Goal: Information Seeking & Learning: Check status

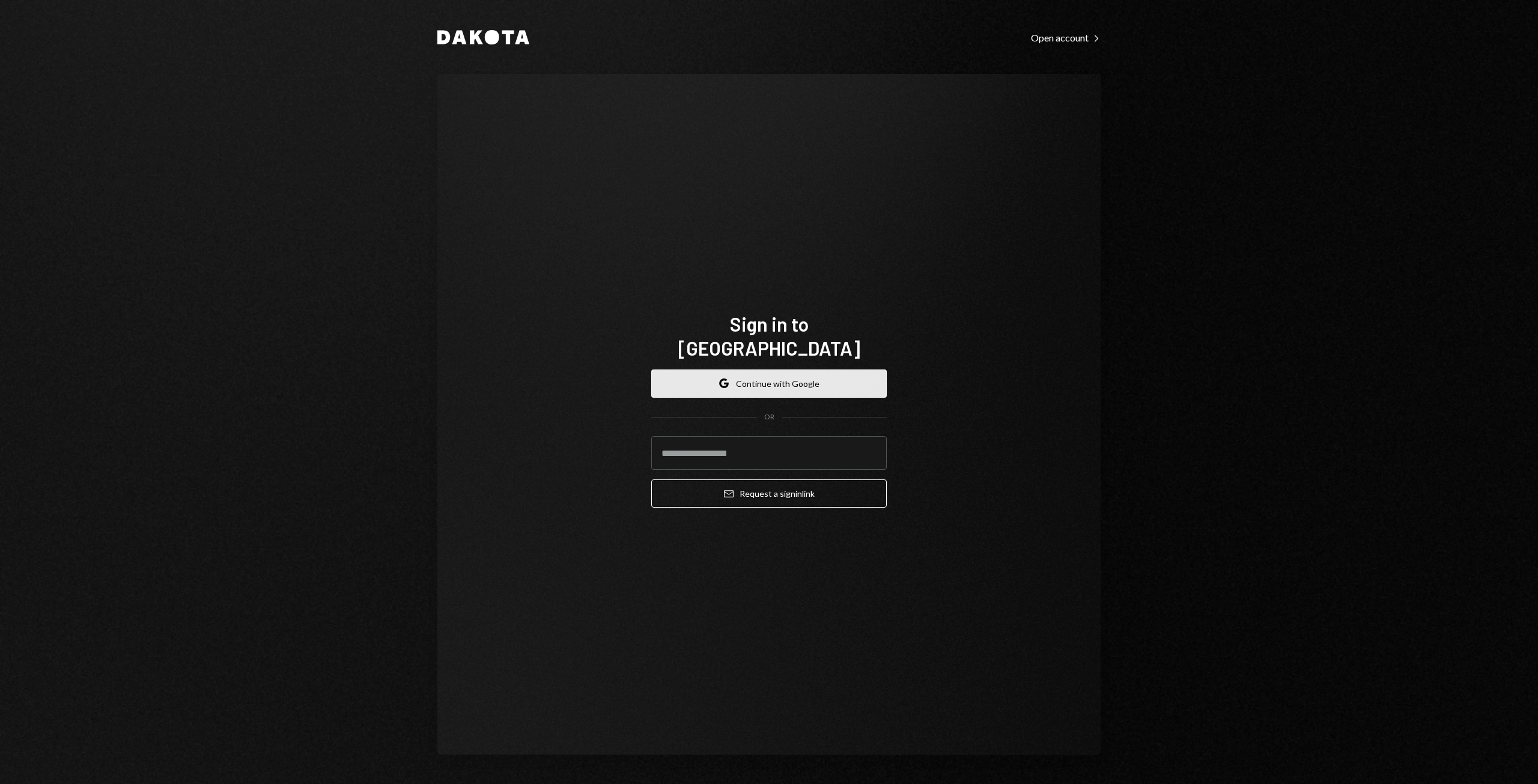
click at [781, 381] on button "Google Continue with Google" at bounding box center [769, 384] width 235 height 28
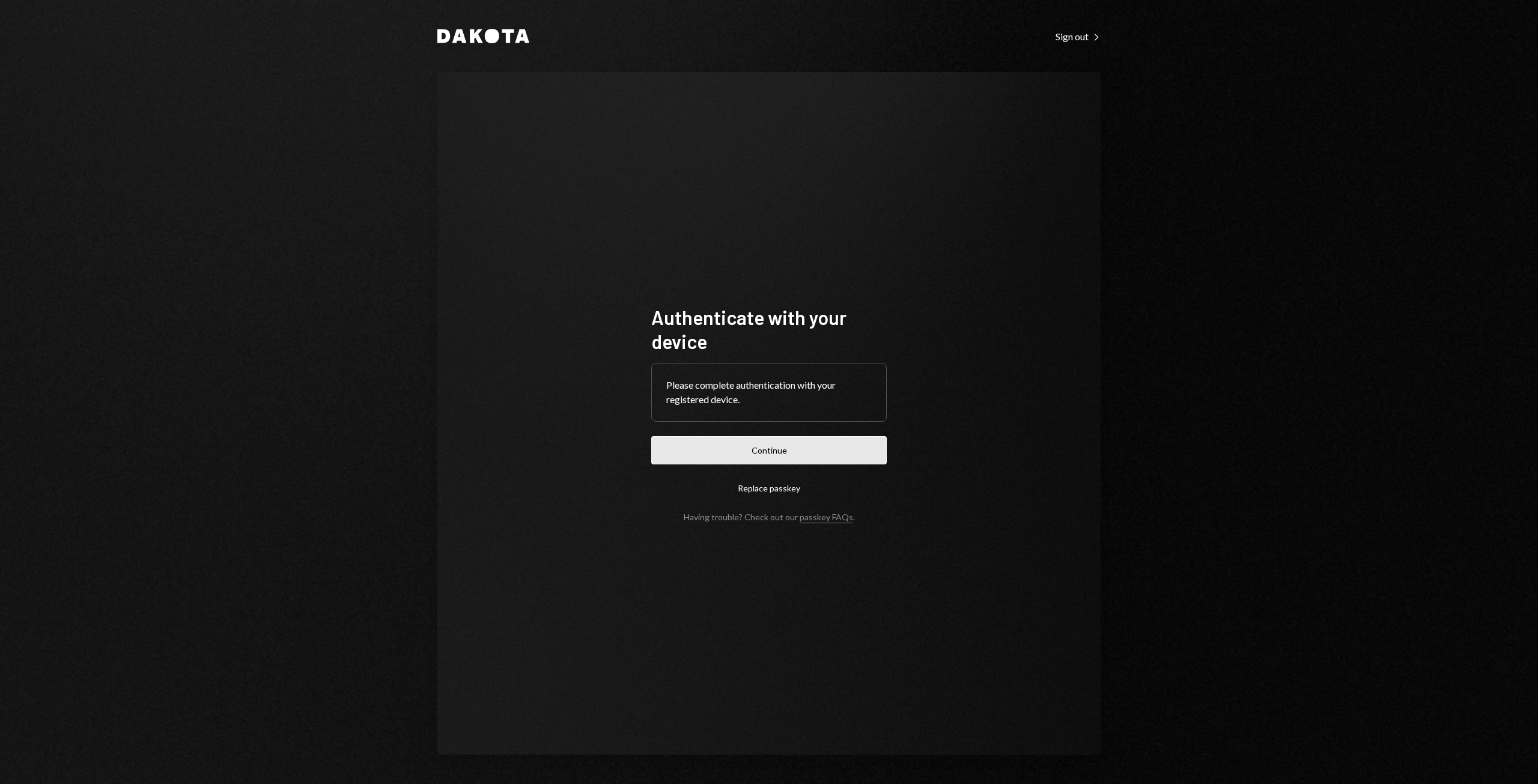
click at [818, 448] on button "Continue" at bounding box center [769, 450] width 235 height 28
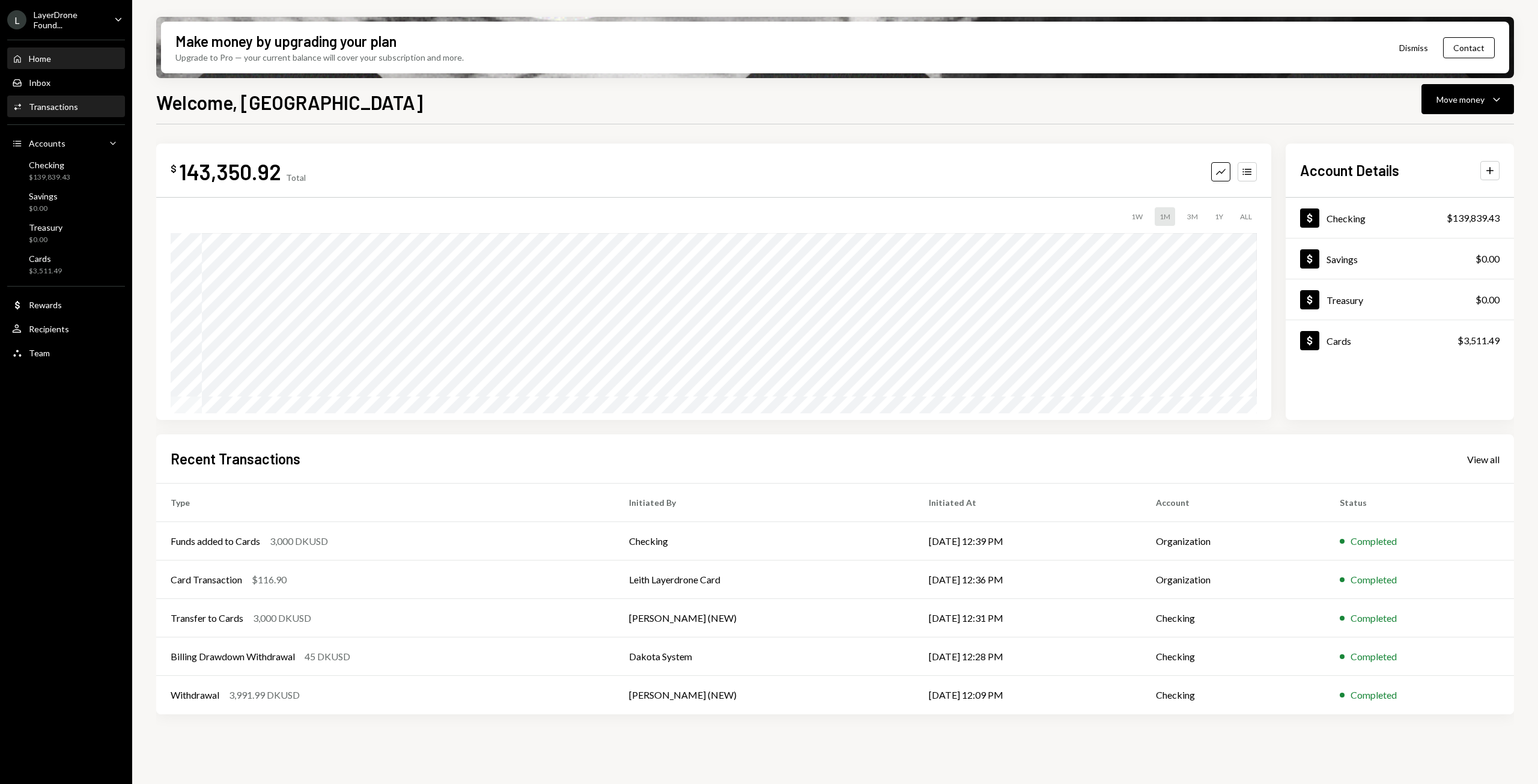
click at [46, 110] on div "Transactions" at bounding box center [53, 107] width 49 height 10
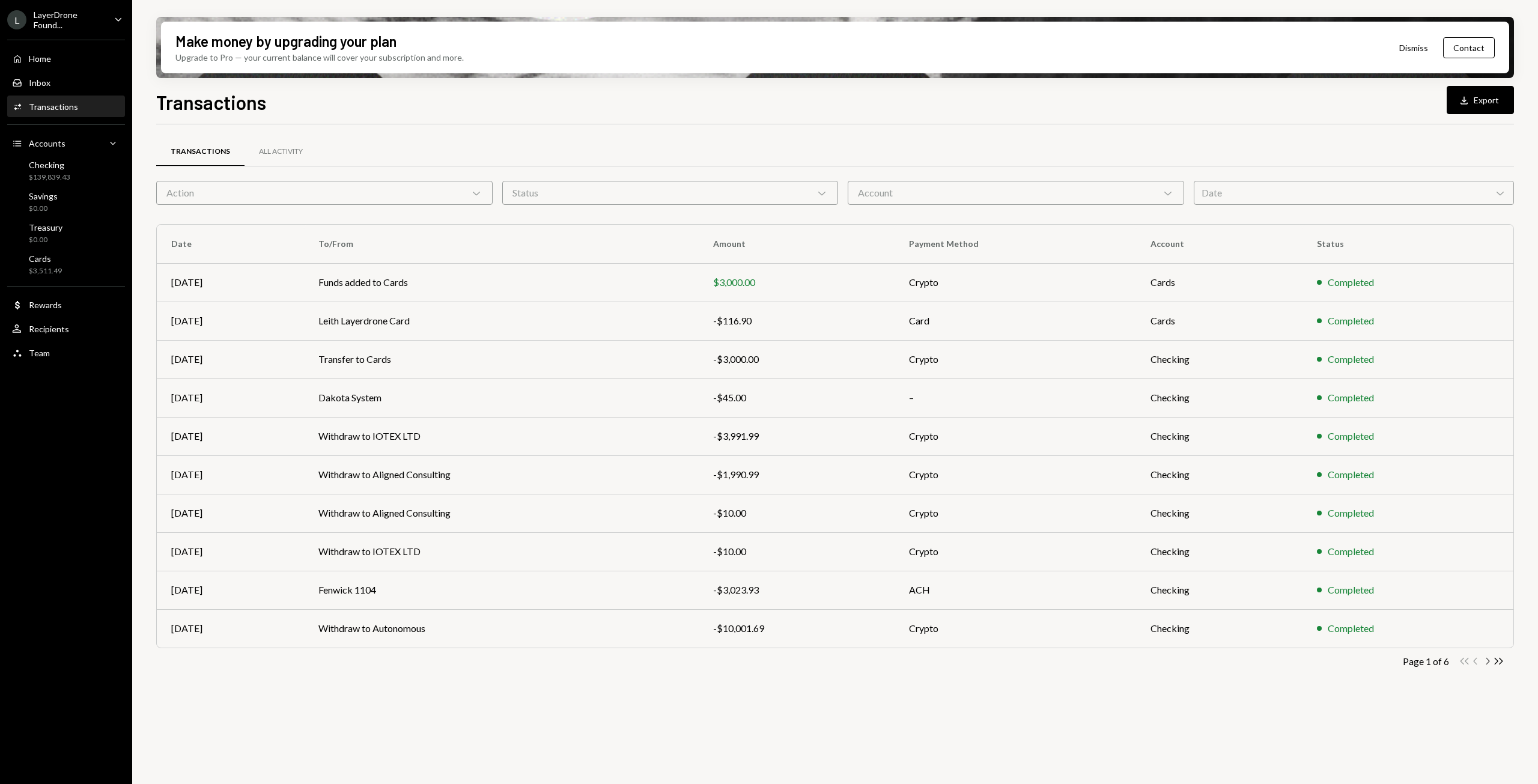
click at [1489, 663] on icon "Chevron Right" at bounding box center [1487, 661] width 12 height 12
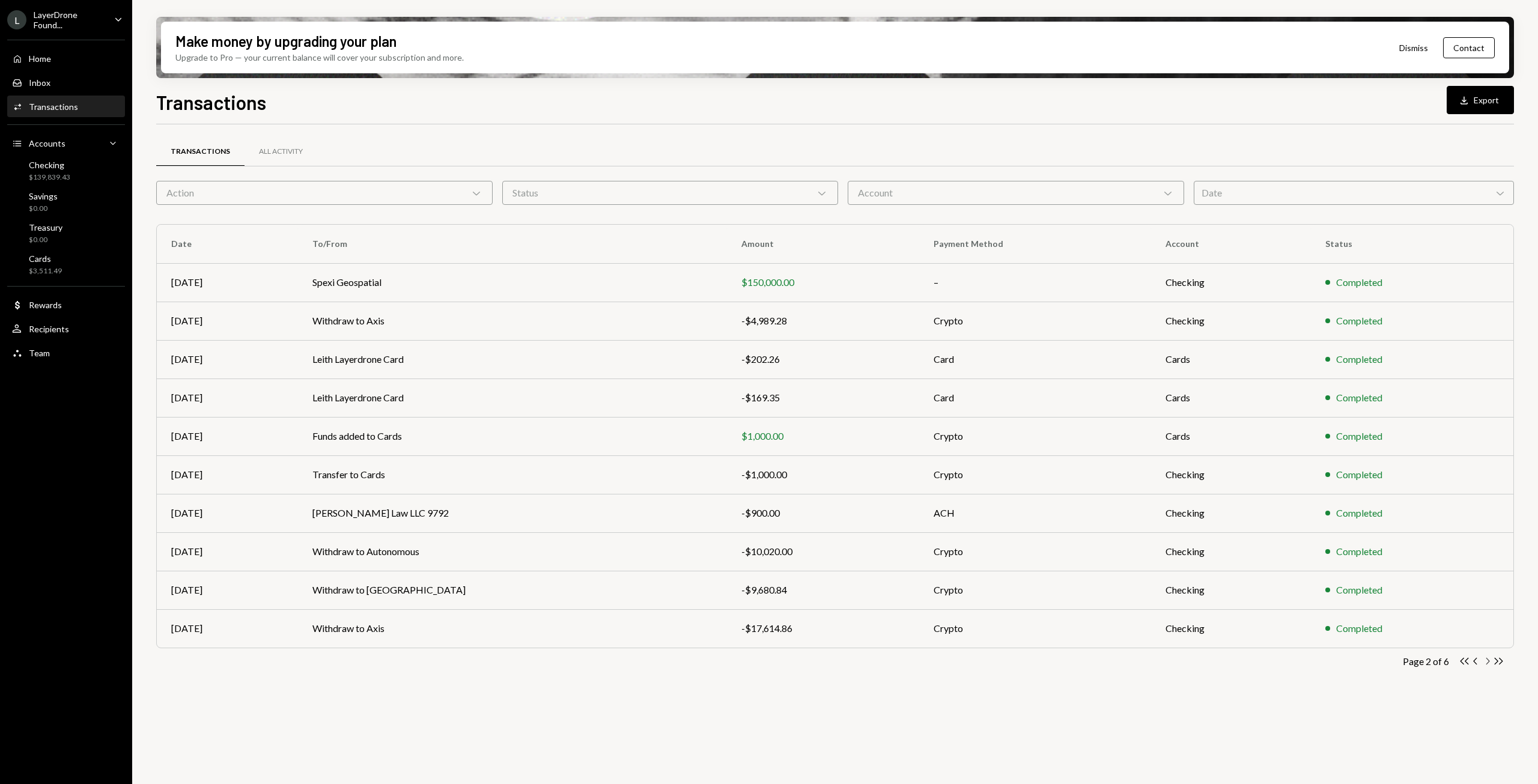
click at [1489, 663] on icon "Chevron Right" at bounding box center [1487, 661] width 12 height 12
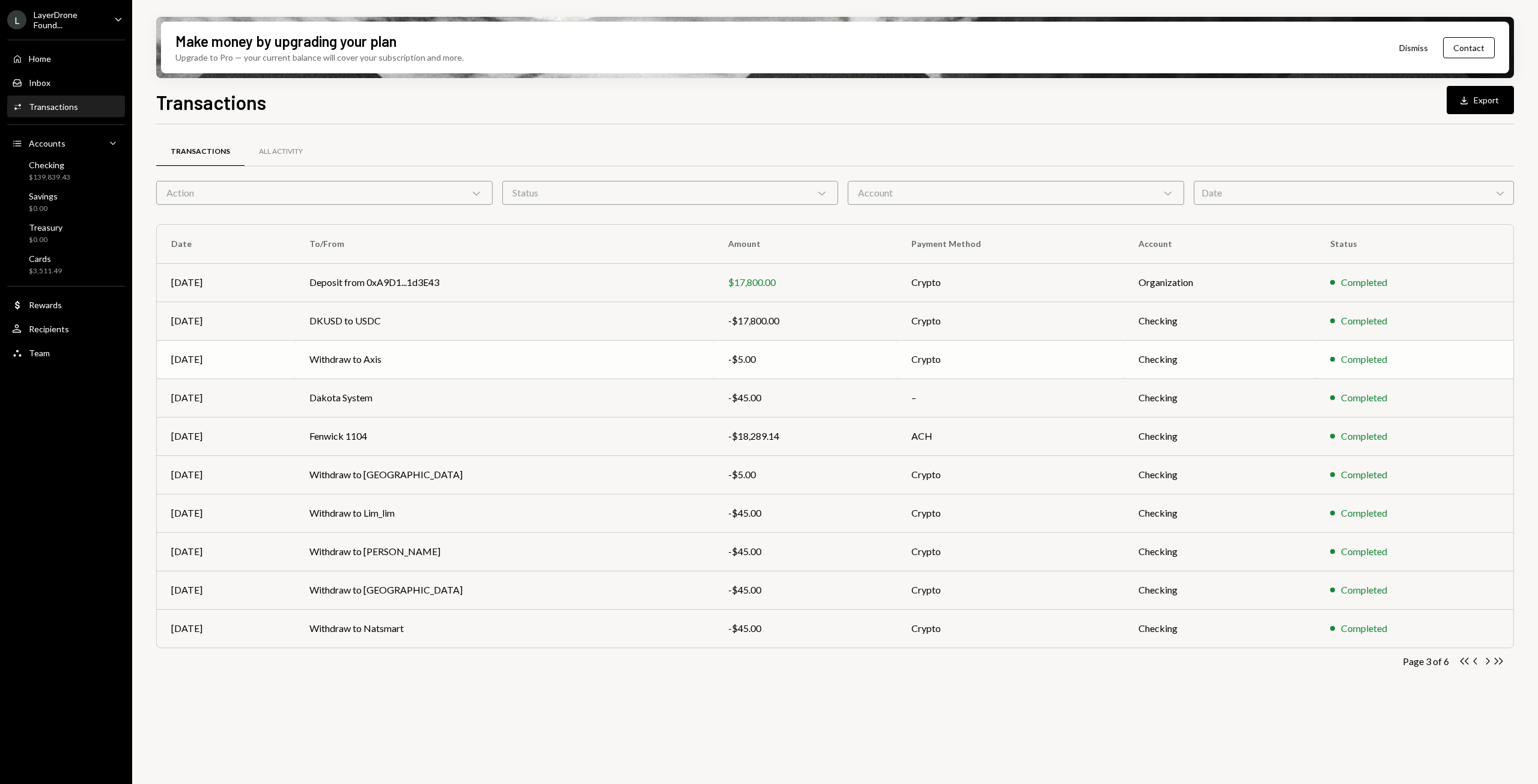
click at [470, 355] on td "Withdraw to Axis" at bounding box center [504, 359] width 419 height 38
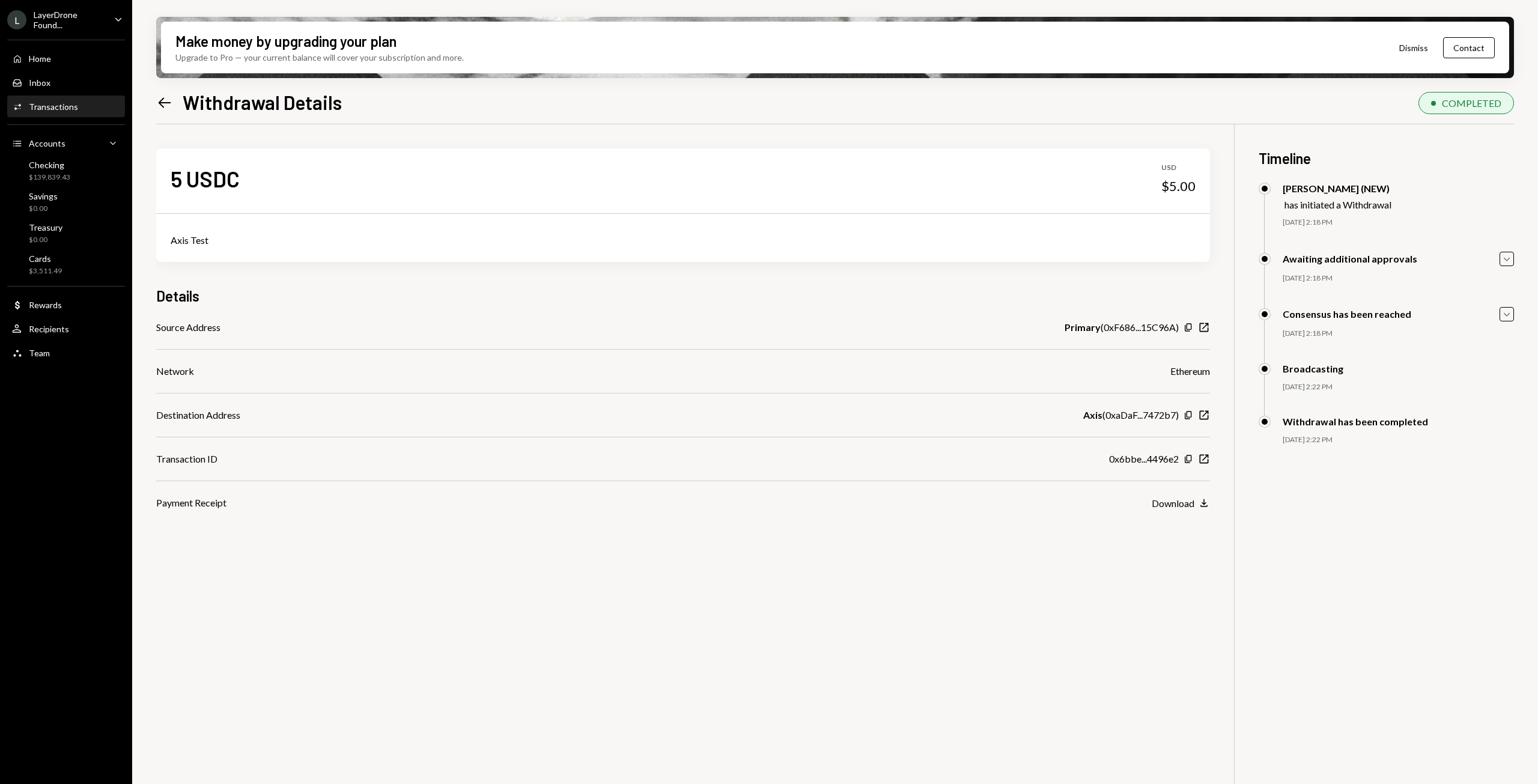
click at [164, 100] on icon "Left Arrow" at bounding box center [164, 103] width 17 height 17
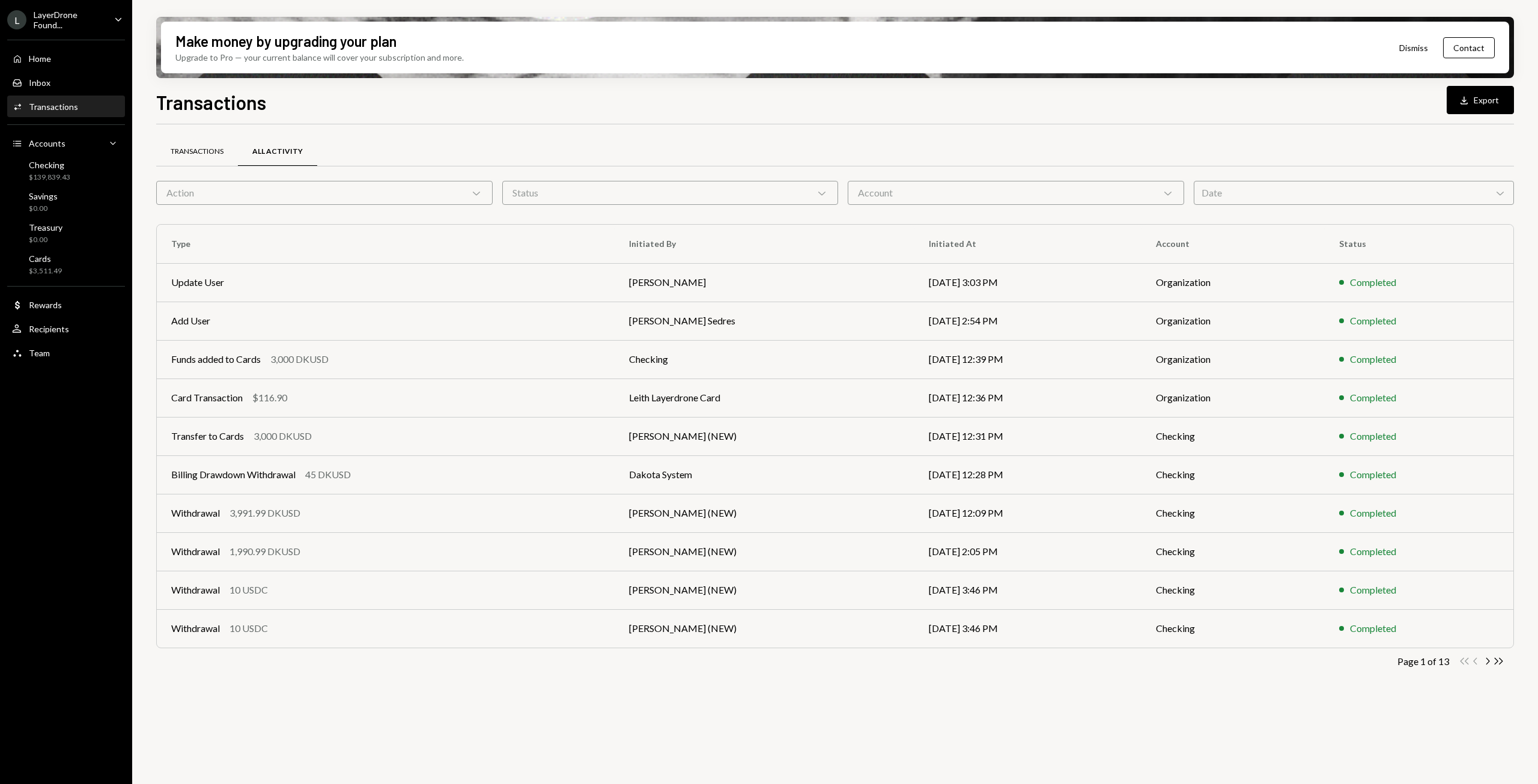
click at [200, 148] on div "Transactions" at bounding box center [196, 152] width 53 height 10
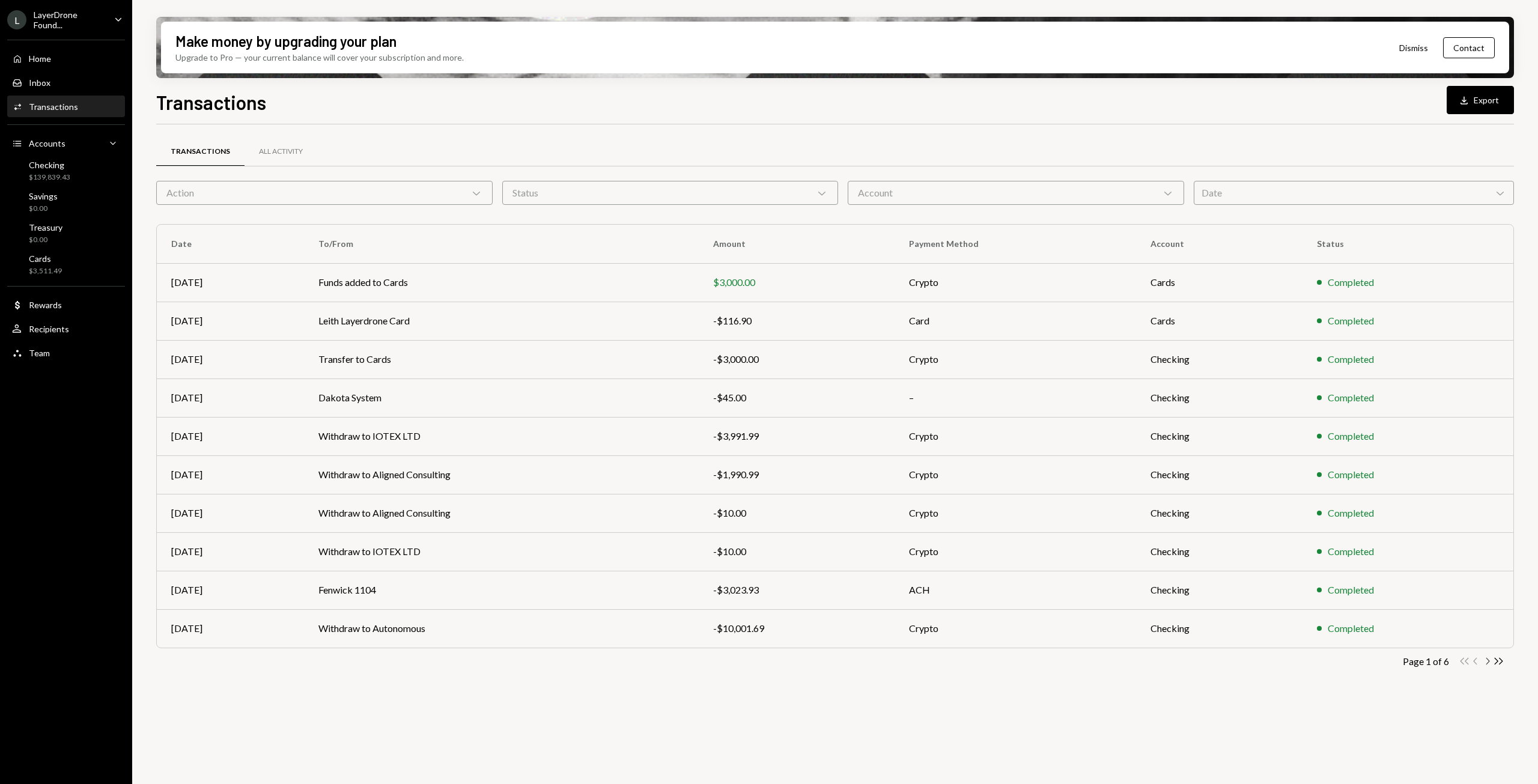
click at [1488, 663] on icon "button" at bounding box center [1488, 661] width 3 height 7
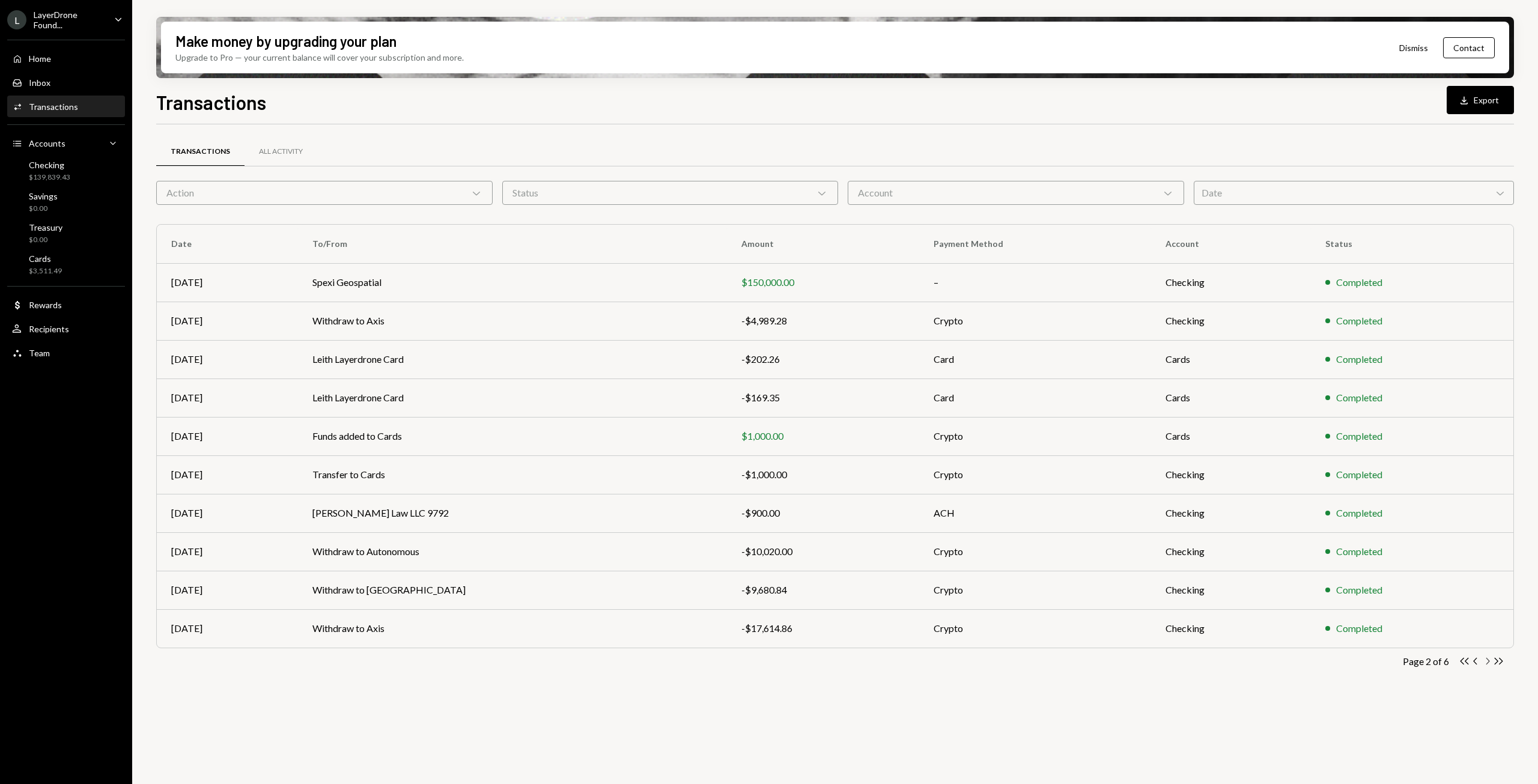
click at [1488, 663] on icon "button" at bounding box center [1488, 661] width 3 height 7
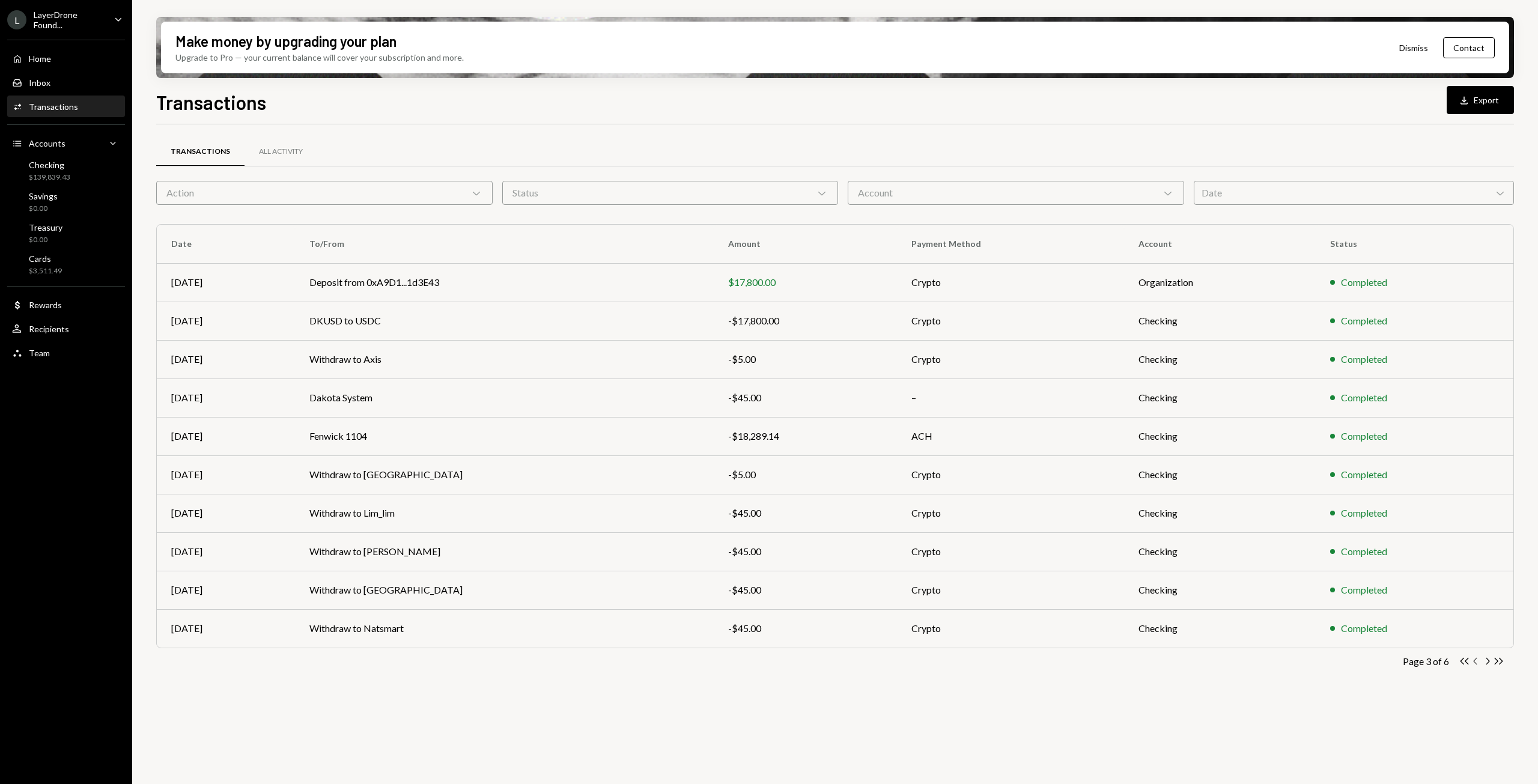
click at [1477, 659] on icon "button" at bounding box center [1475, 661] width 3 height 7
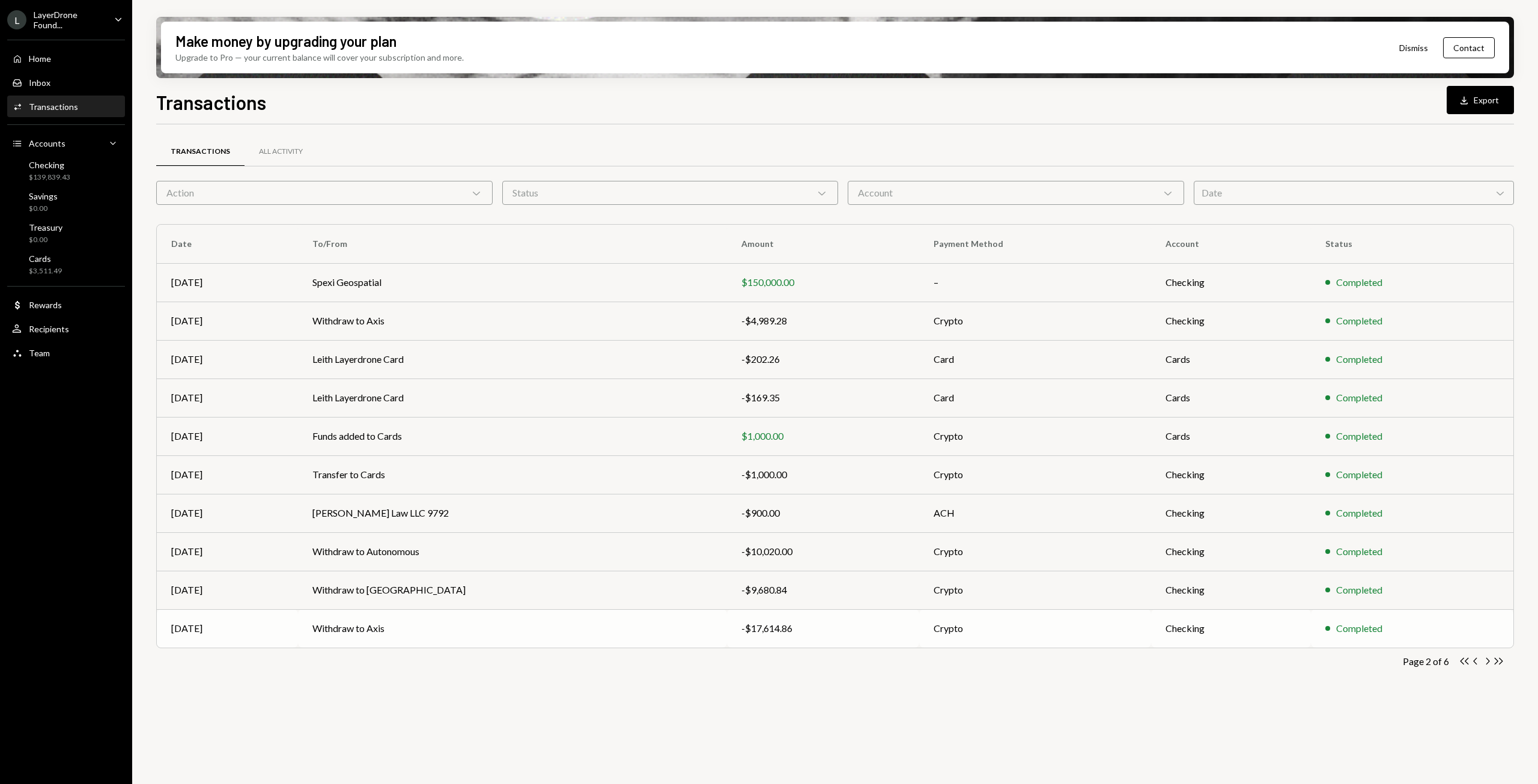
click at [534, 626] on td "Withdraw to Axis" at bounding box center [512, 629] width 428 height 38
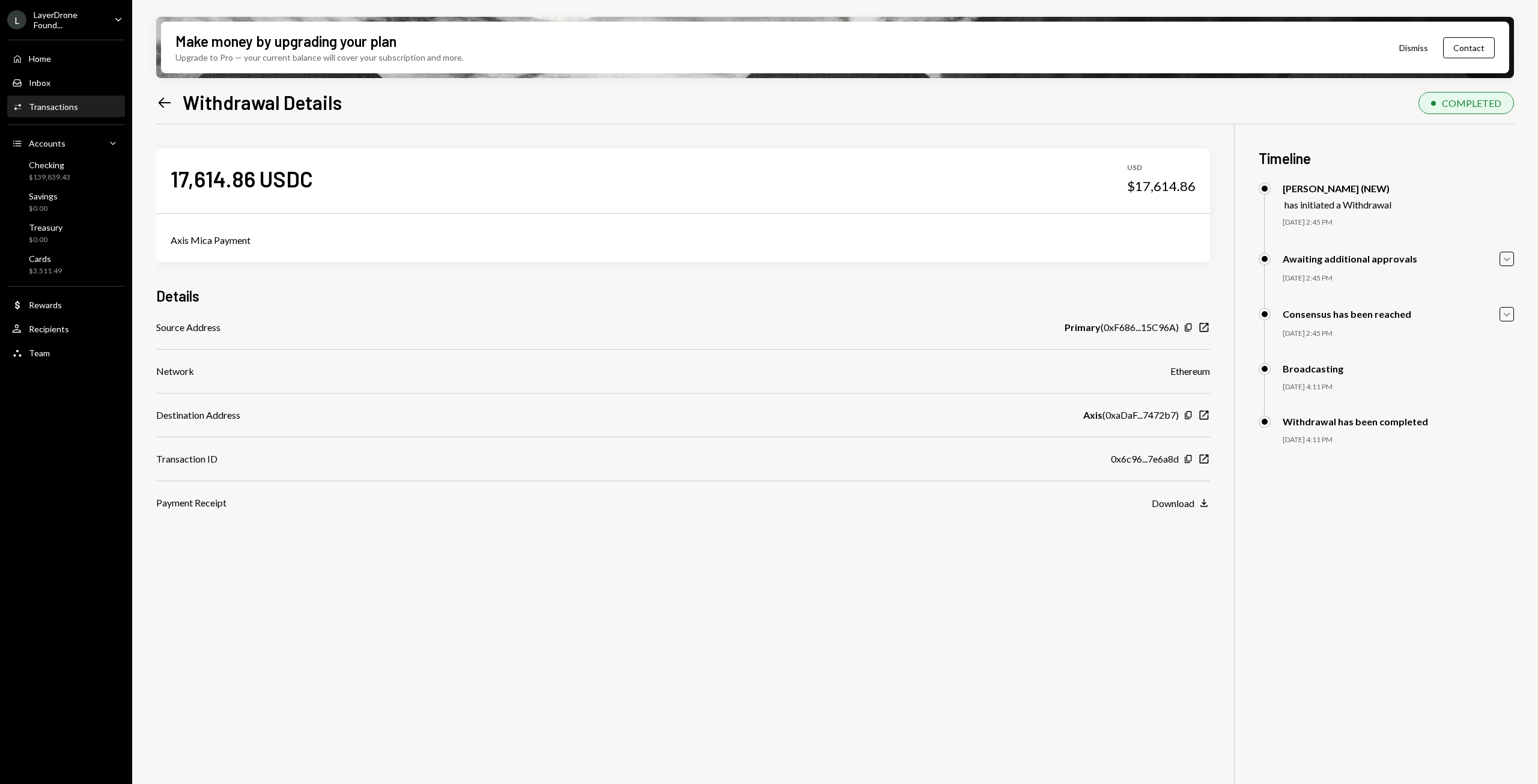
click at [155, 102] on div "Make money by upgrading your plan Upgrade to Pro — your current balance will co…" at bounding box center [835, 392] width 1406 height 784
click at [172, 106] on icon "Left Arrow" at bounding box center [164, 103] width 17 height 17
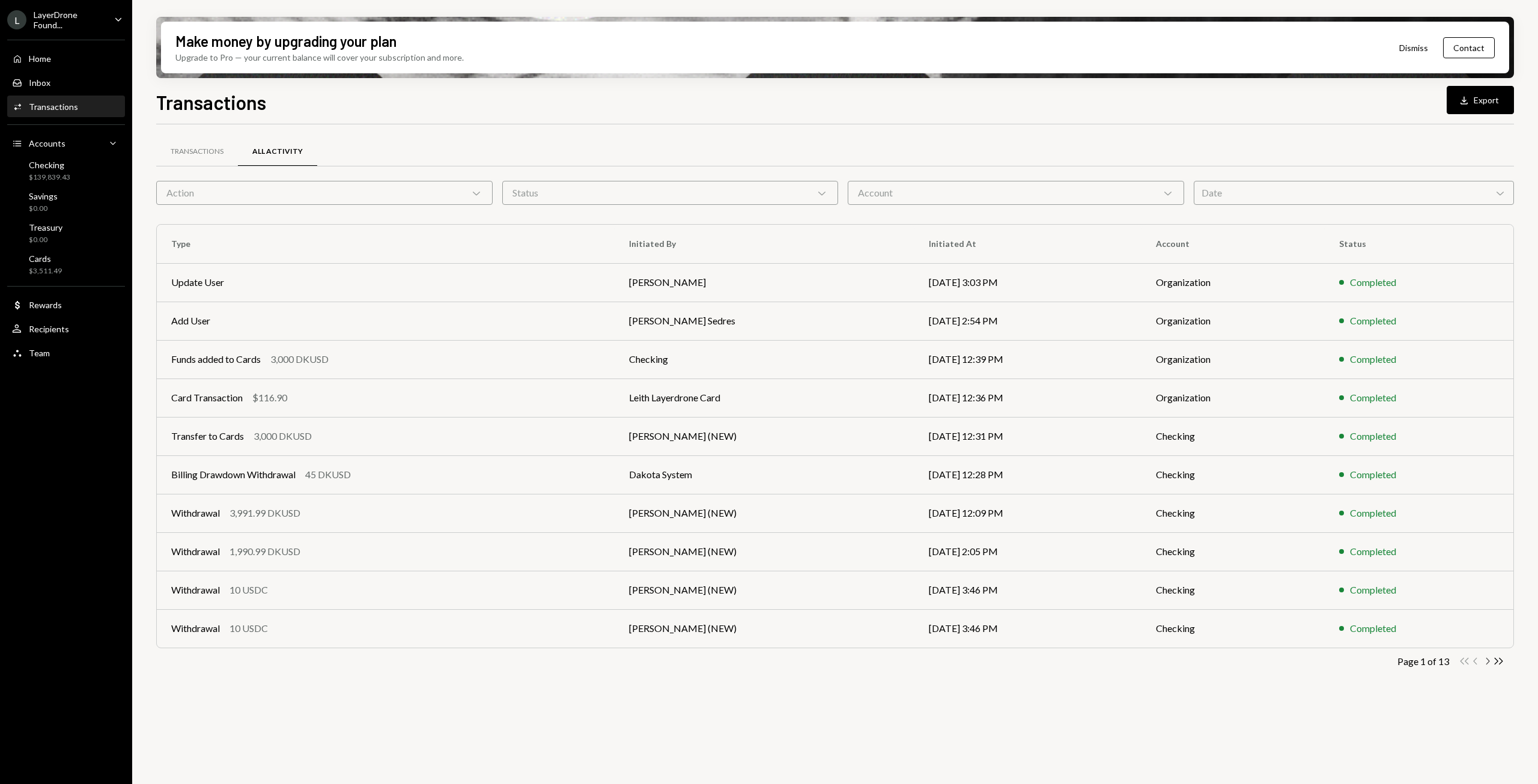
click at [1485, 662] on icon "Chevron Right" at bounding box center [1487, 661] width 12 height 12
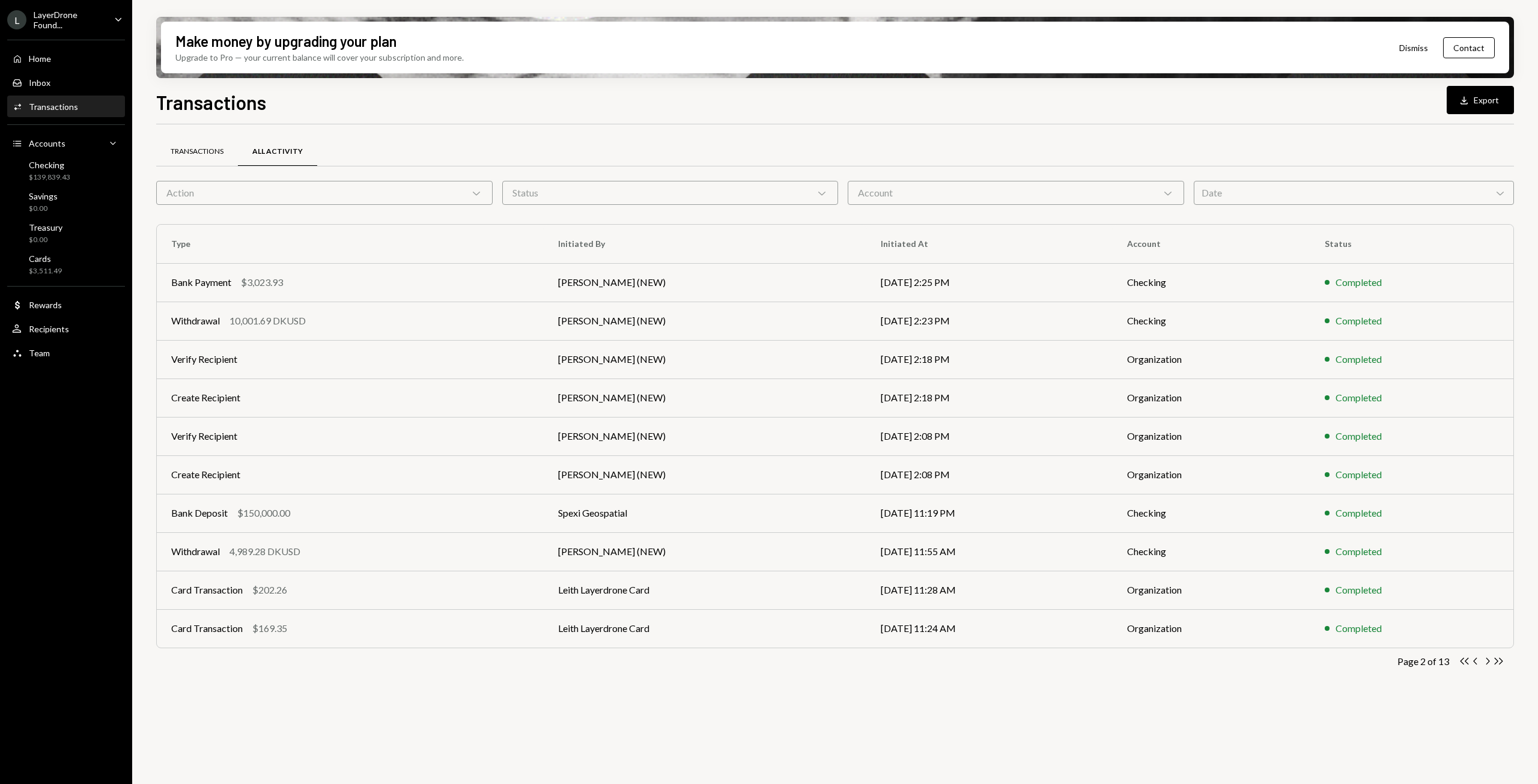
click at [194, 158] on div "Transactions" at bounding box center [197, 152] width 82 height 29
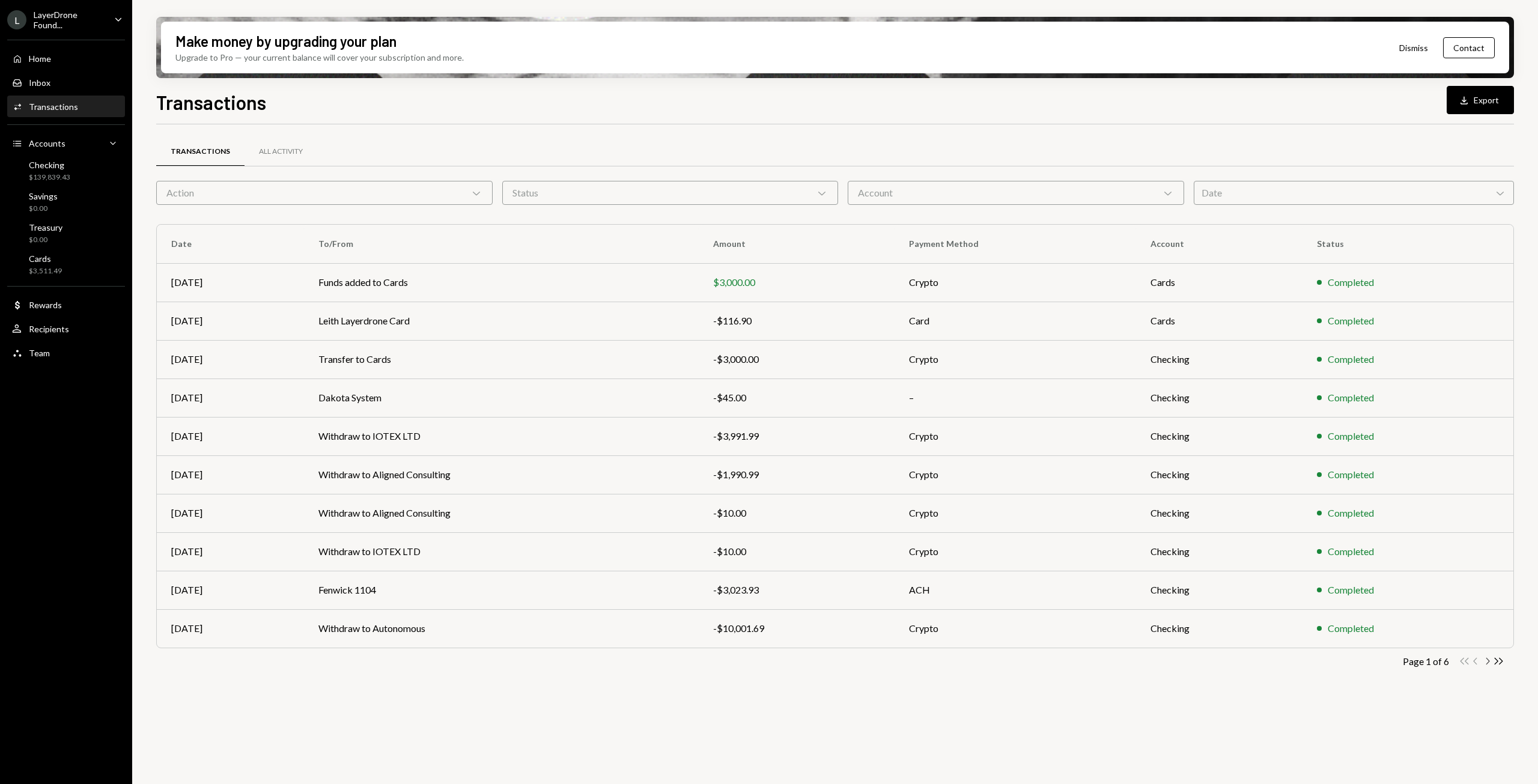
click at [1486, 661] on icon "Chevron Right" at bounding box center [1487, 661] width 12 height 12
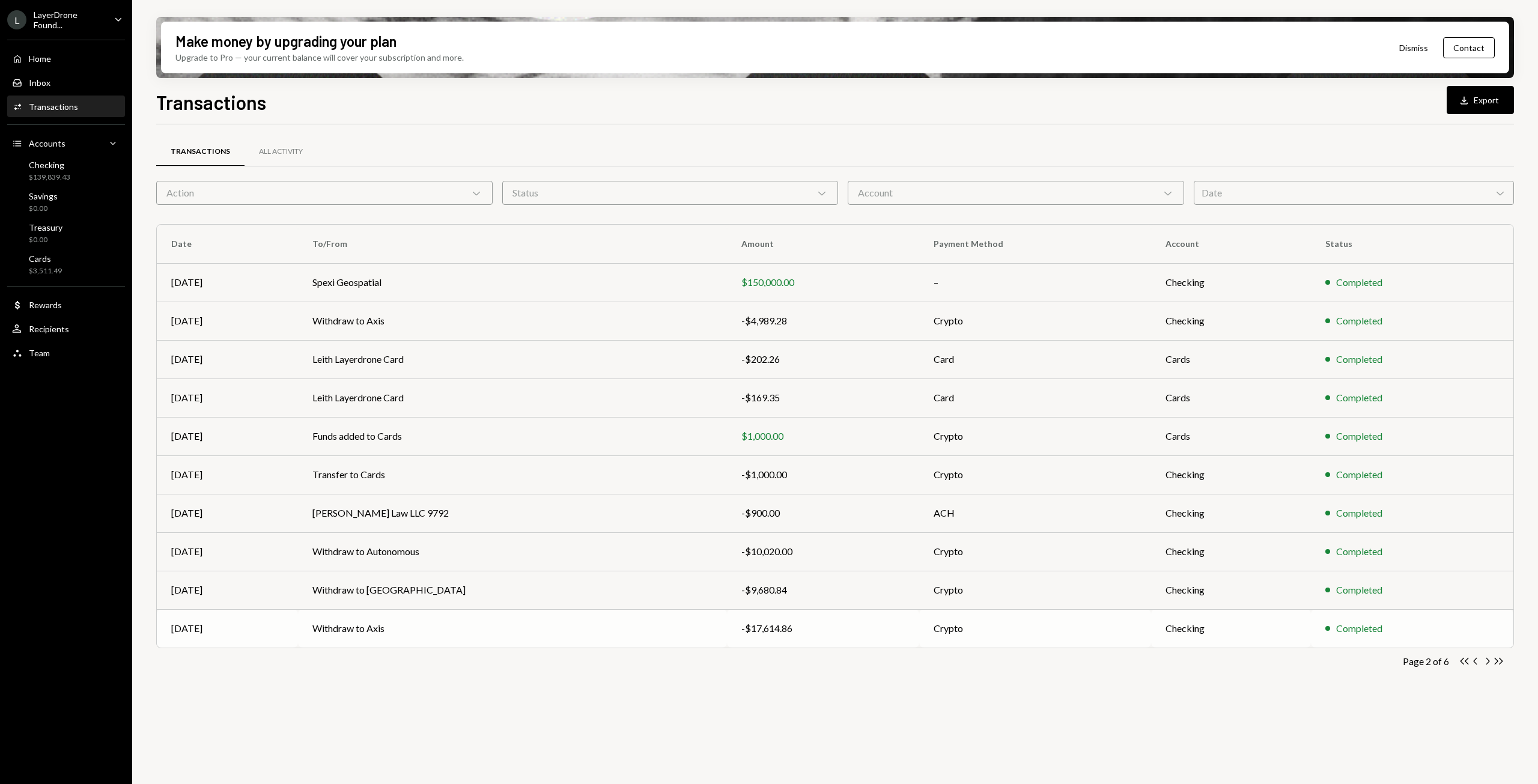
click at [589, 626] on td "Withdraw to Axis" at bounding box center [512, 629] width 428 height 38
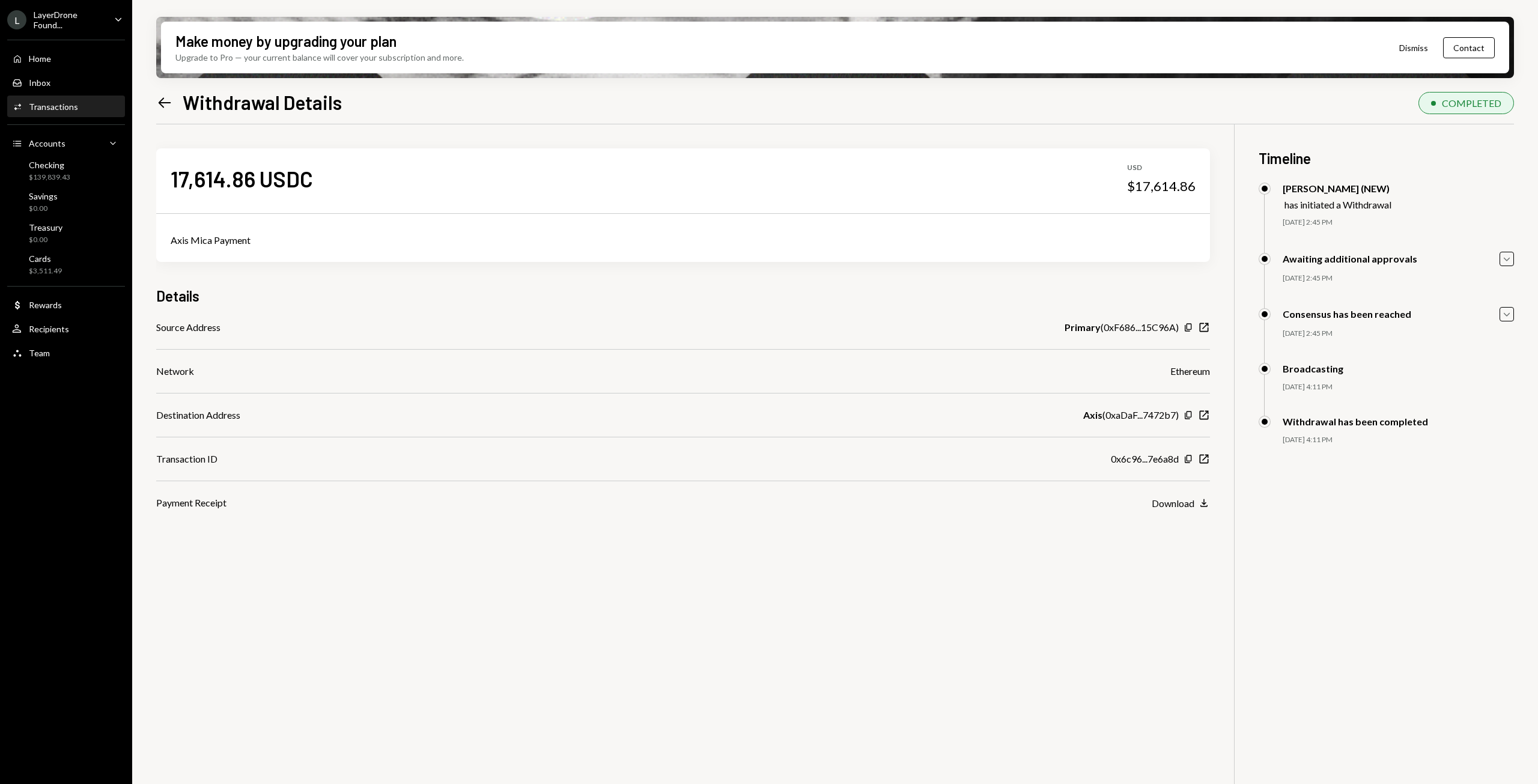
click at [589, 626] on div "17,614.86 USDC USD $17,614.86 Axis Mica Payment Details Source Address Primary …" at bounding box center [835, 516] width 1358 height 784
click at [156, 109] on icon "Left Arrow" at bounding box center [164, 103] width 17 height 17
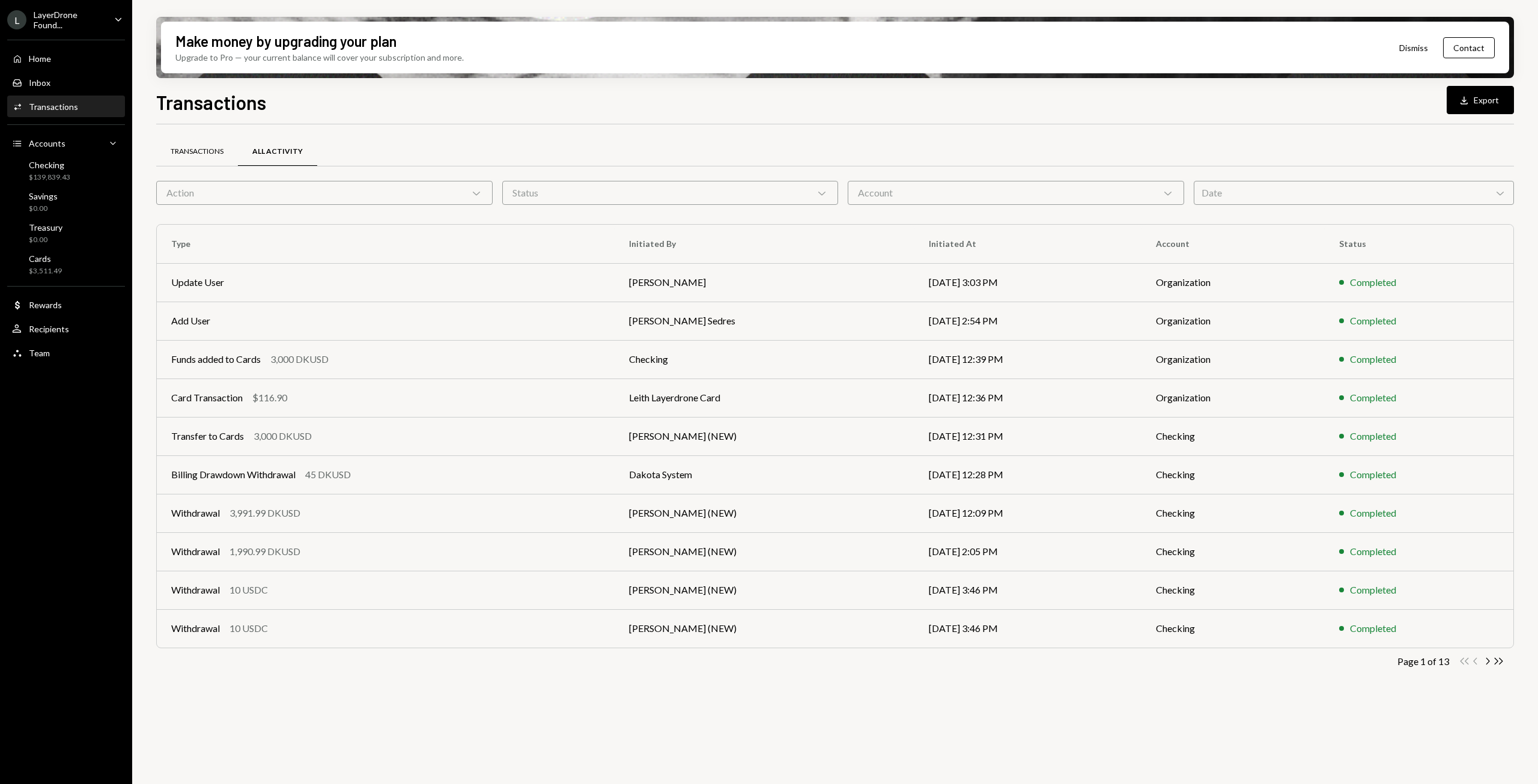
click at [202, 159] on div "Transactions" at bounding box center [197, 152] width 82 height 29
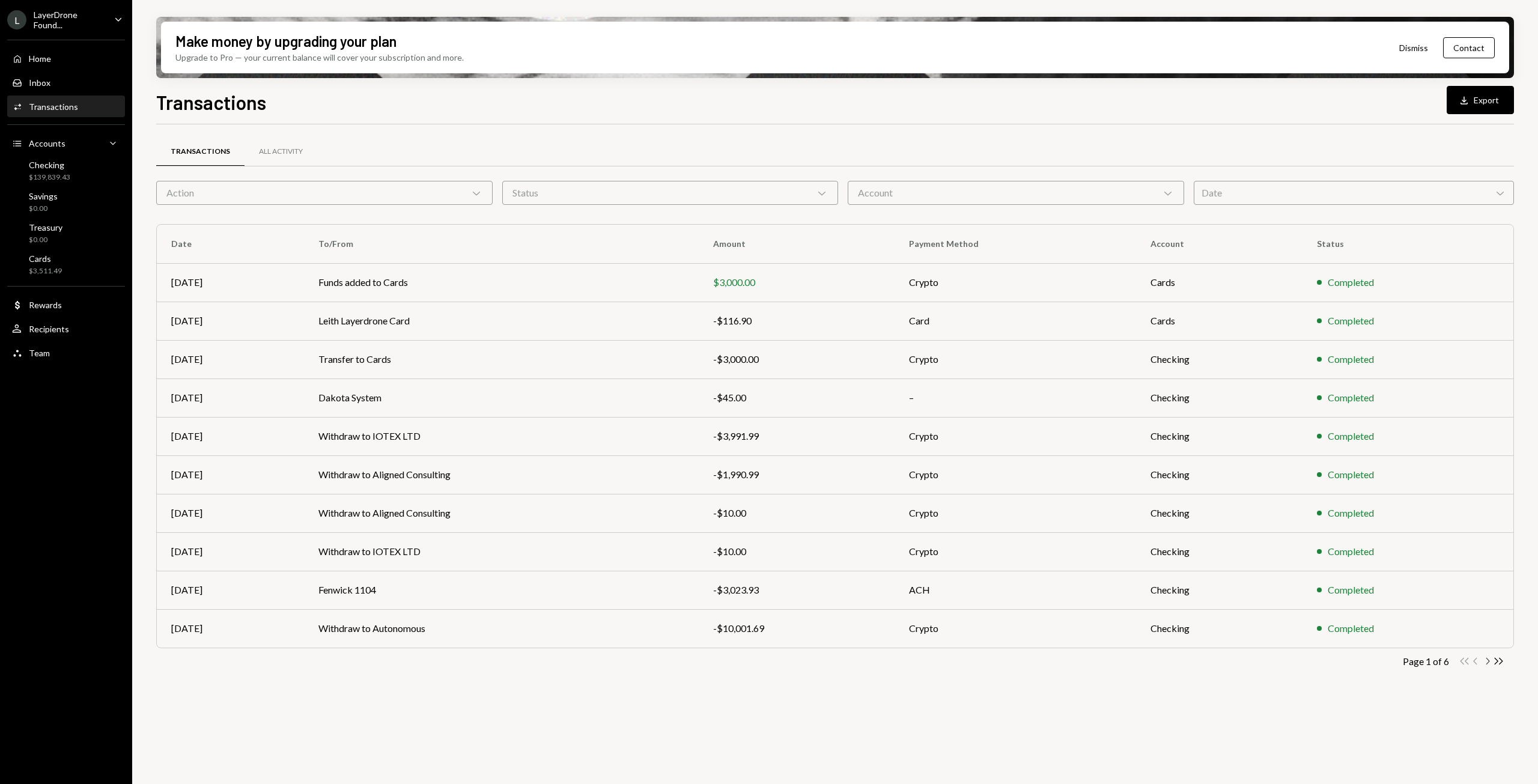
click at [1488, 663] on icon "button" at bounding box center [1488, 661] width 3 height 7
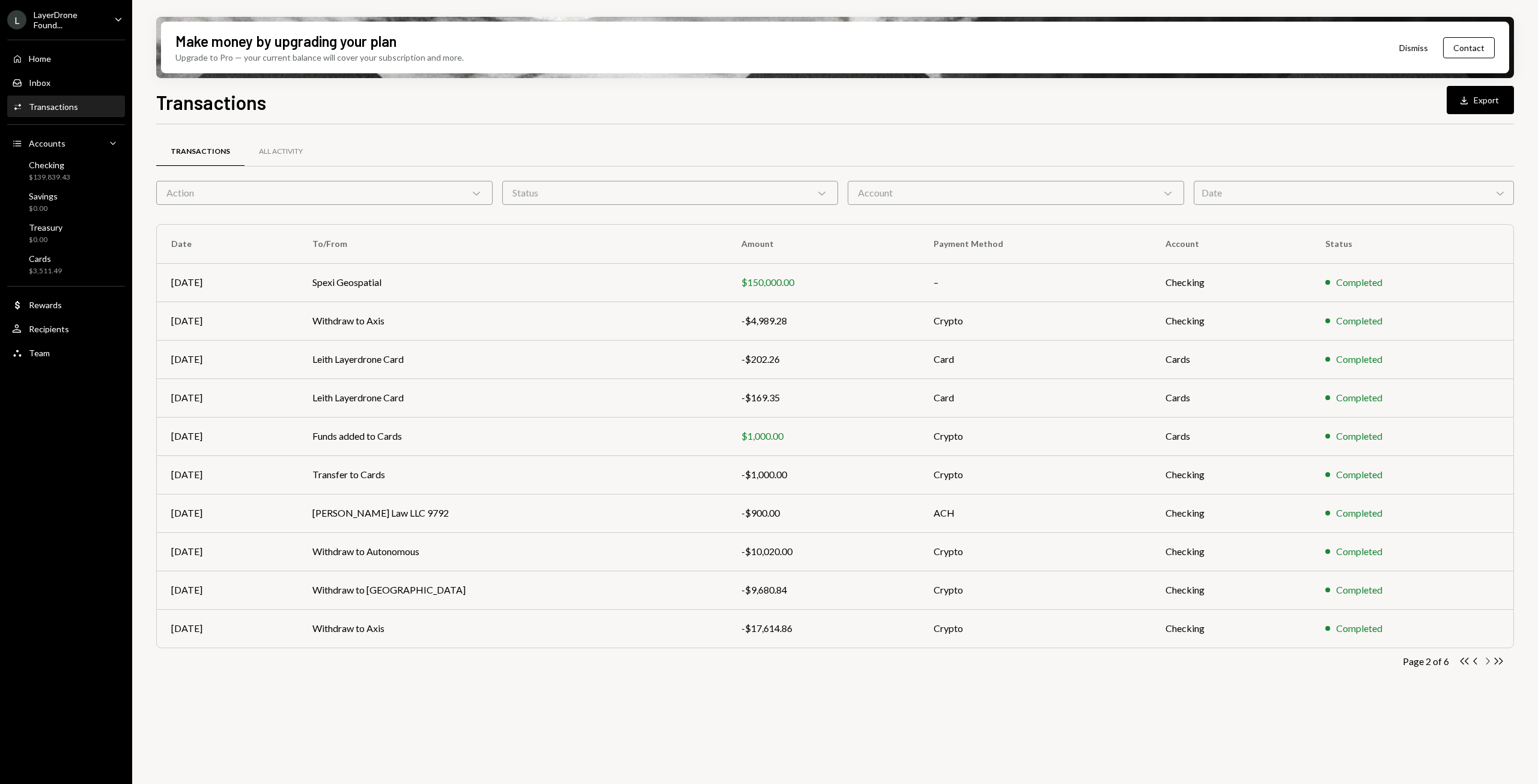
click at [1488, 663] on icon "button" at bounding box center [1488, 661] width 3 height 7
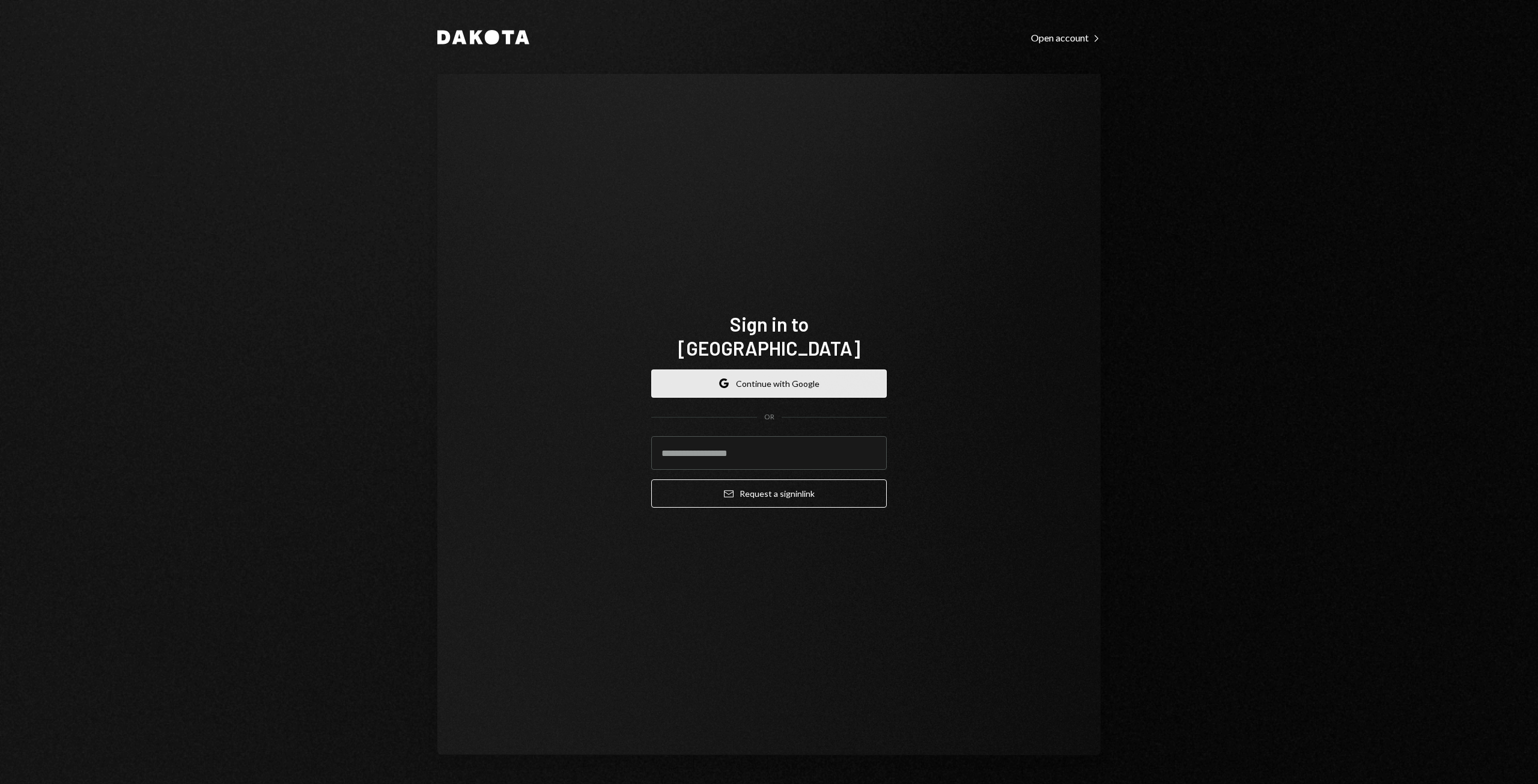
click at [807, 376] on button "Google Continue with Google" at bounding box center [769, 384] width 235 height 28
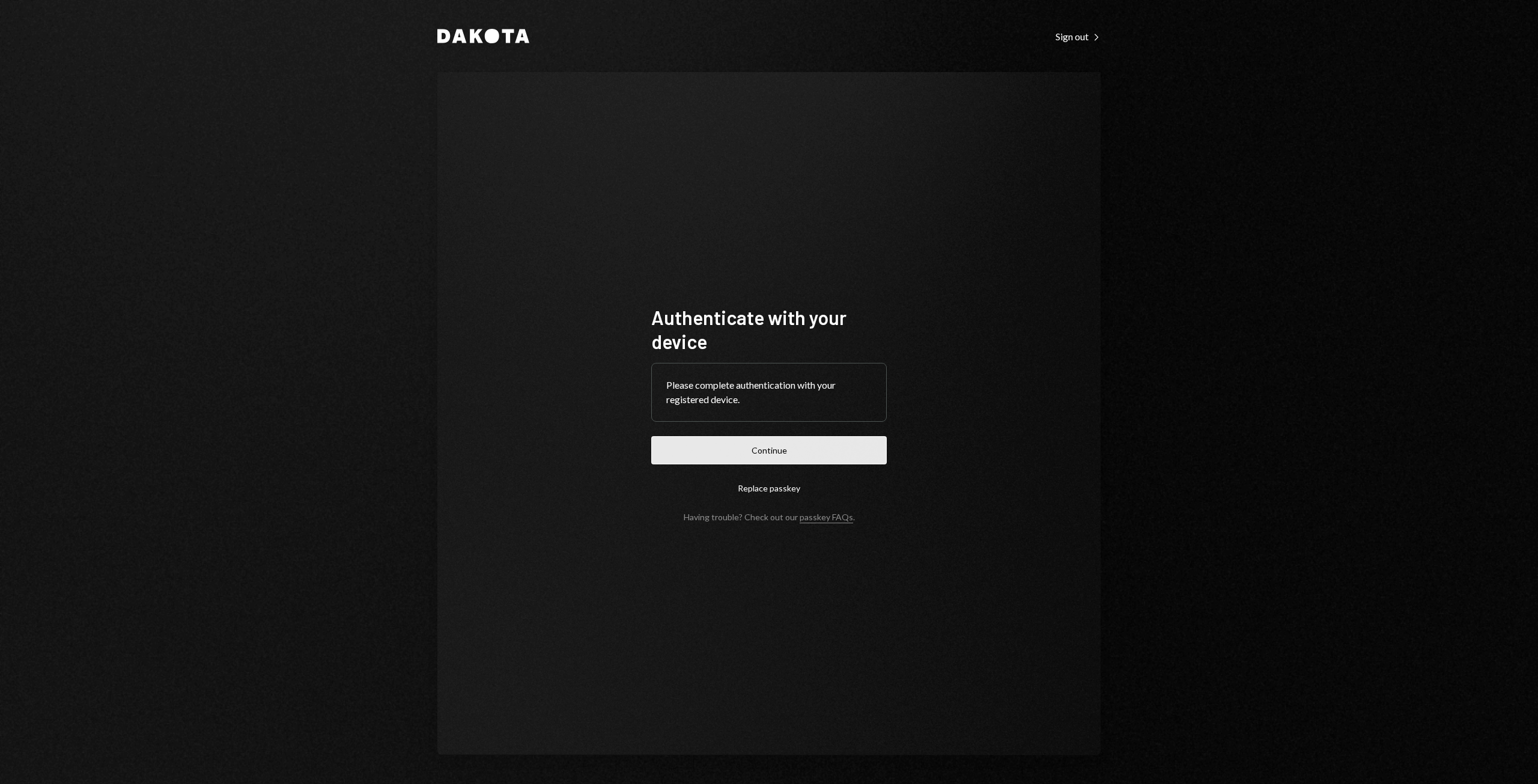
click at [775, 445] on button "Continue" at bounding box center [769, 450] width 235 height 28
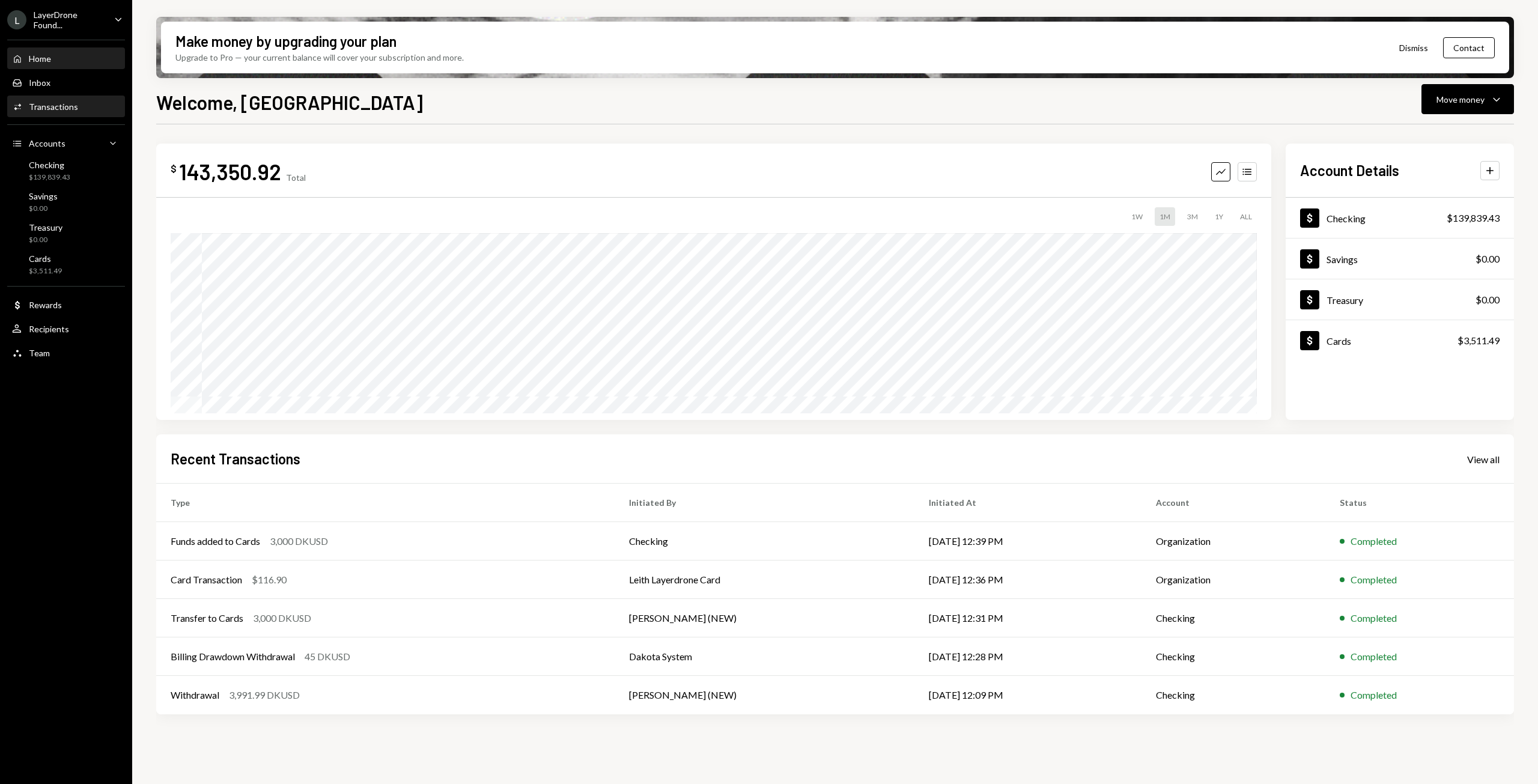
click at [59, 109] on div "Transactions" at bounding box center [53, 107] width 49 height 10
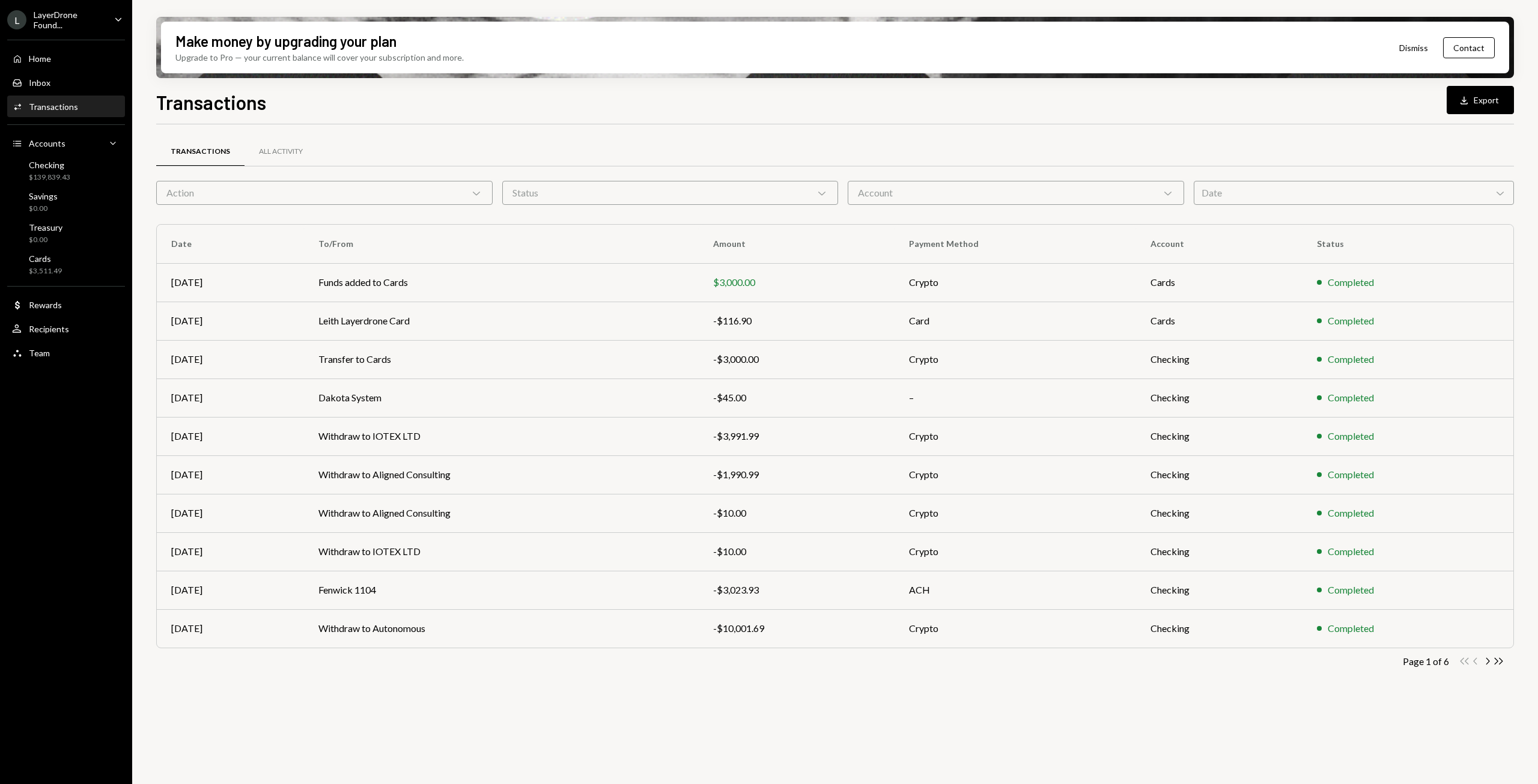
click at [113, 20] on icon "Caret Down" at bounding box center [119, 19] width 13 height 13
click at [1488, 663] on icon "button" at bounding box center [1488, 661] width 3 height 7
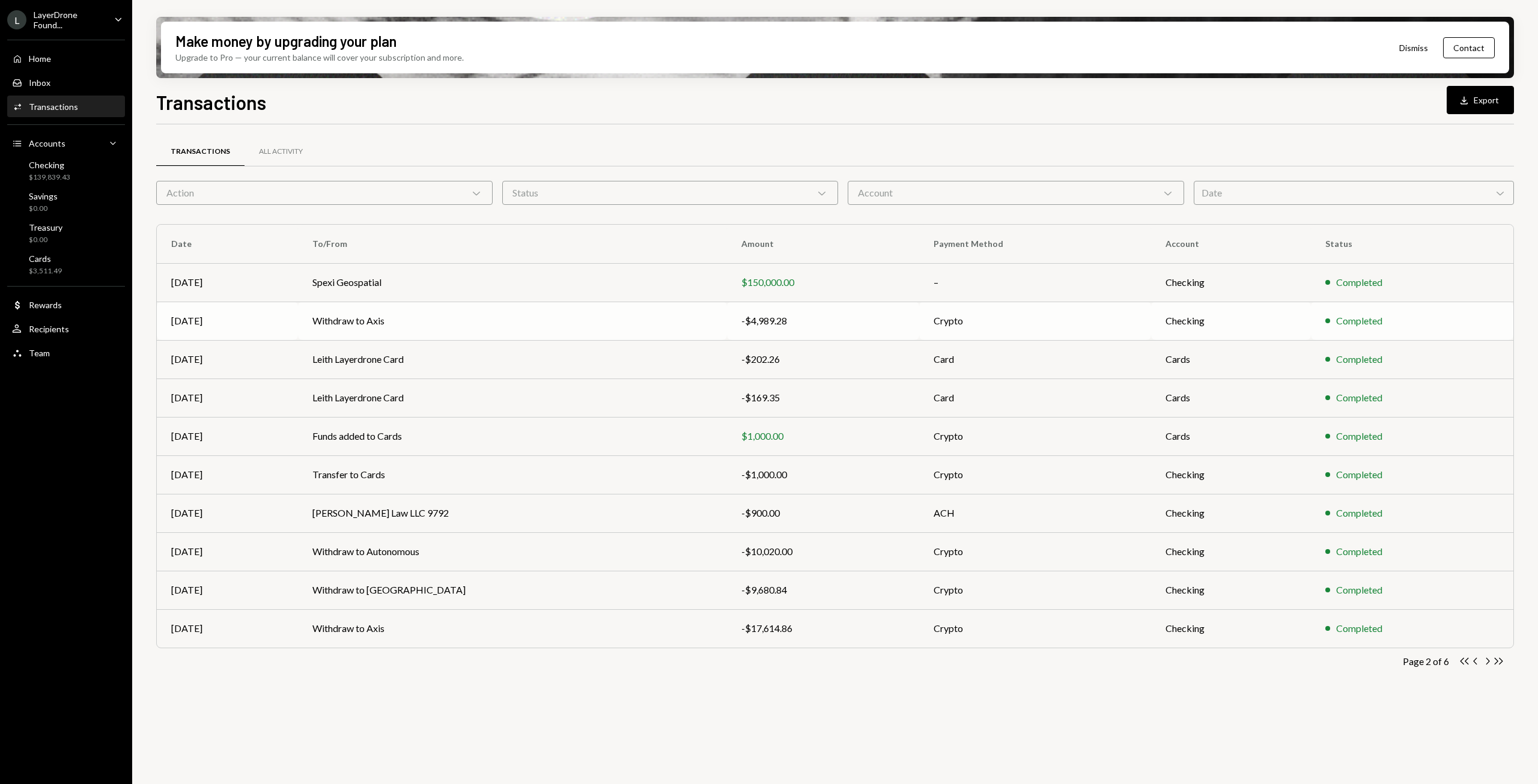
click at [406, 315] on td "Withdraw to Axis" at bounding box center [512, 321] width 428 height 38
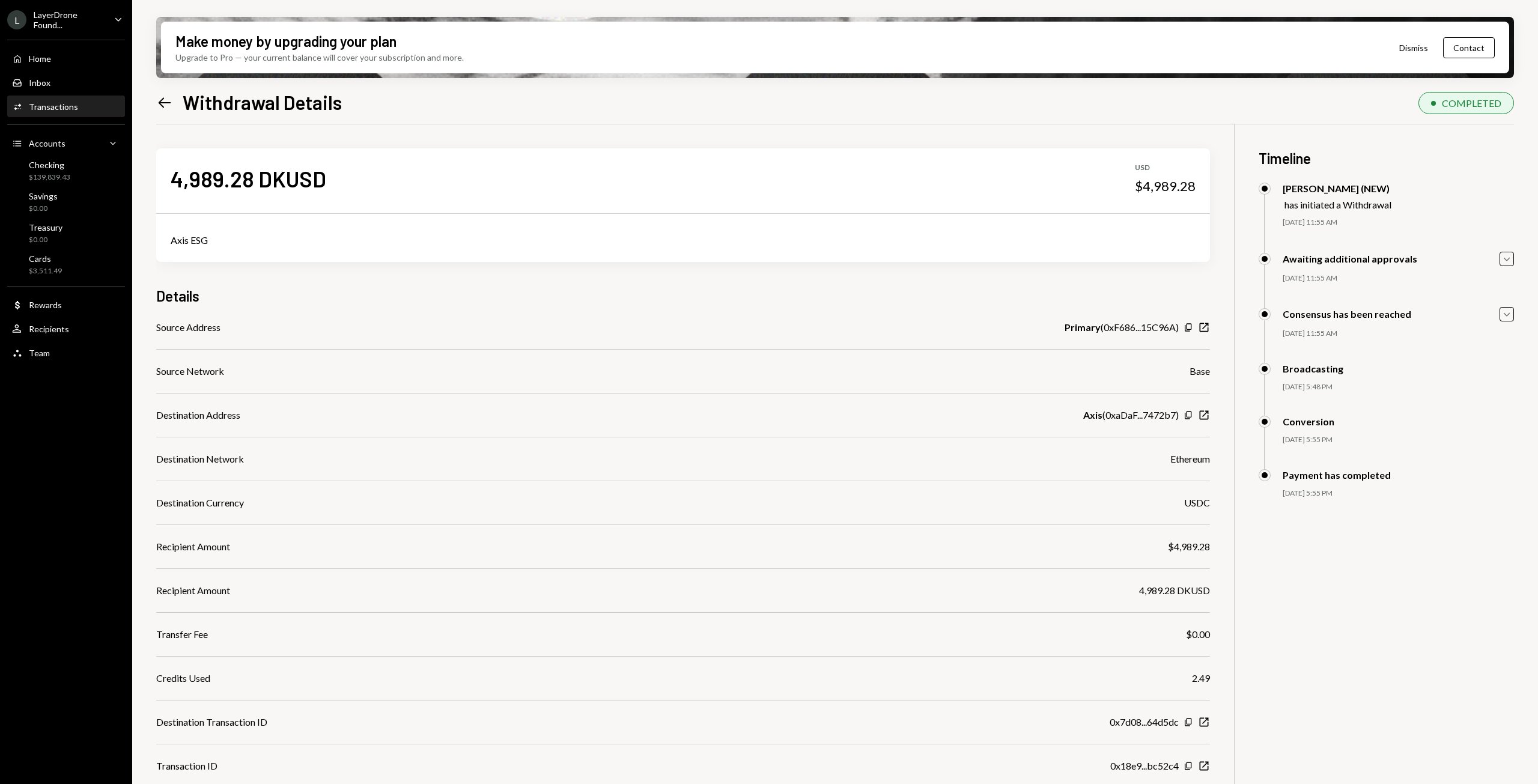
click at [164, 101] on icon "Left Arrow" at bounding box center [164, 103] width 17 height 17
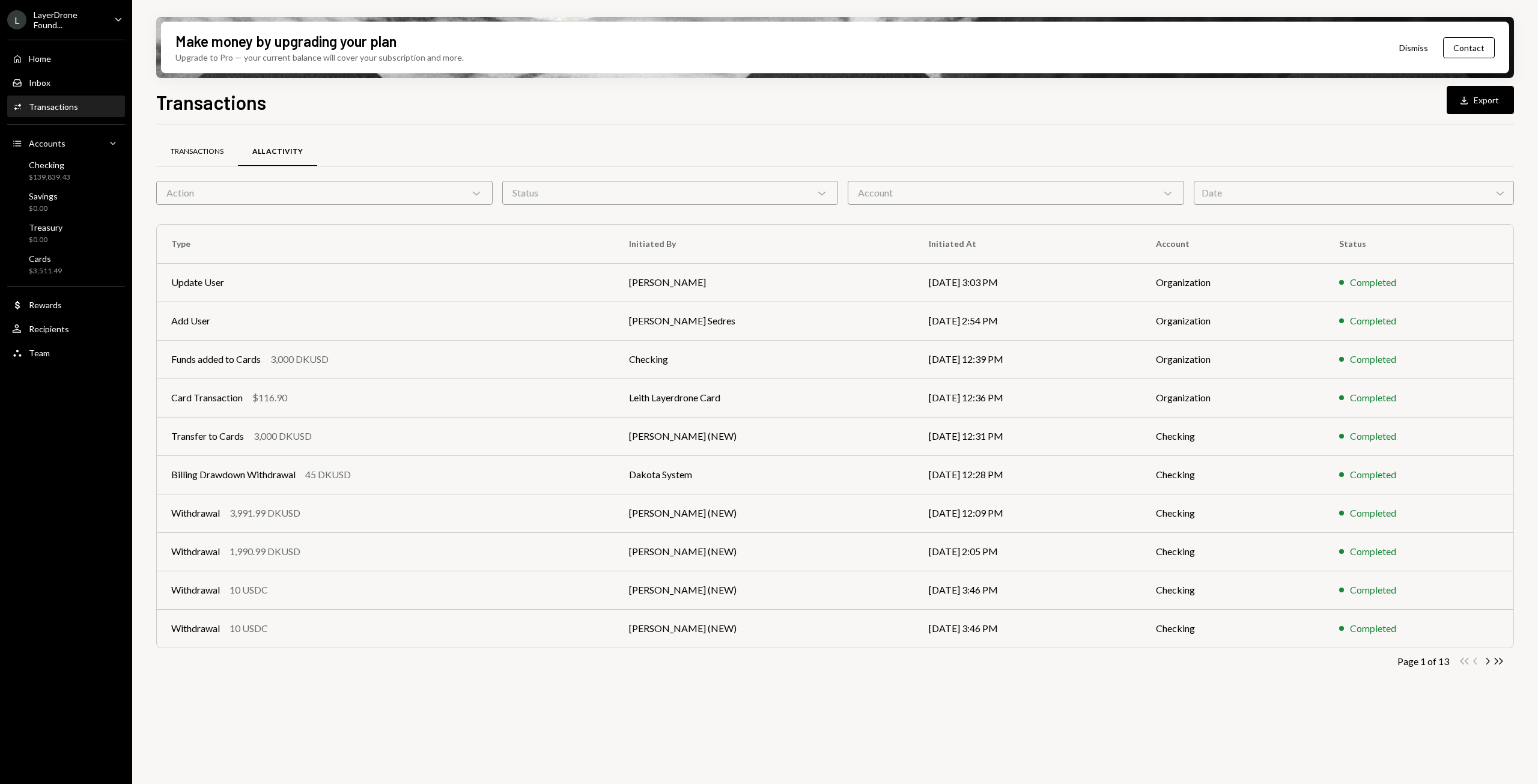
click at [214, 147] on div "Transactions" at bounding box center [196, 152] width 53 height 10
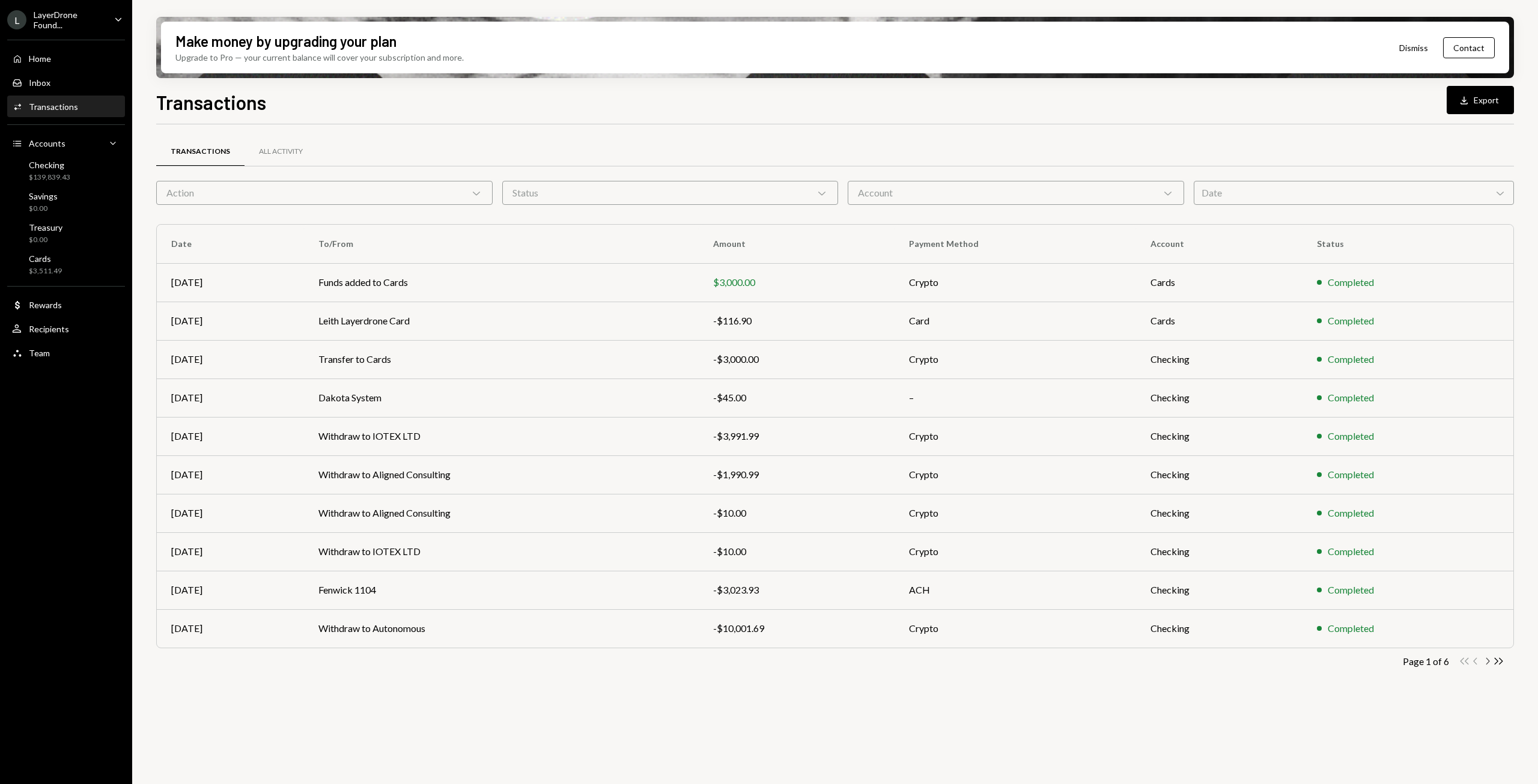
click at [1485, 660] on icon "Chevron Right" at bounding box center [1487, 661] width 12 height 12
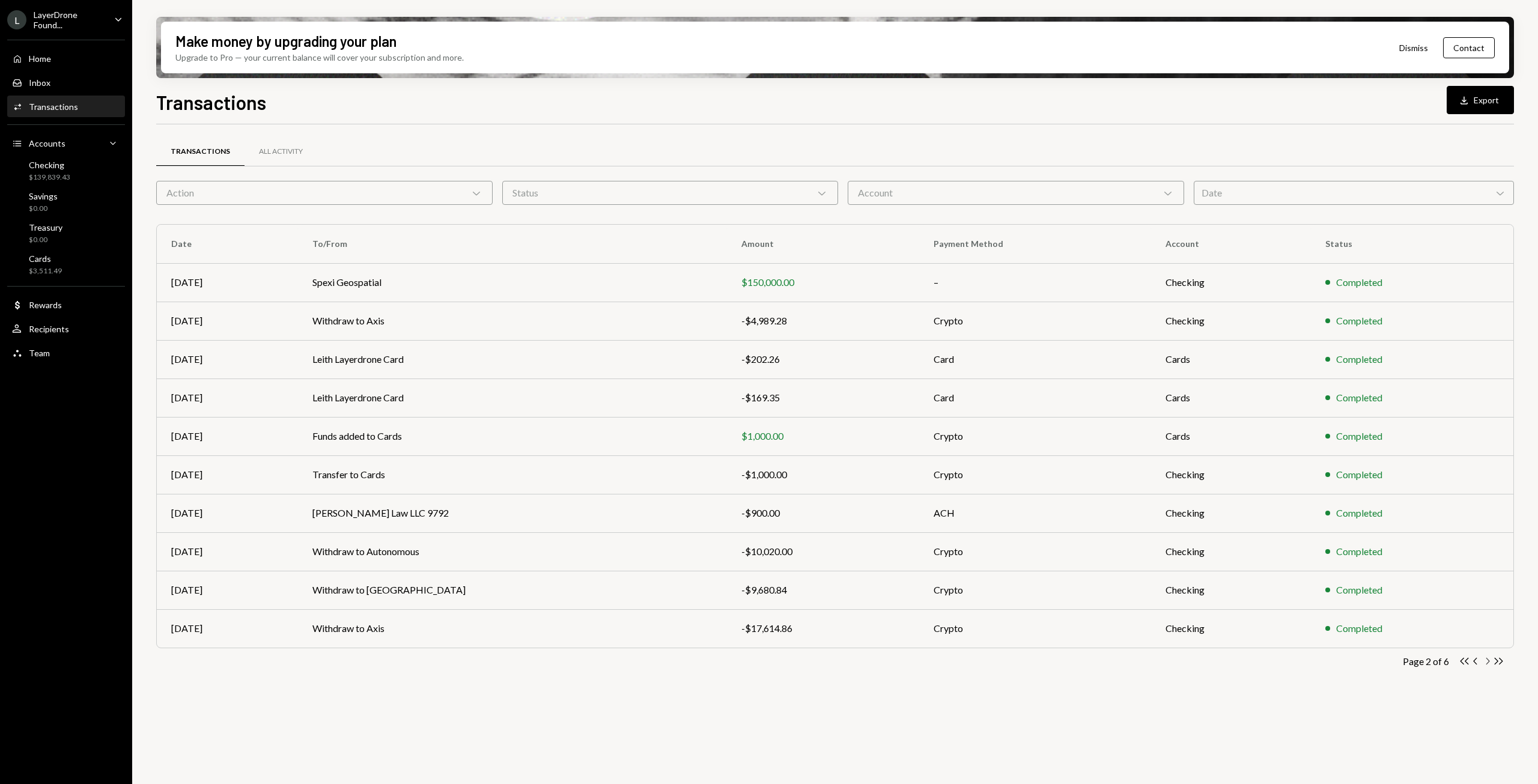
click at [1490, 665] on icon "Chevron Right" at bounding box center [1487, 661] width 12 height 12
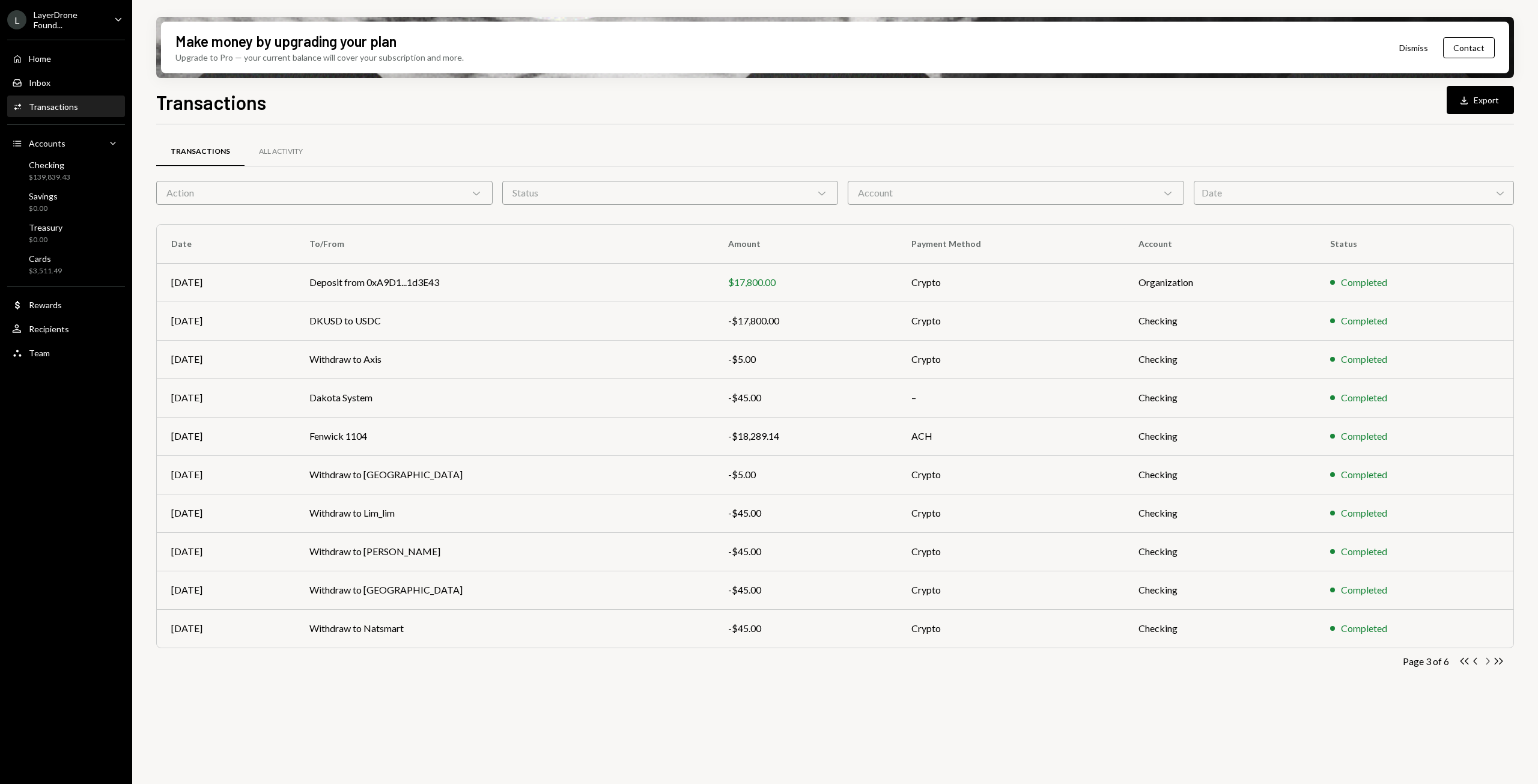
click at [1485, 661] on icon "Chevron Right" at bounding box center [1487, 661] width 12 height 12
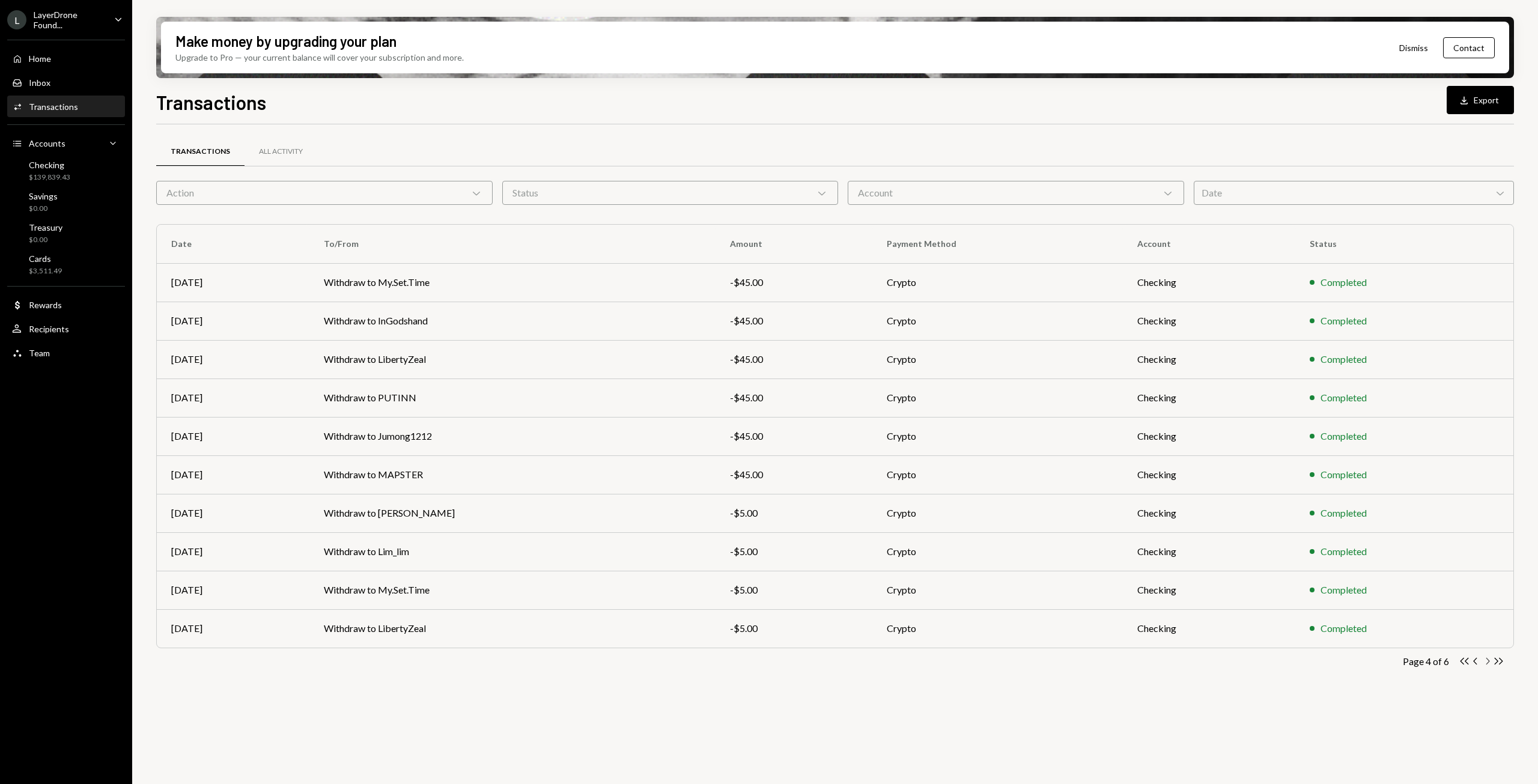
click at [1485, 661] on icon "Chevron Right" at bounding box center [1487, 661] width 12 height 12
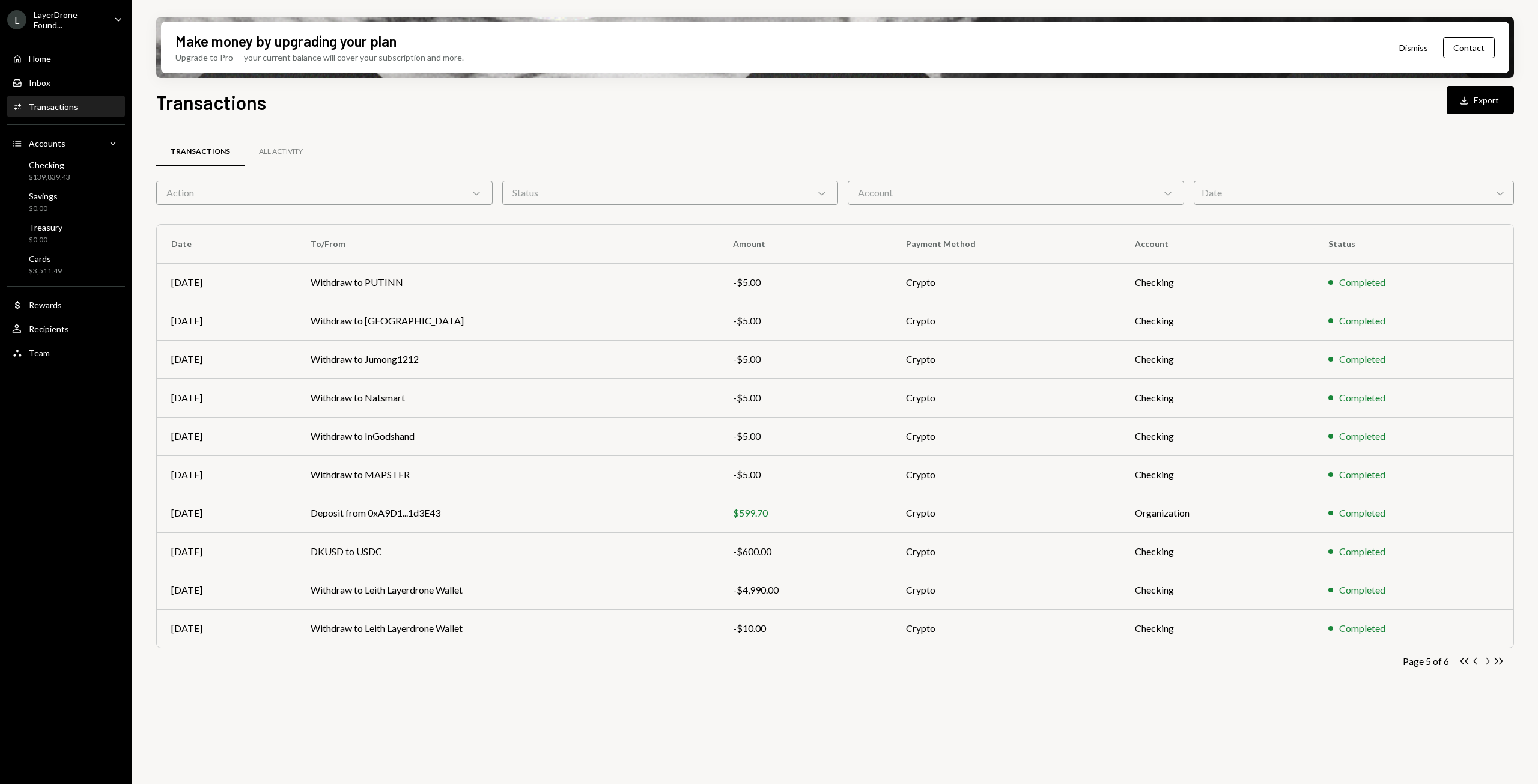
click at [1485, 662] on icon "Chevron Right" at bounding box center [1487, 661] width 12 height 12
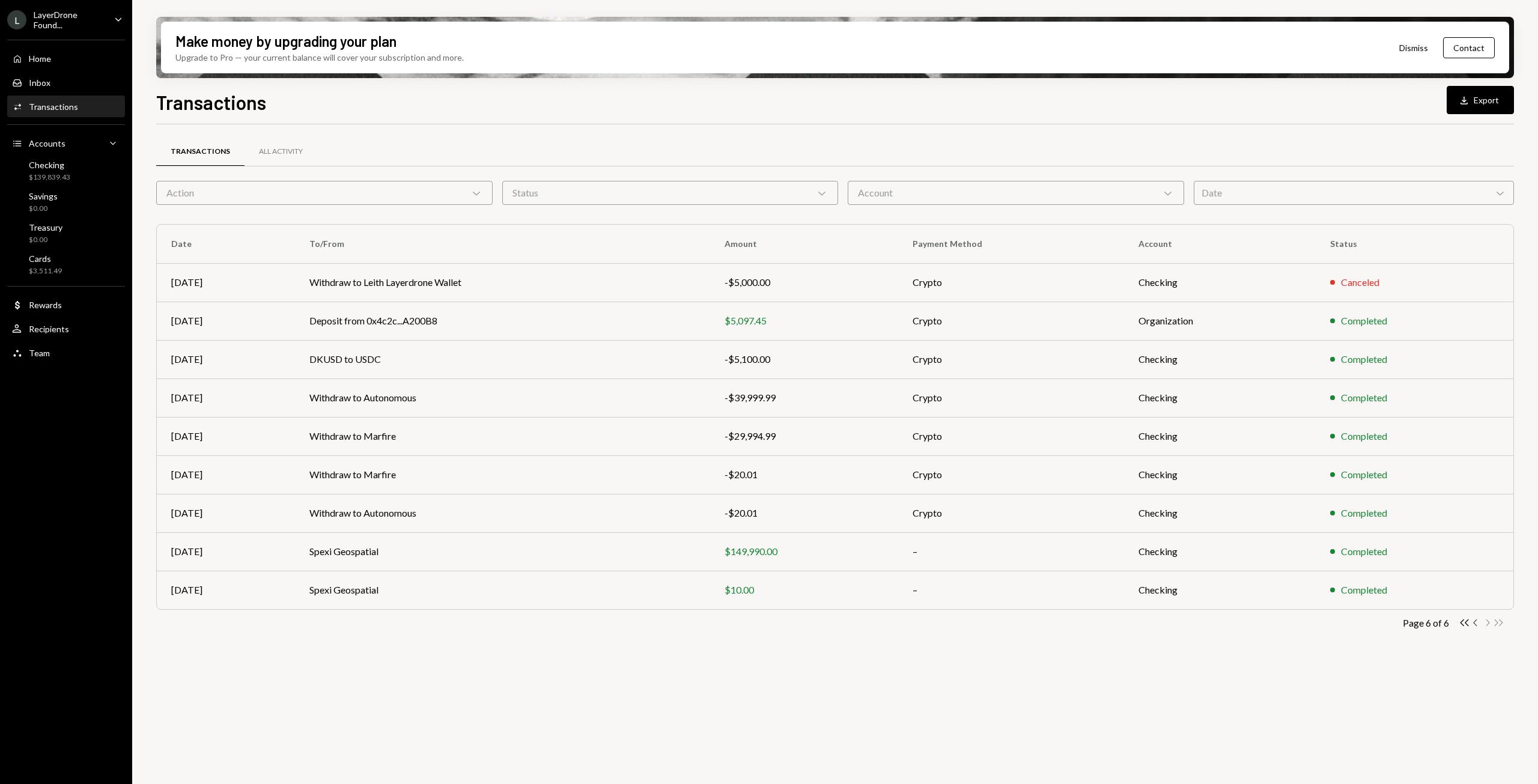
click at [1473, 619] on icon "Chevron Left" at bounding box center [1476, 623] width 12 height 12
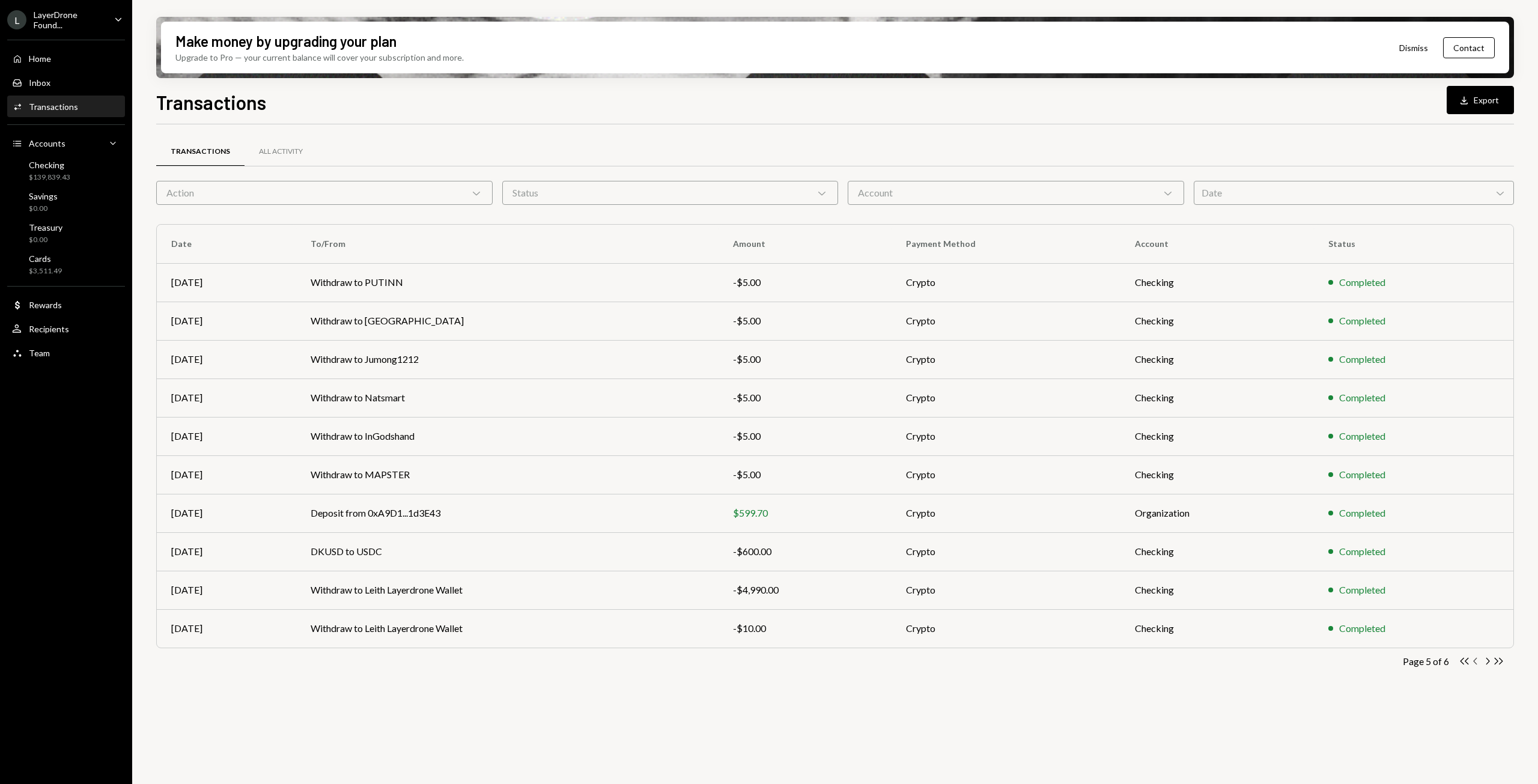
click at [1475, 660] on icon "Chevron Left" at bounding box center [1476, 661] width 12 height 12
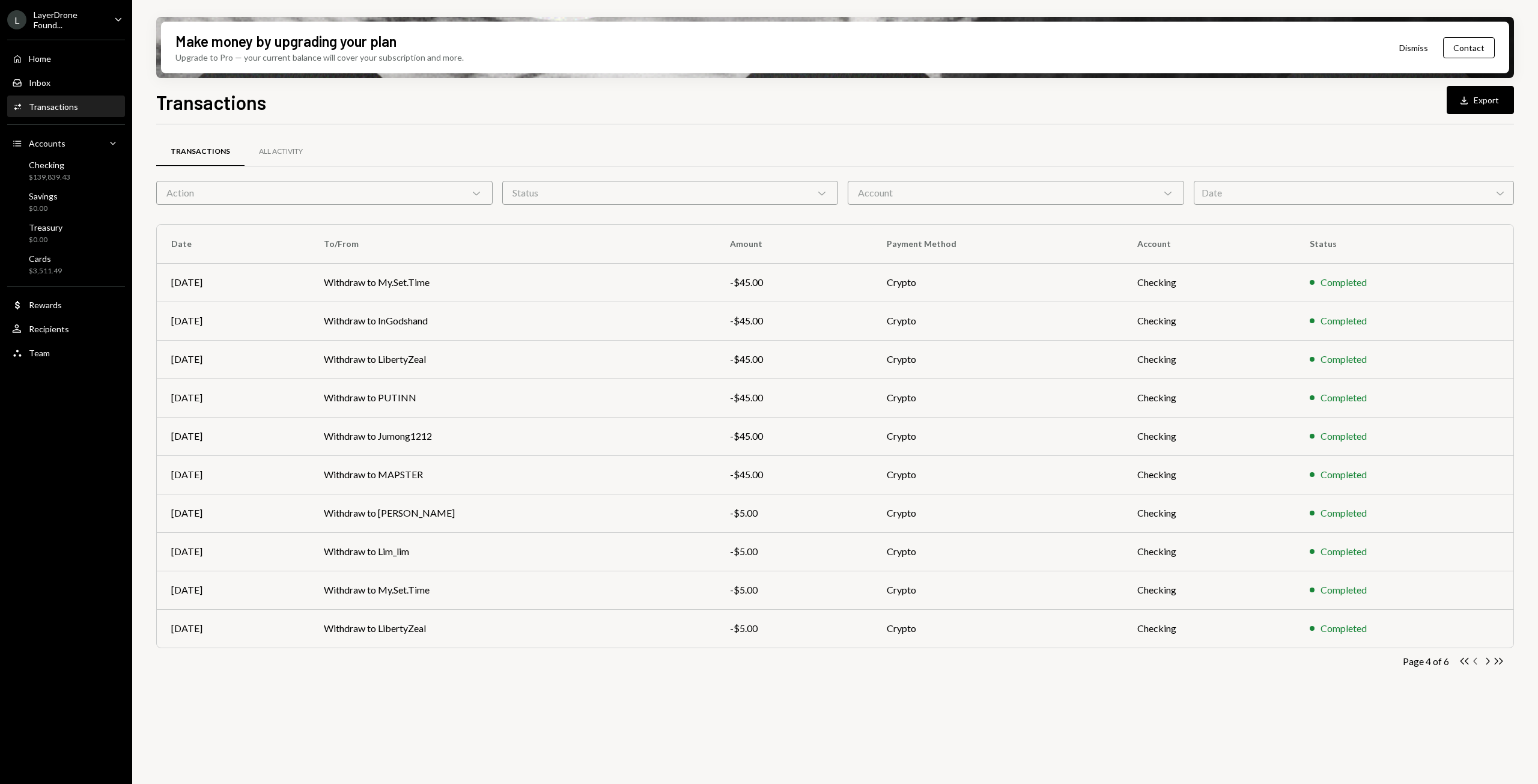
click at [1475, 660] on icon "Chevron Left" at bounding box center [1476, 661] width 12 height 12
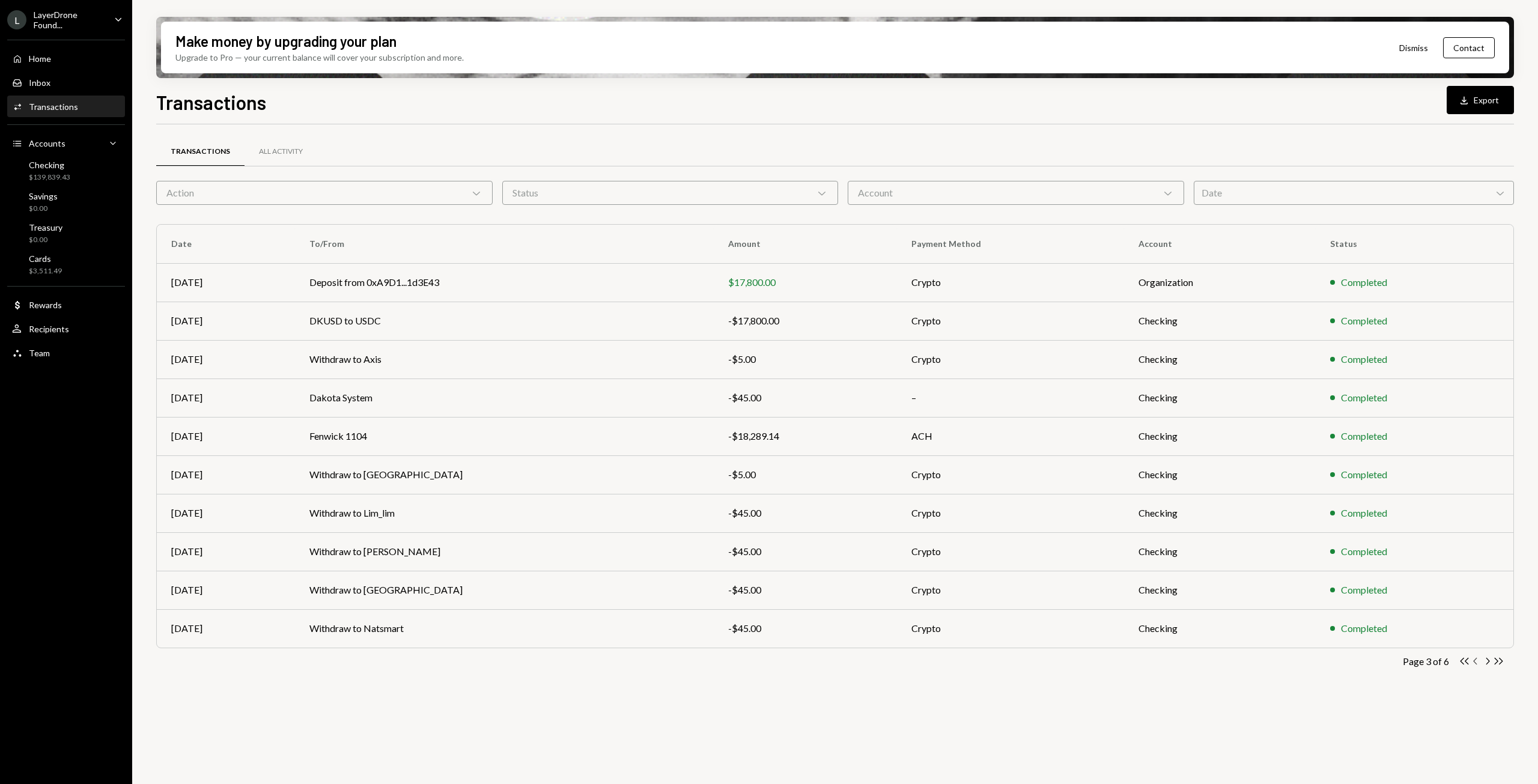
click at [1475, 660] on icon "Chevron Left" at bounding box center [1476, 661] width 12 height 12
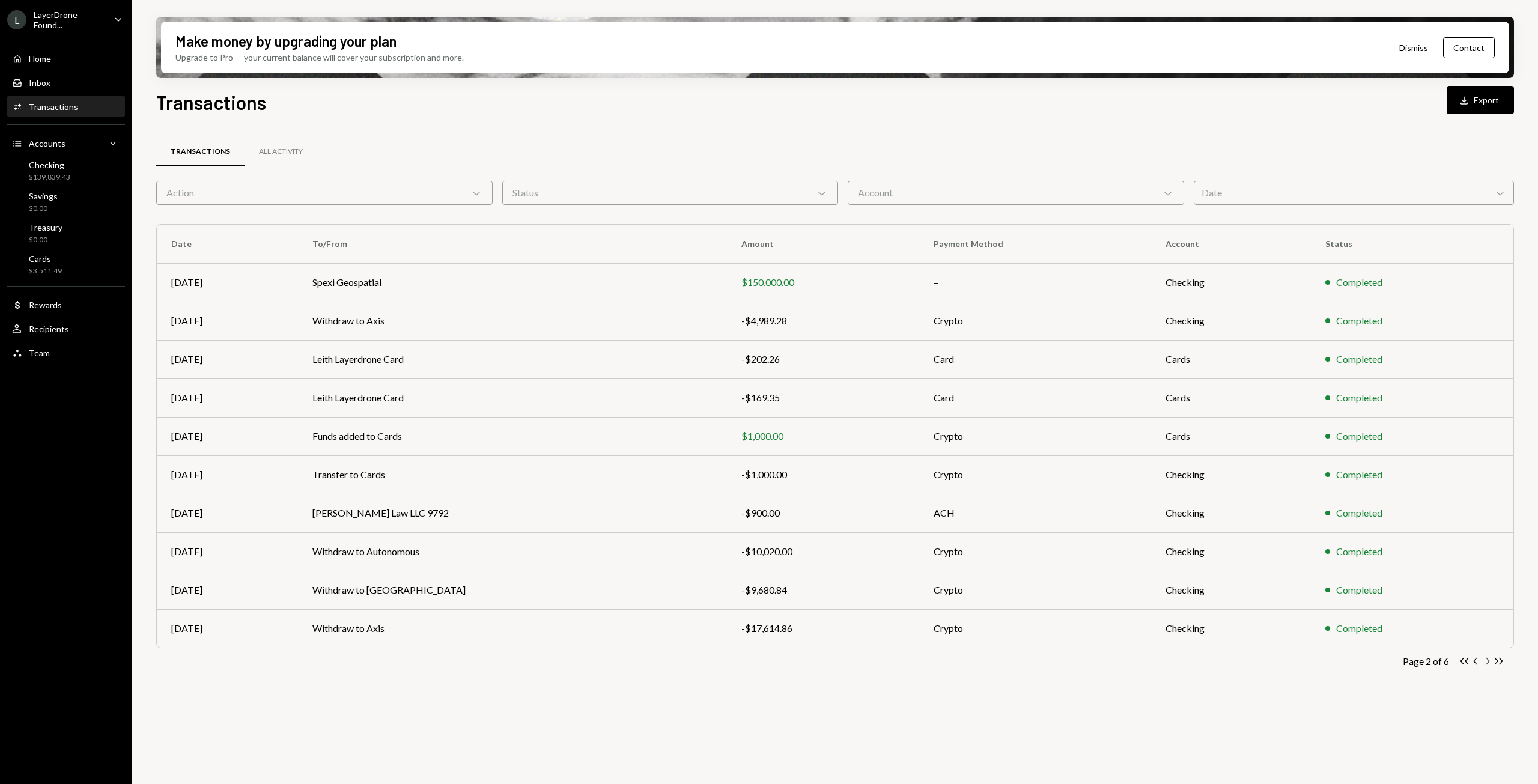
click at [1486, 663] on icon "Chevron Right" at bounding box center [1487, 661] width 12 height 12
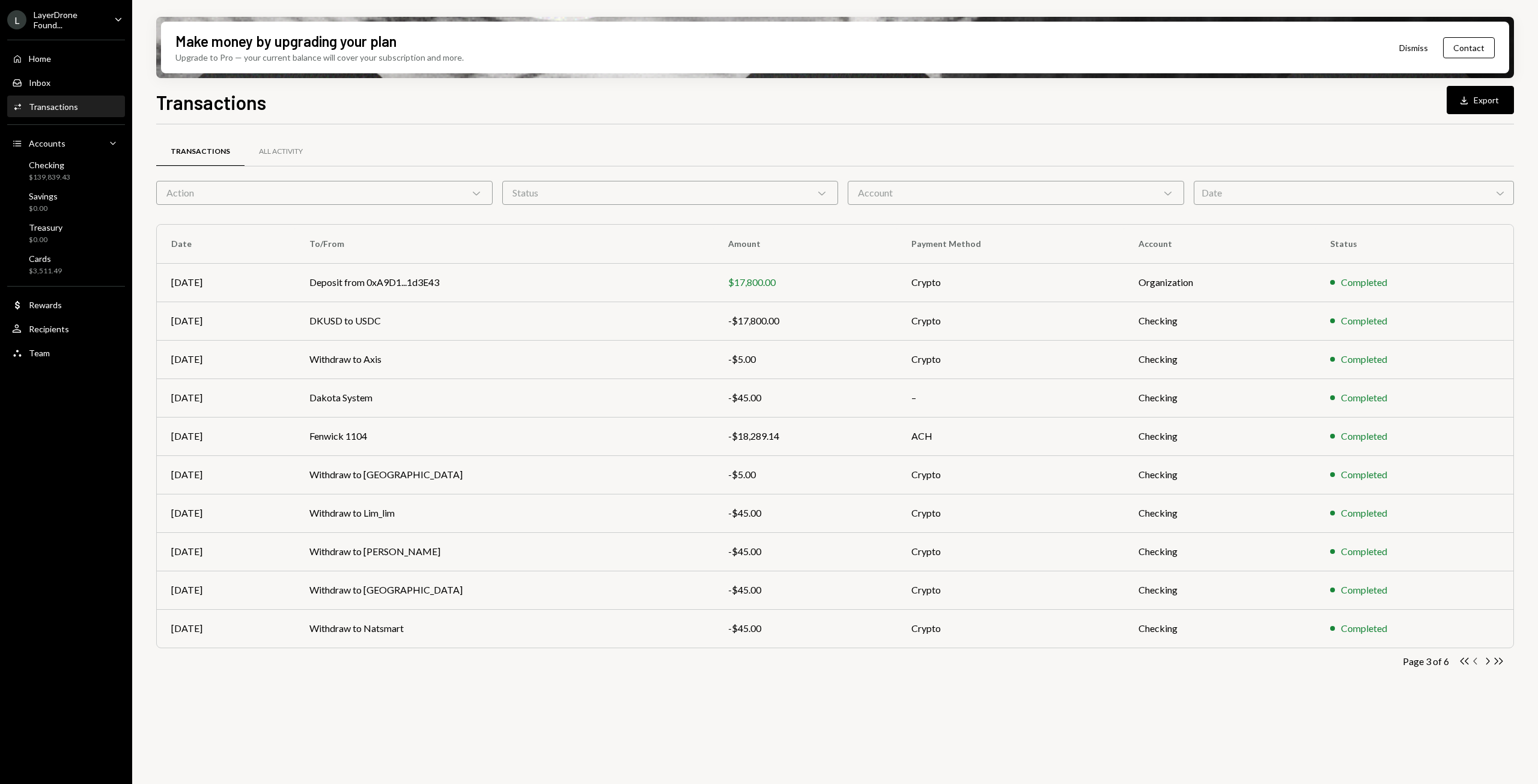
click at [1474, 664] on icon "Chevron Left" at bounding box center [1476, 661] width 12 height 12
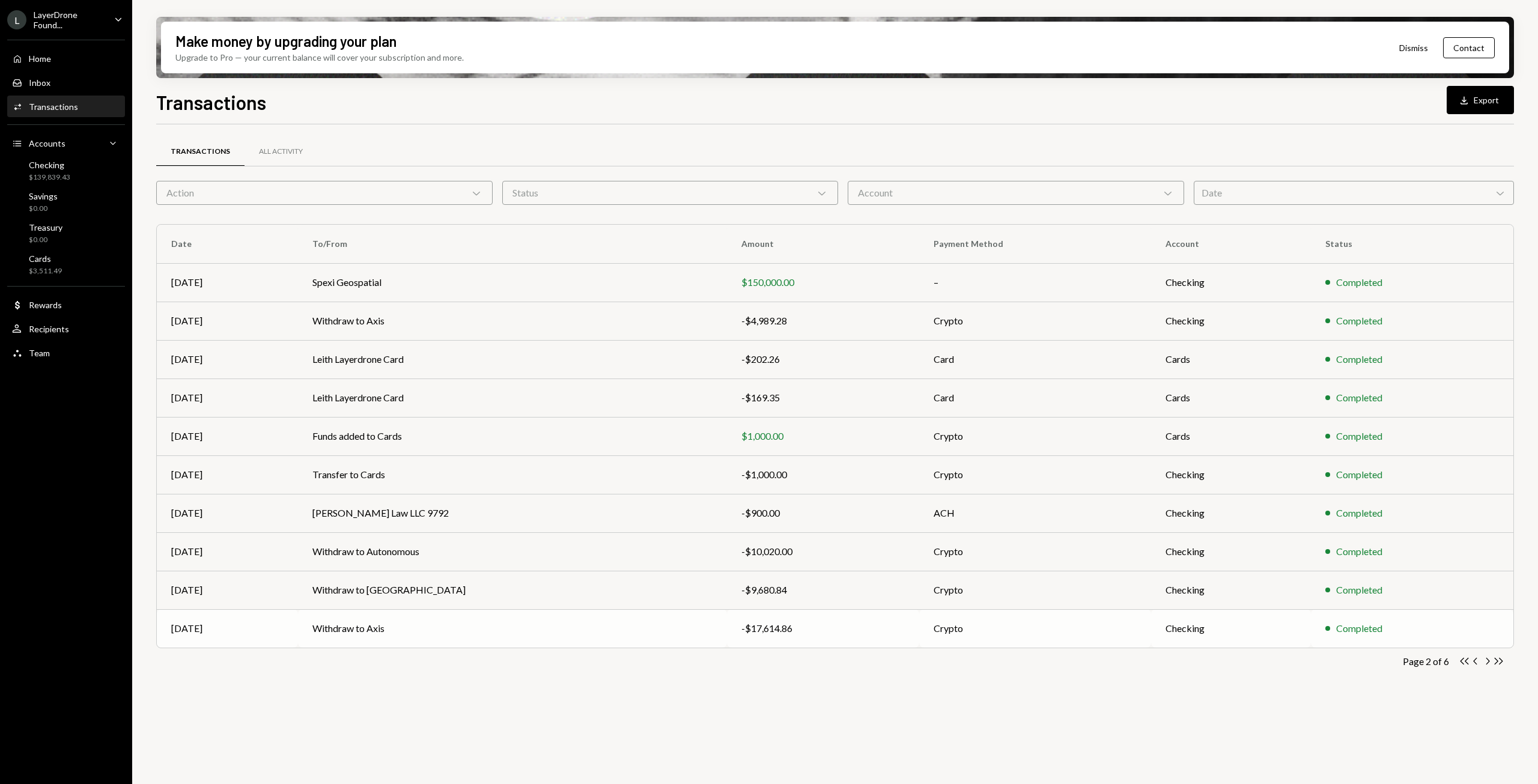
click at [675, 630] on td "Withdraw to Axis" at bounding box center [512, 629] width 428 height 38
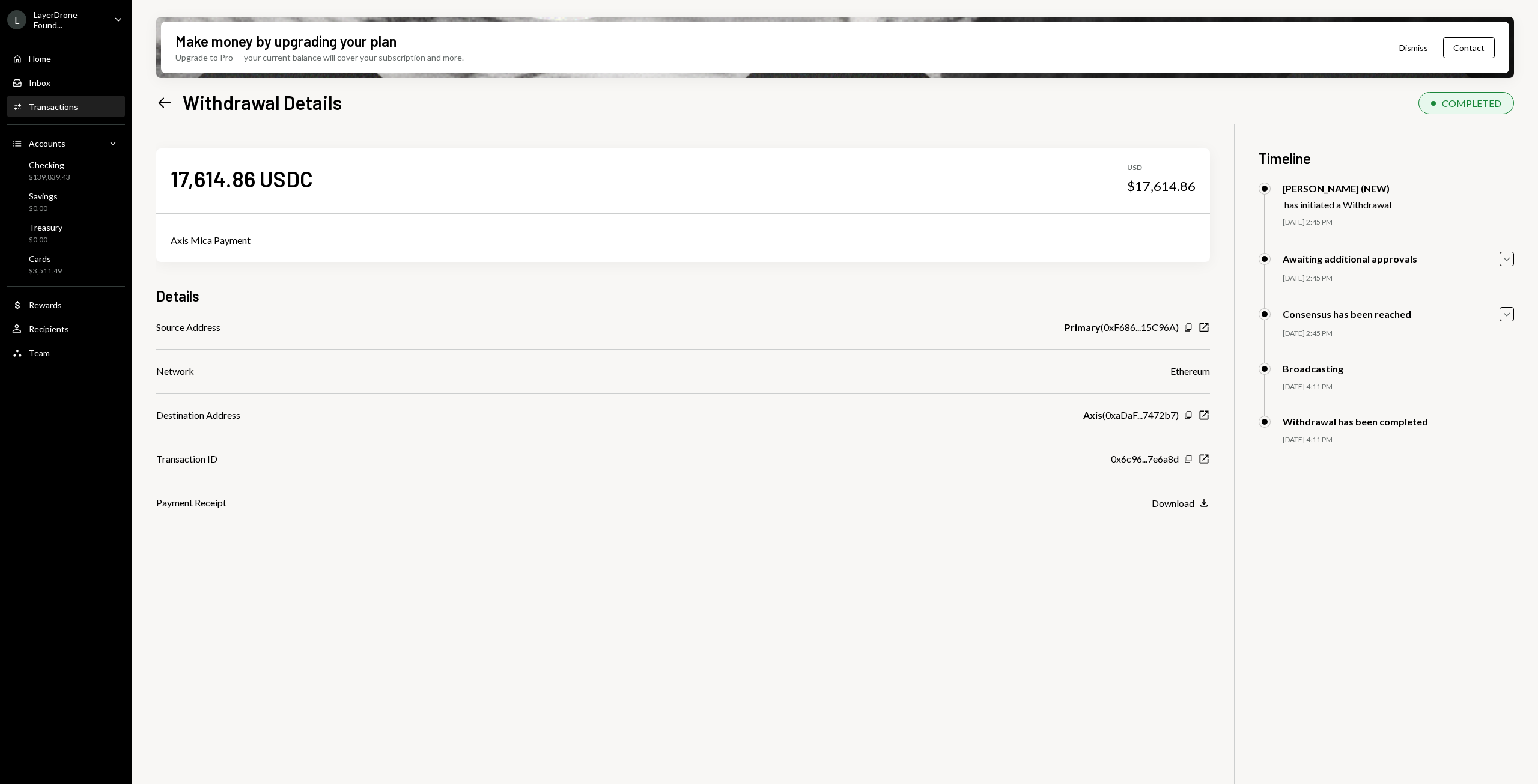
click at [162, 105] on icon at bounding box center [164, 103] width 13 height 10
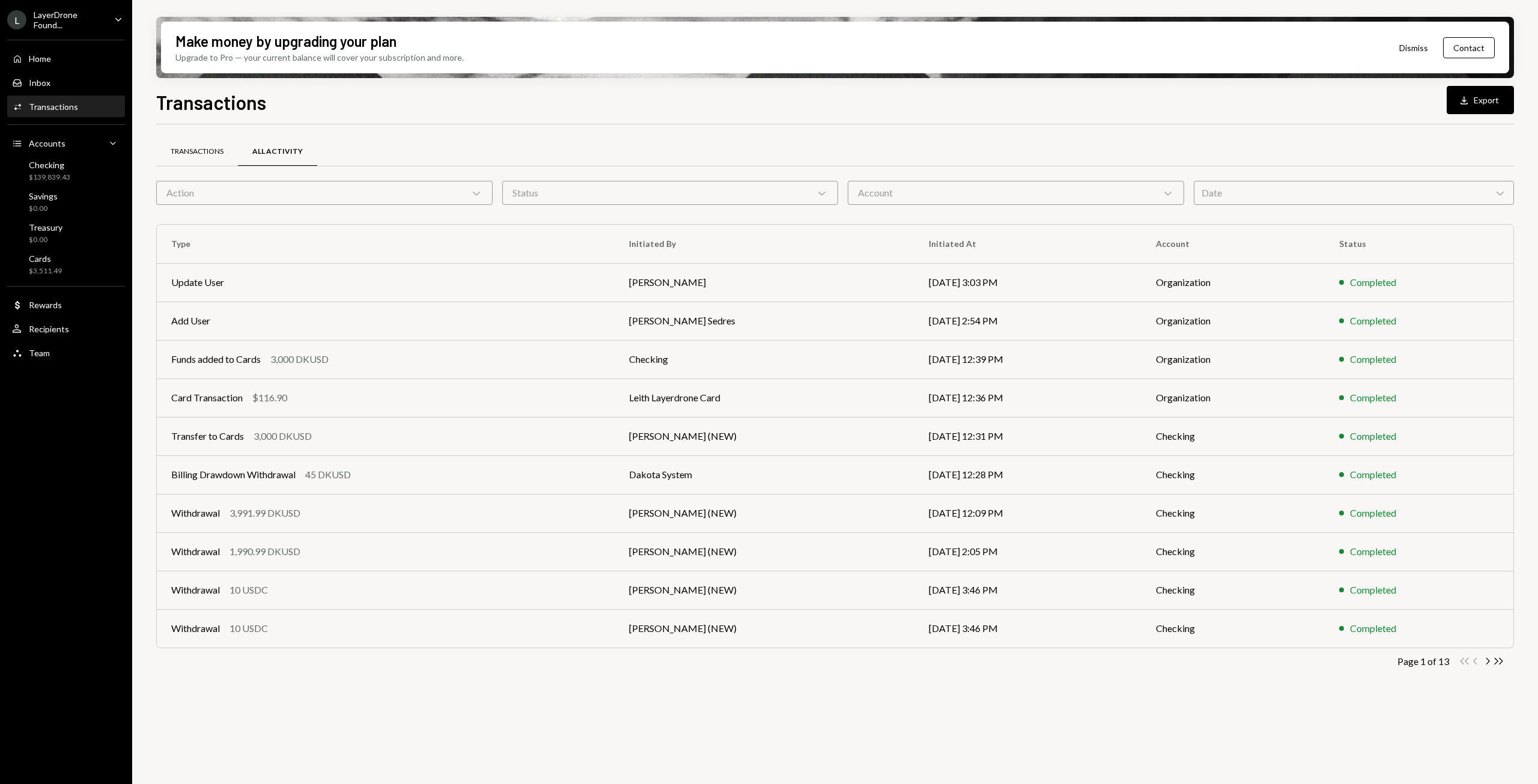
click at [196, 145] on div "Transactions" at bounding box center [197, 152] width 82 height 29
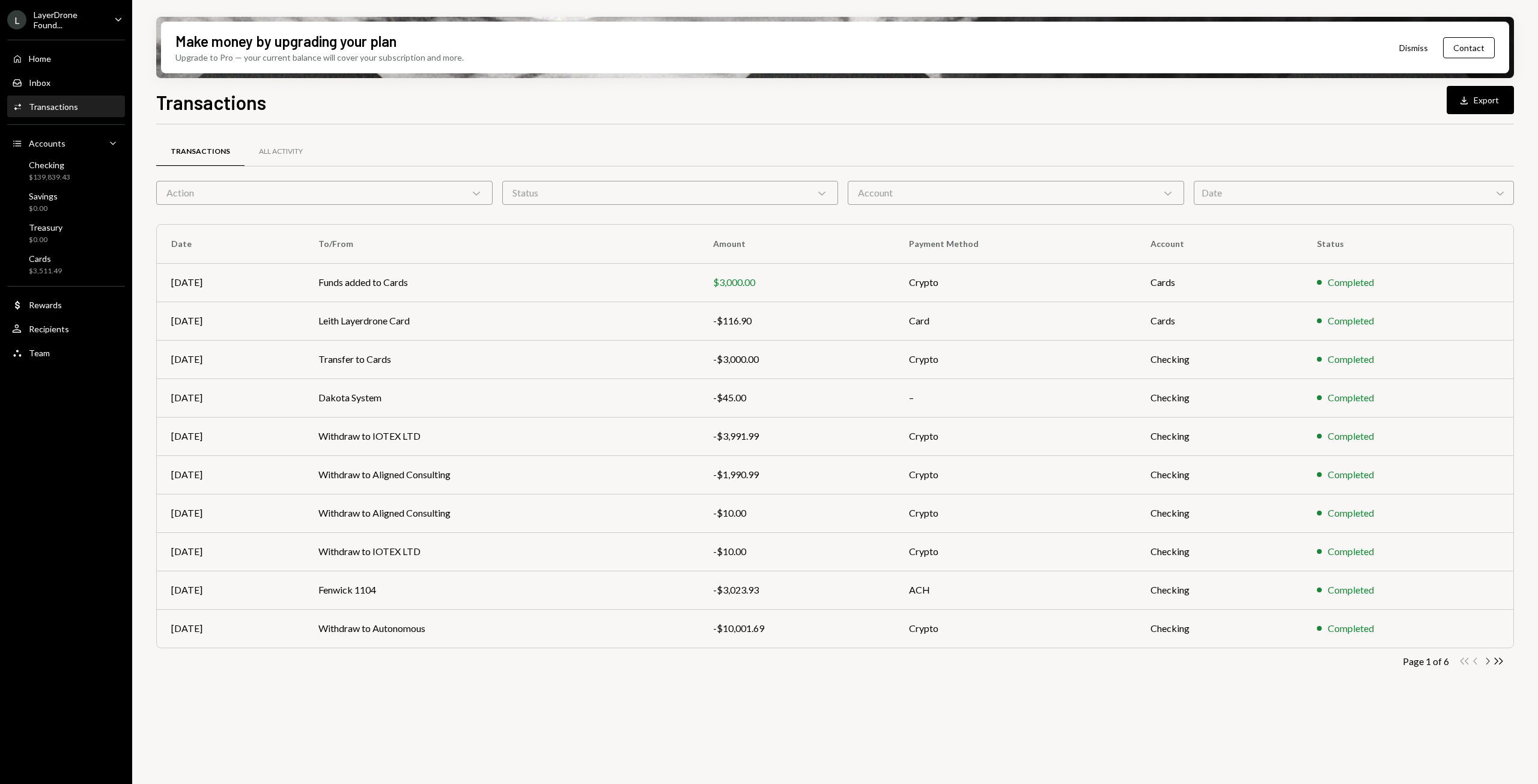
click at [1490, 662] on icon "Chevron Right" at bounding box center [1487, 661] width 12 height 12
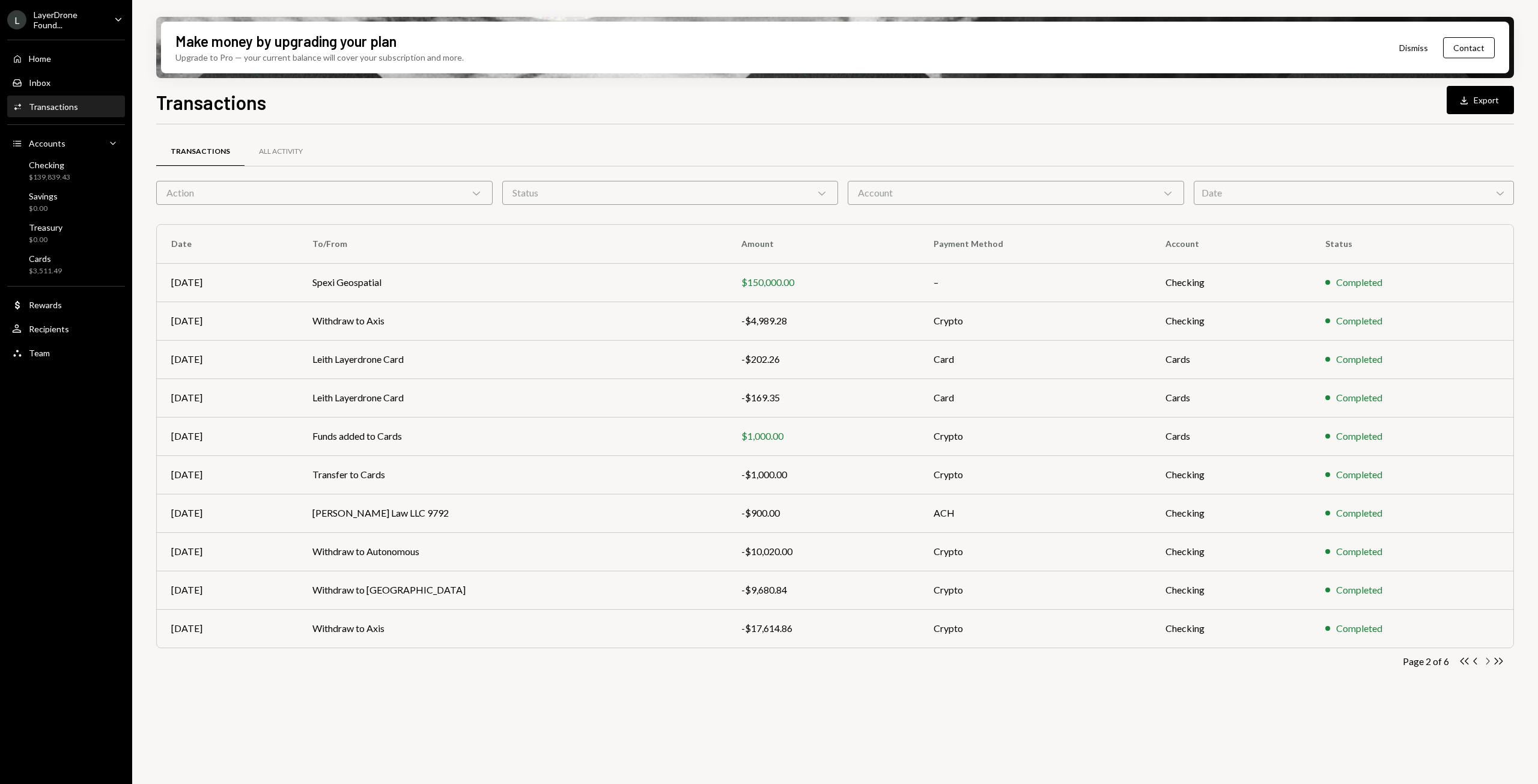
click at [1487, 658] on icon "Chevron Right" at bounding box center [1487, 661] width 12 height 12
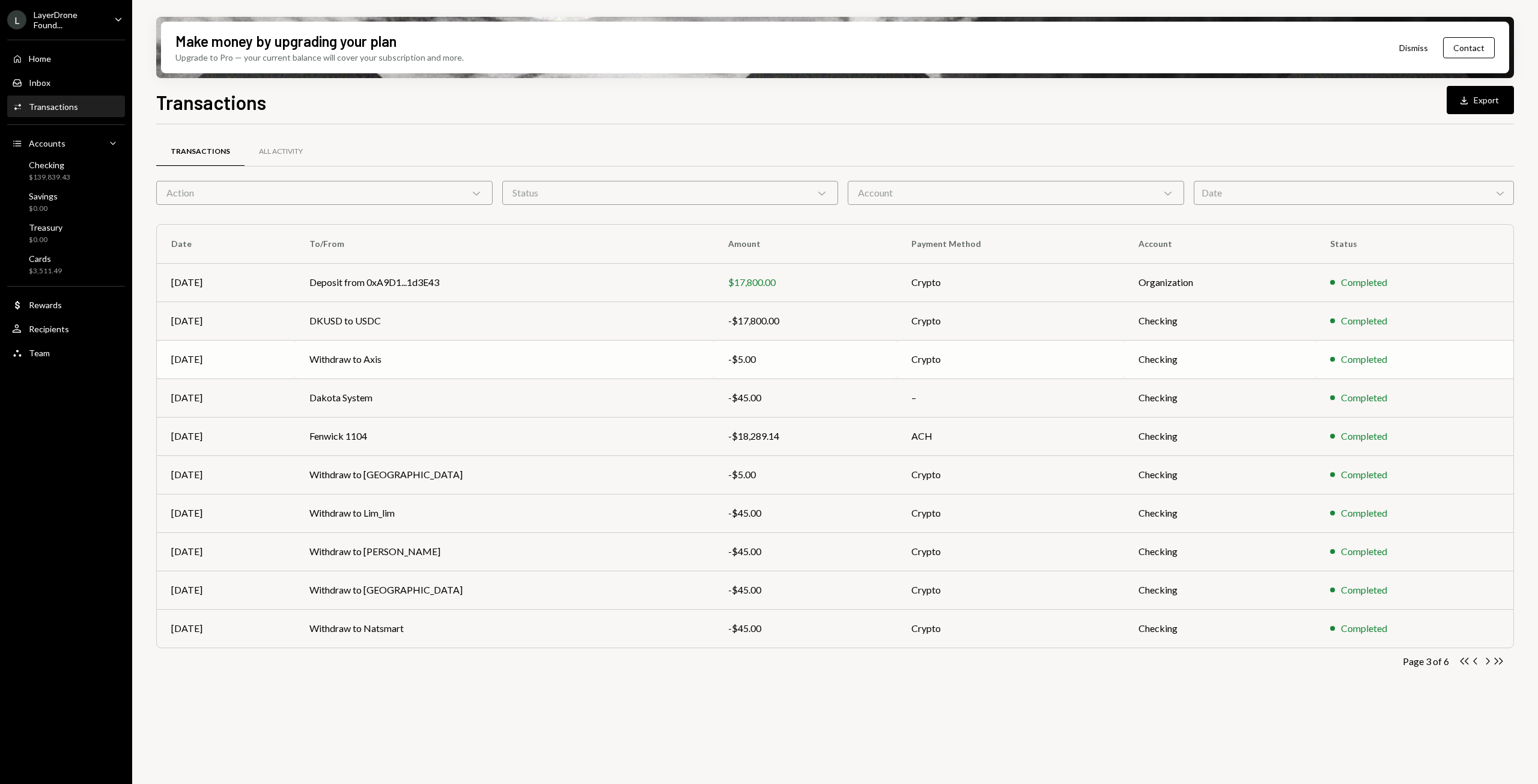
click at [625, 350] on td "Withdraw to Axis" at bounding box center [504, 359] width 419 height 38
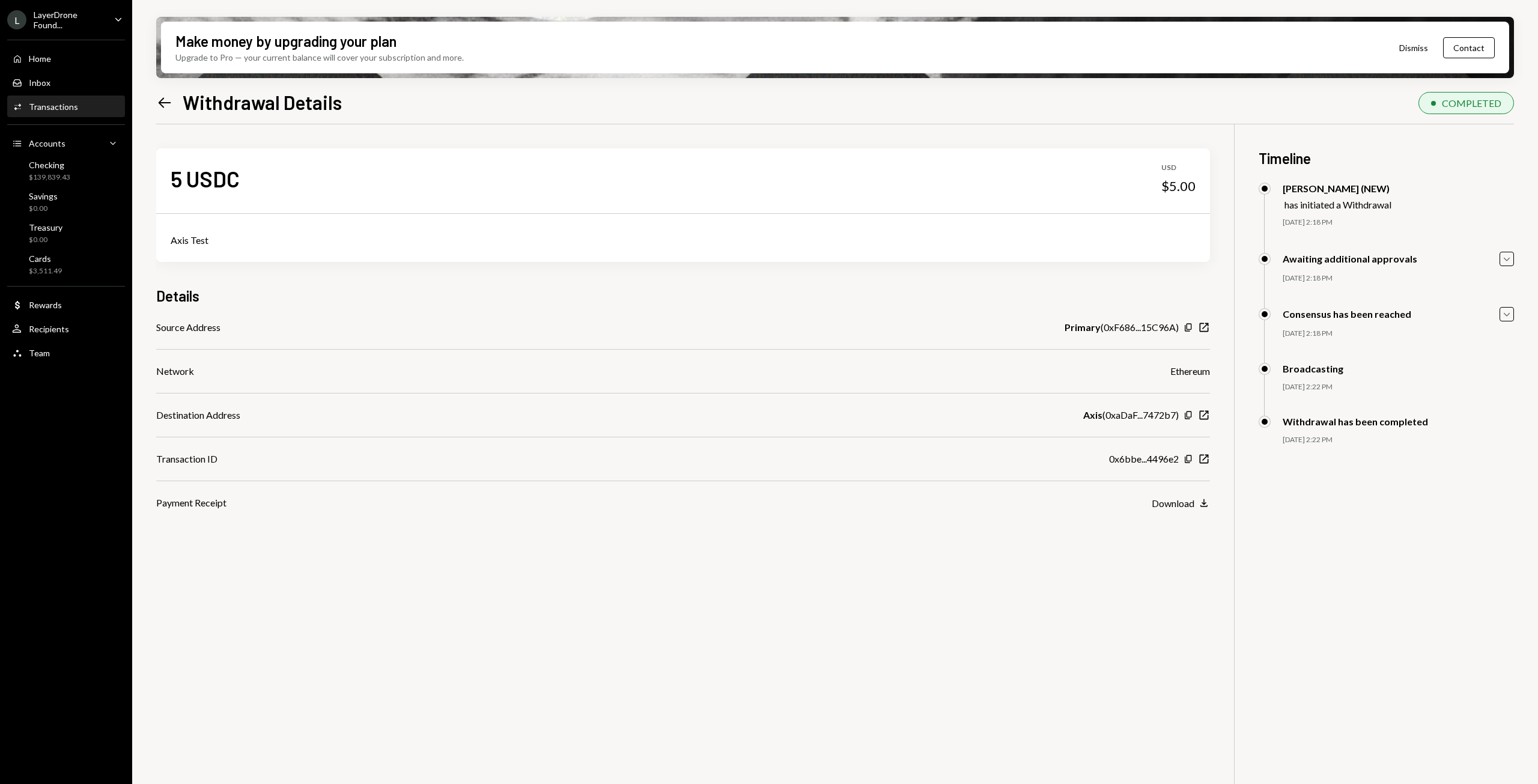
click at [163, 106] on icon at bounding box center [164, 103] width 13 height 10
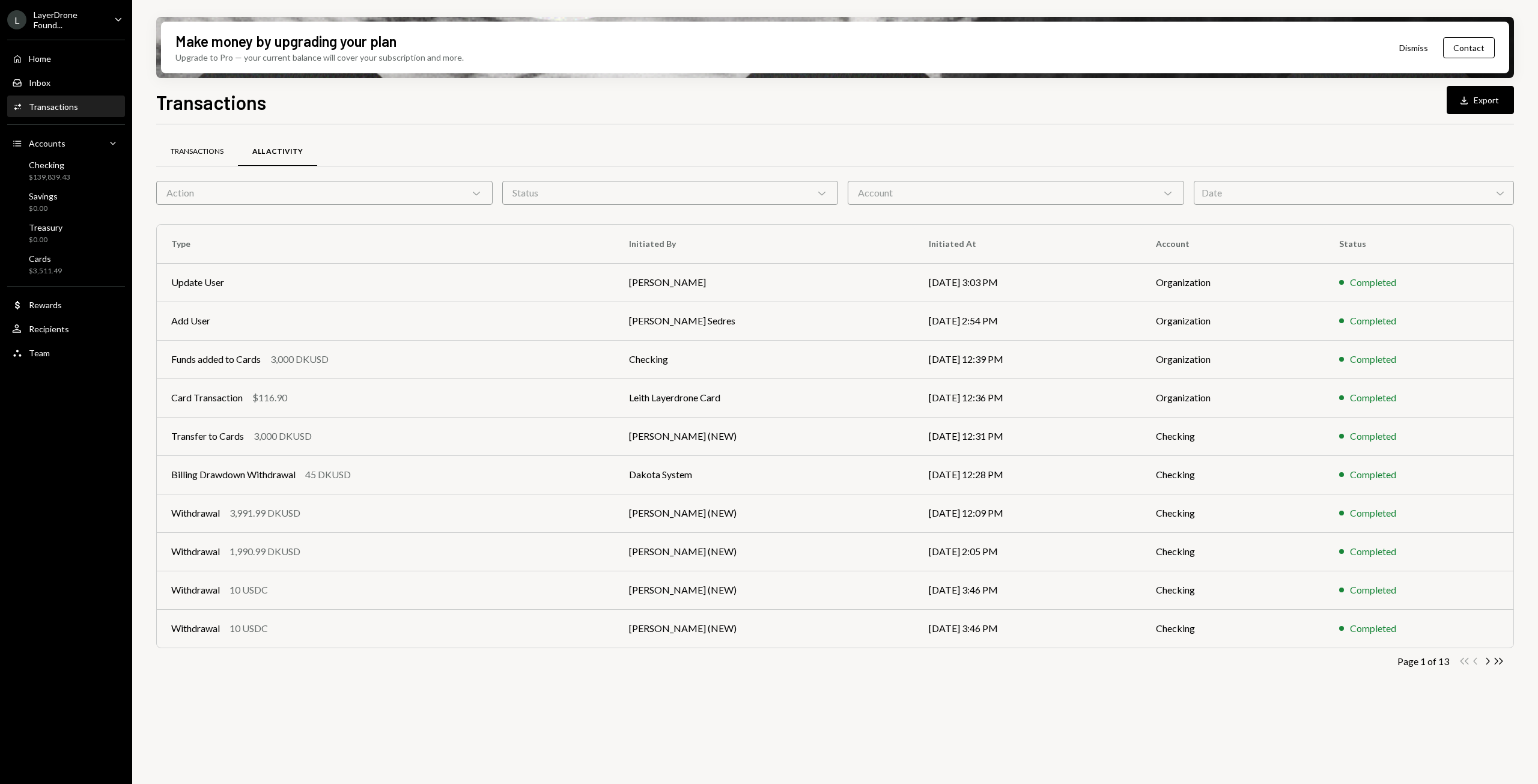
click at [217, 149] on div "Transactions" at bounding box center [196, 152] width 53 height 10
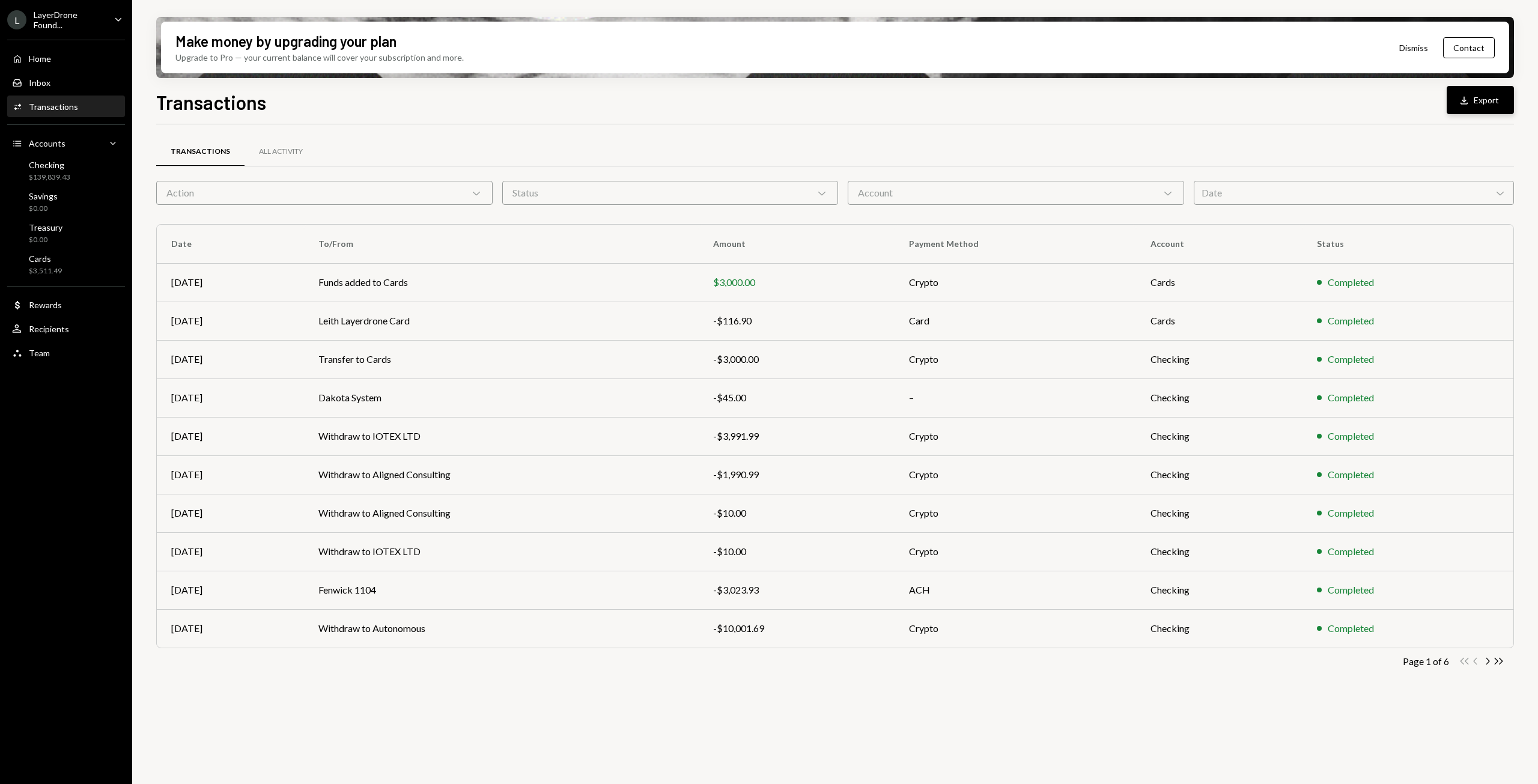
click at [1470, 108] on button "Download Export" at bounding box center [1480, 100] width 68 height 28
drag, startPoint x: 1501, startPoint y: 663, endPoint x: 1475, endPoint y: 675, distance: 28.6
drag, startPoint x: 1475, startPoint y: 675, endPoint x: 1499, endPoint y: 660, distance: 28.3
click at [1499, 660] on icon "Double Arrow Right" at bounding box center [1499, 661] width 12 height 12
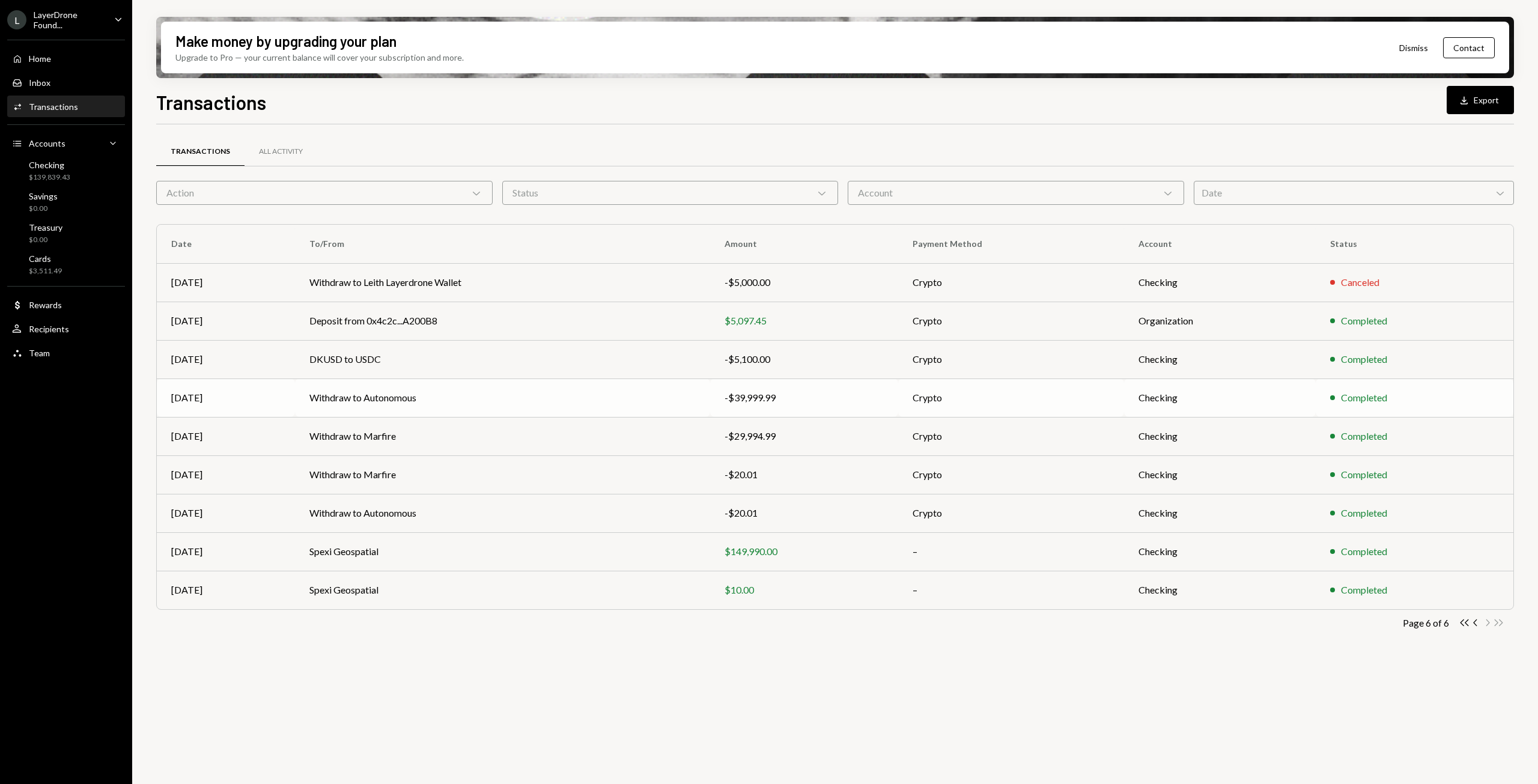
click at [469, 397] on td "Withdraw to Autonomous" at bounding box center [502, 397] width 415 height 38
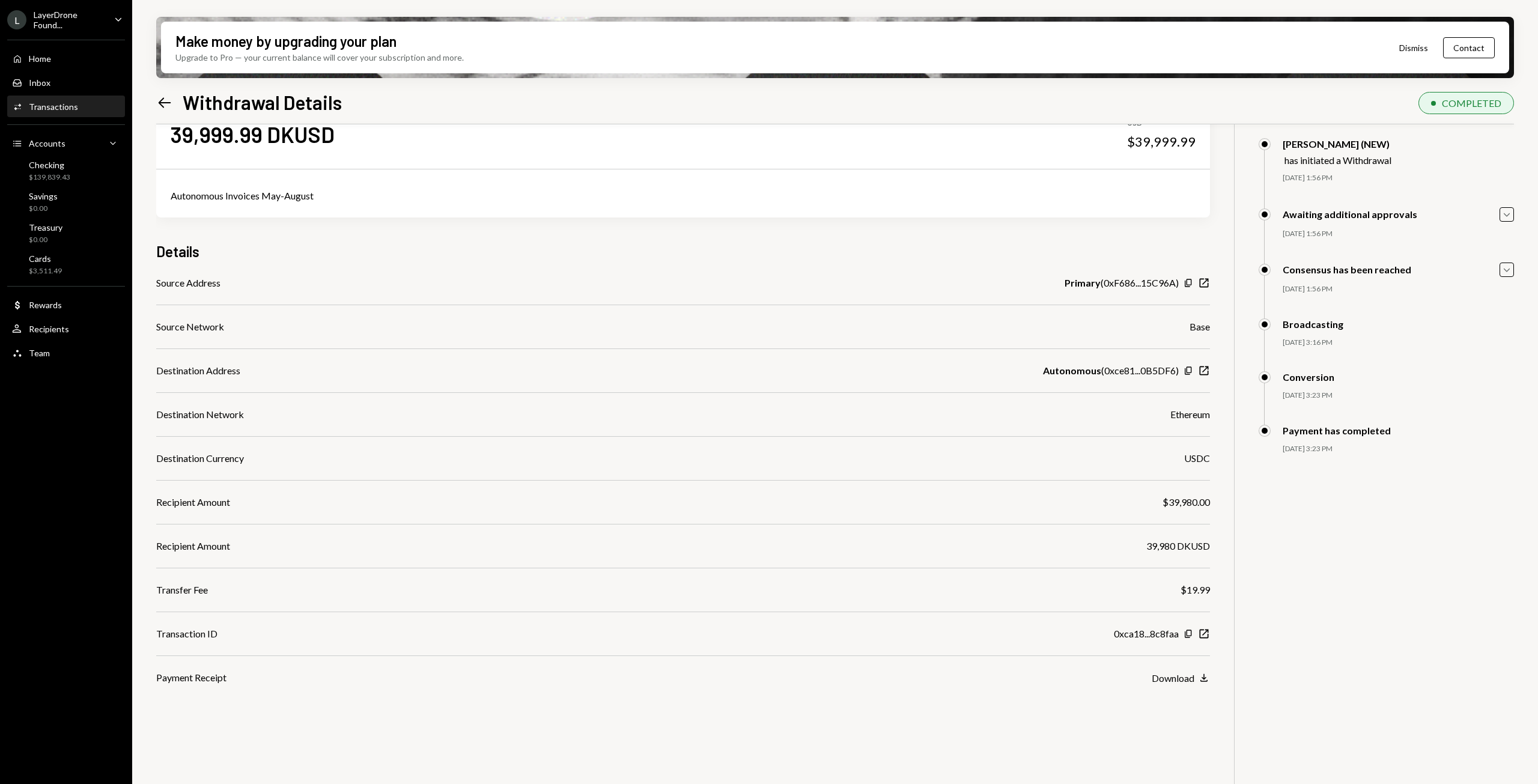
scroll to position [45, 0]
click at [159, 102] on icon at bounding box center [164, 103] width 13 height 10
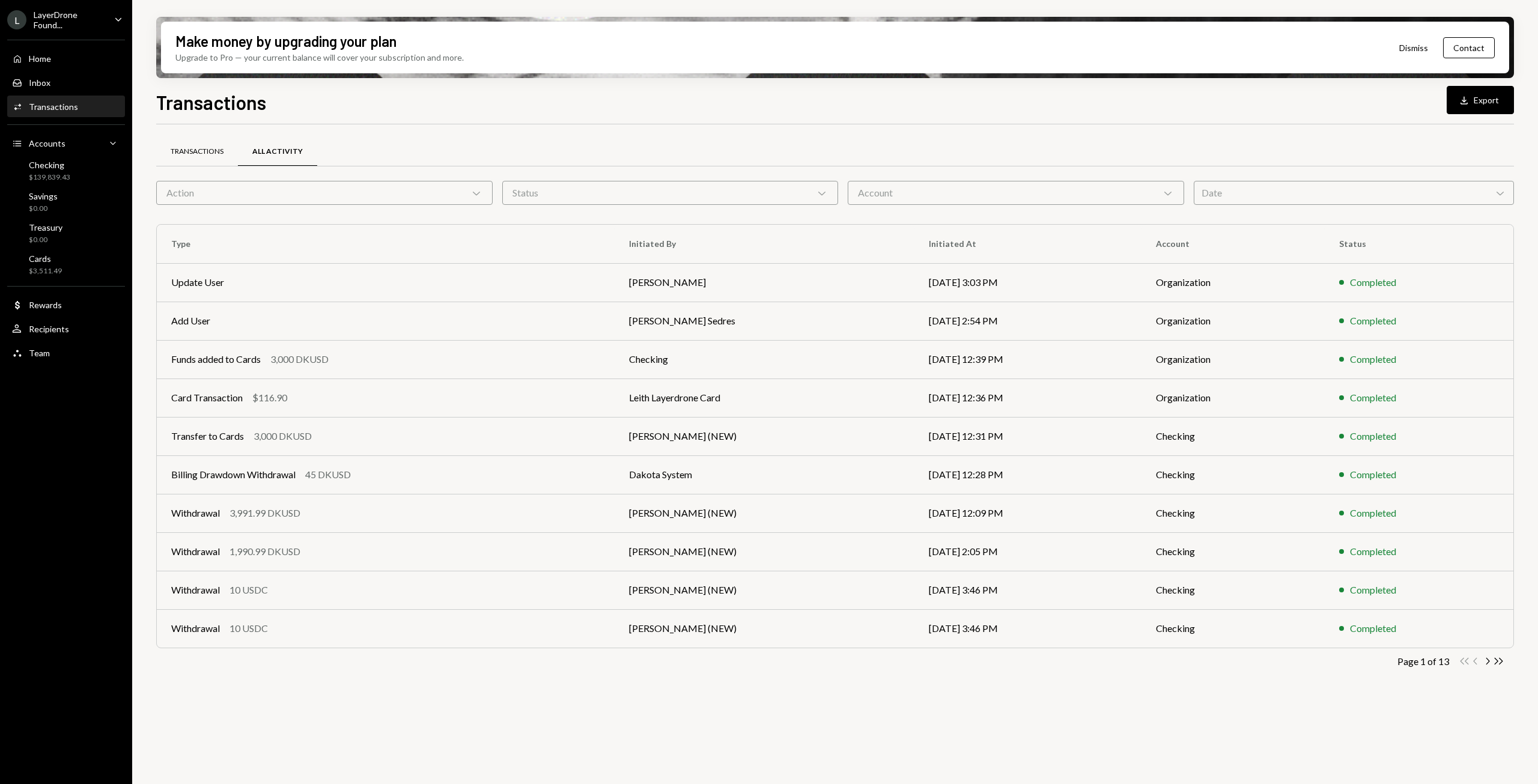
click at [202, 152] on div "Transactions" at bounding box center [196, 152] width 53 height 10
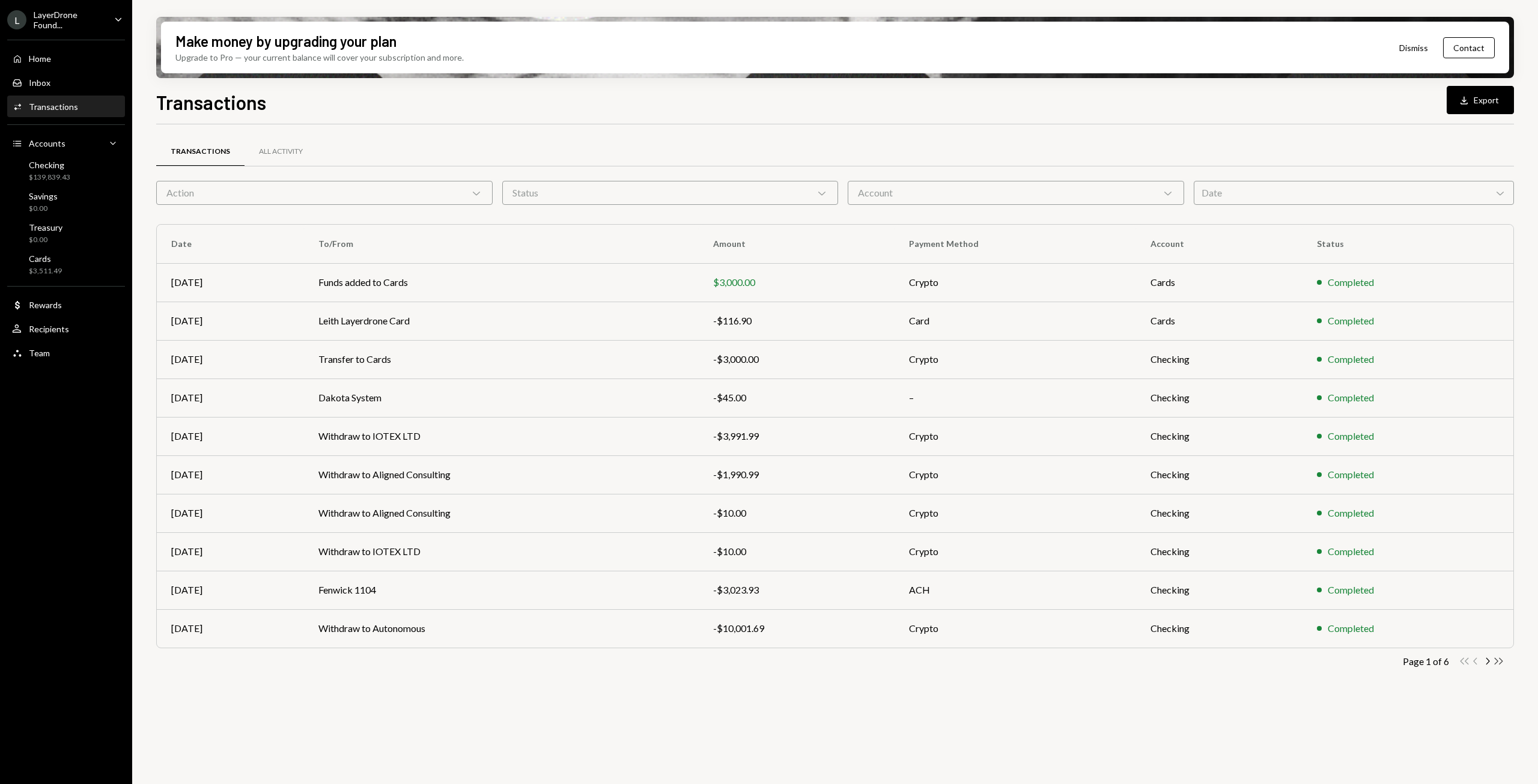
click at [1495, 661] on icon "Double Arrow Right" at bounding box center [1499, 661] width 12 height 12
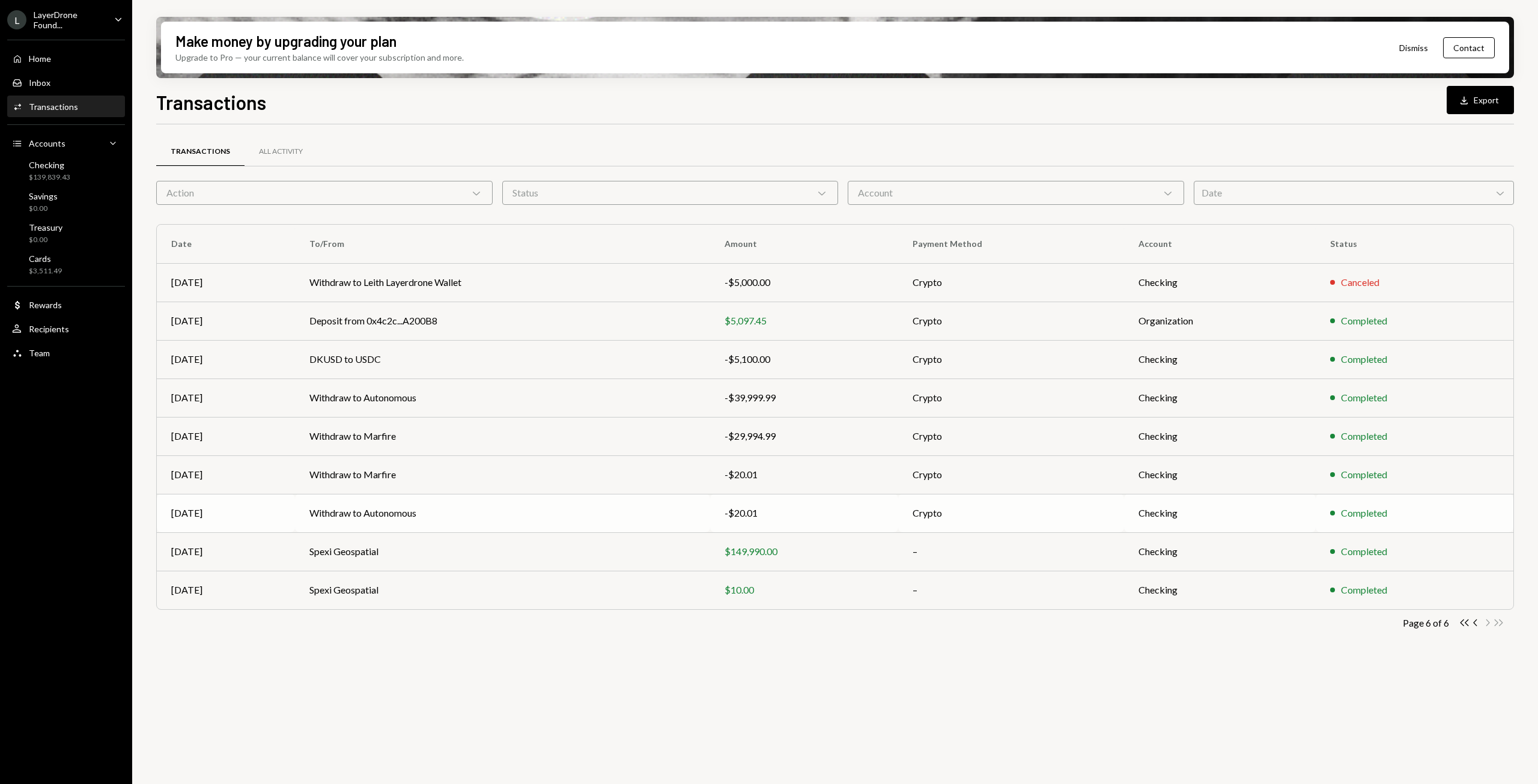
click at [576, 503] on td "Withdraw to Autonomous" at bounding box center [502, 513] width 415 height 38
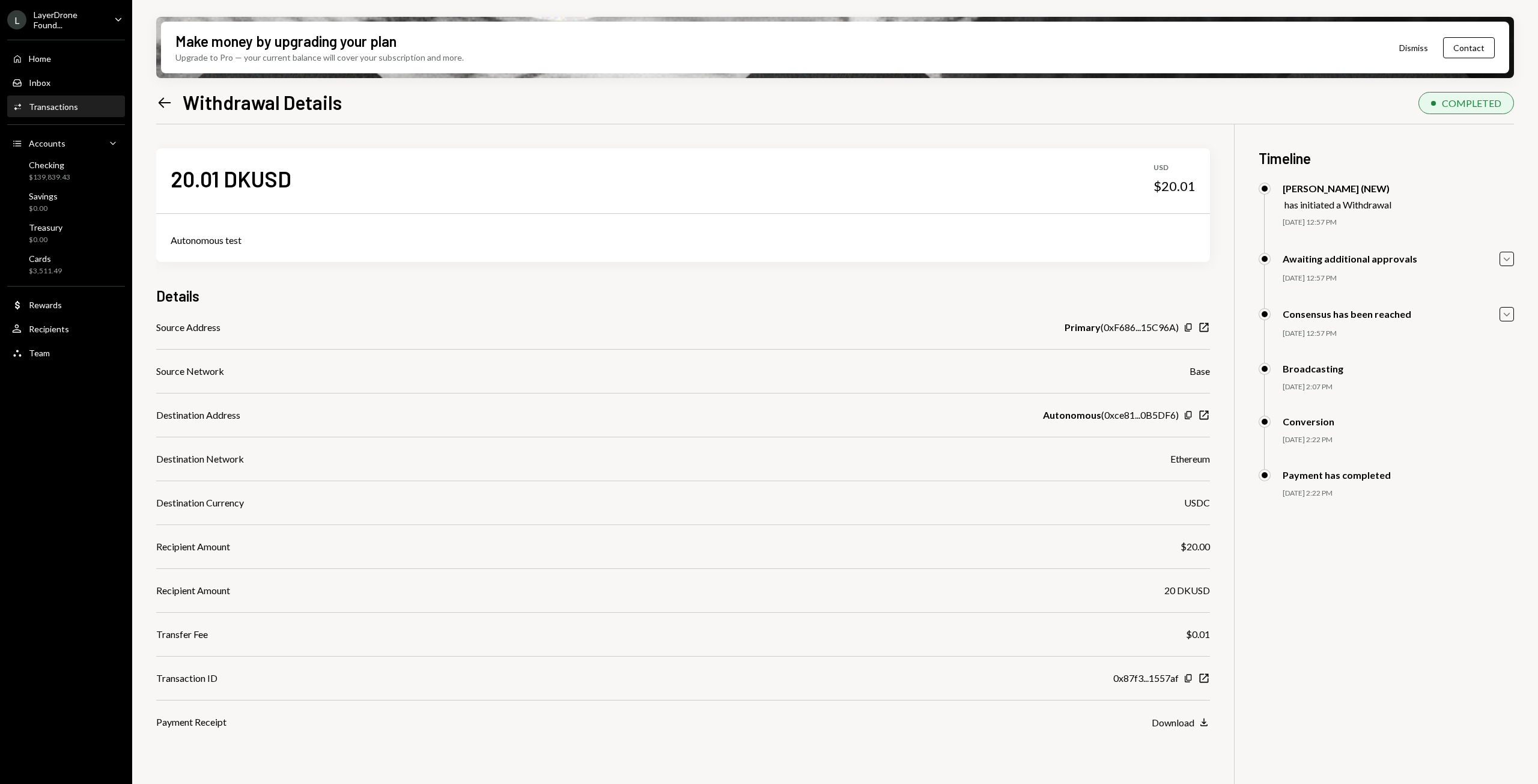
click at [160, 102] on icon at bounding box center [164, 103] width 13 height 10
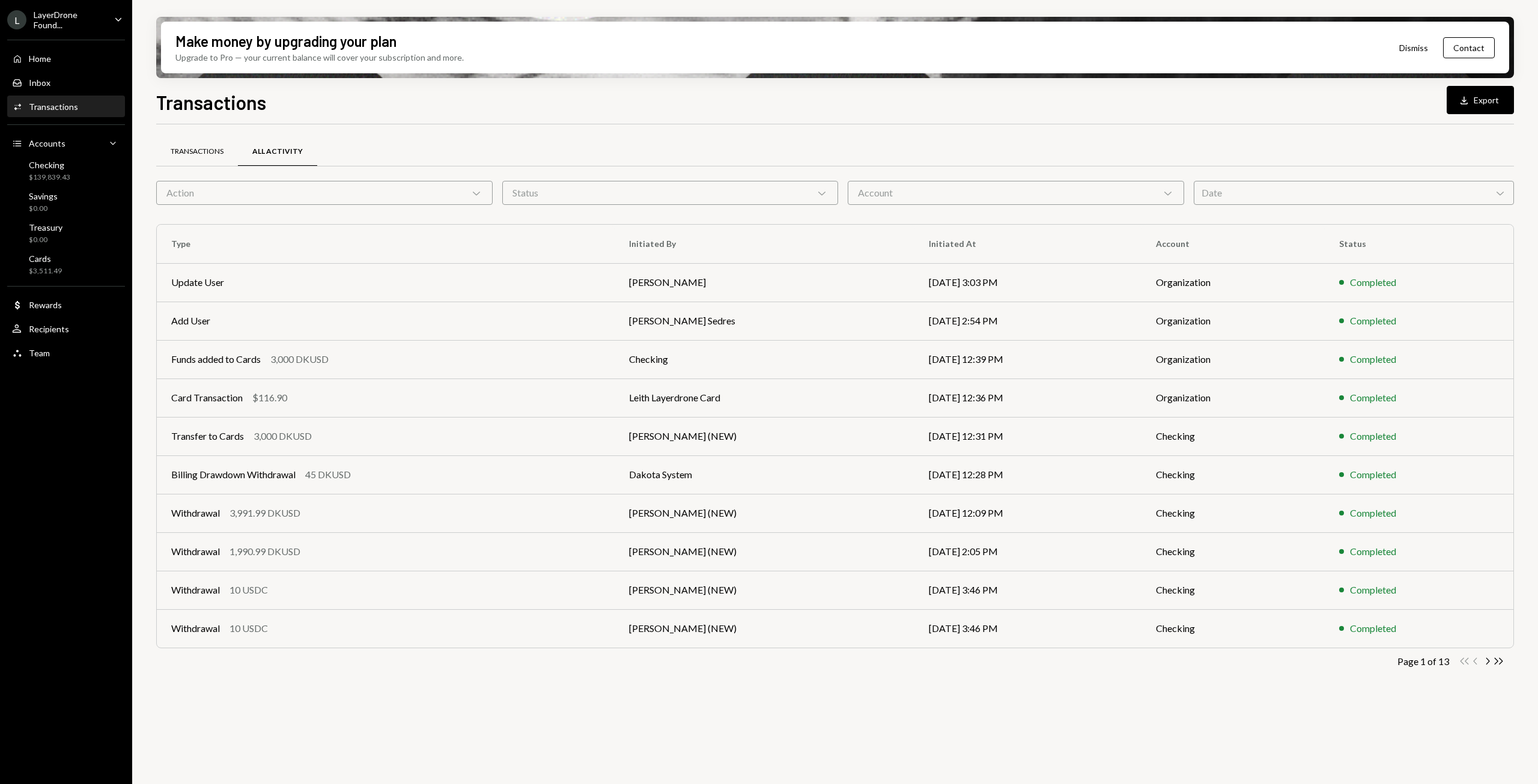
click at [181, 159] on div "Transactions" at bounding box center [197, 152] width 82 height 29
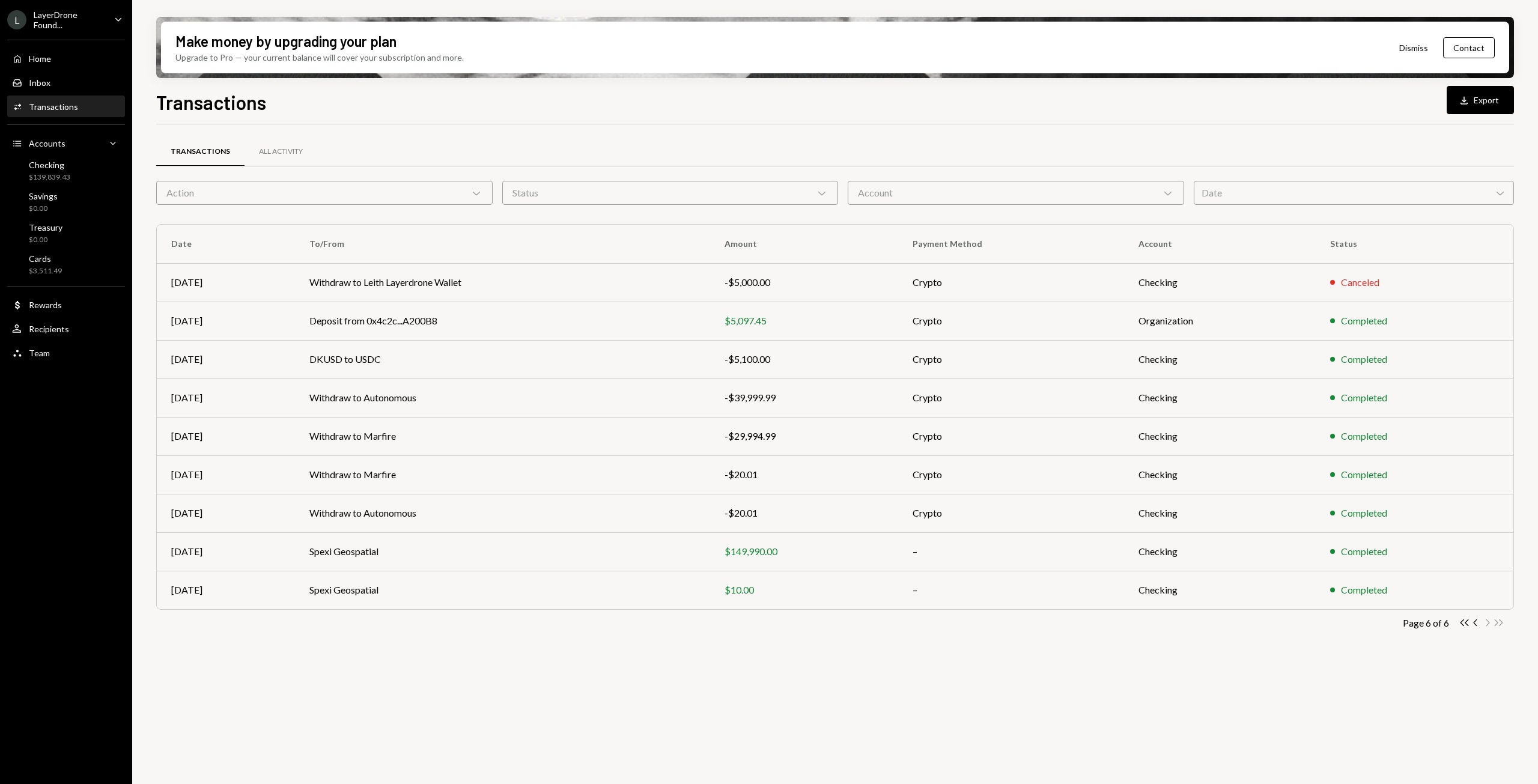
click at [1477, 625] on icon "Chevron Left" at bounding box center [1476, 623] width 12 height 12
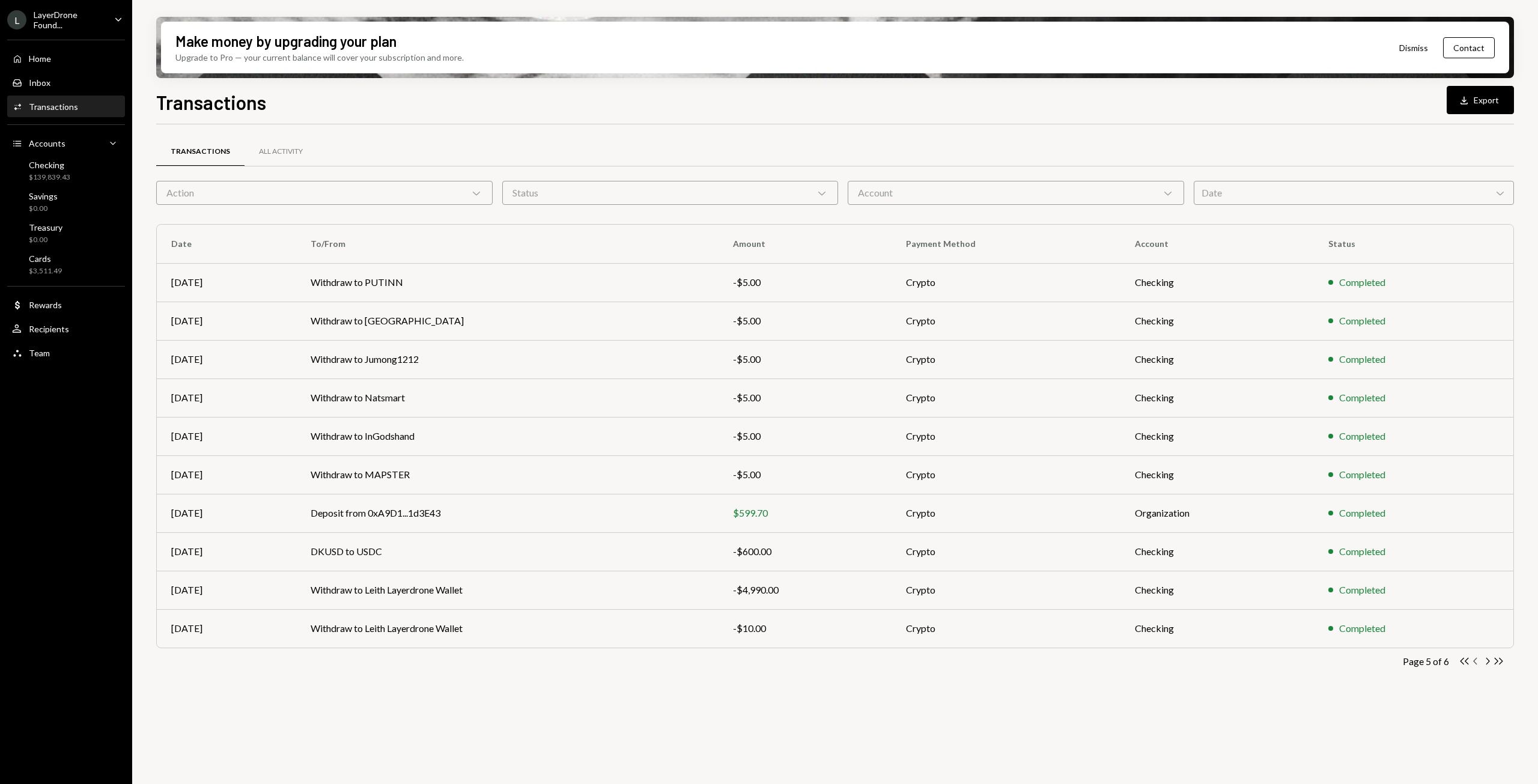
click at [1475, 662] on icon "Chevron Left" at bounding box center [1476, 661] width 12 height 12
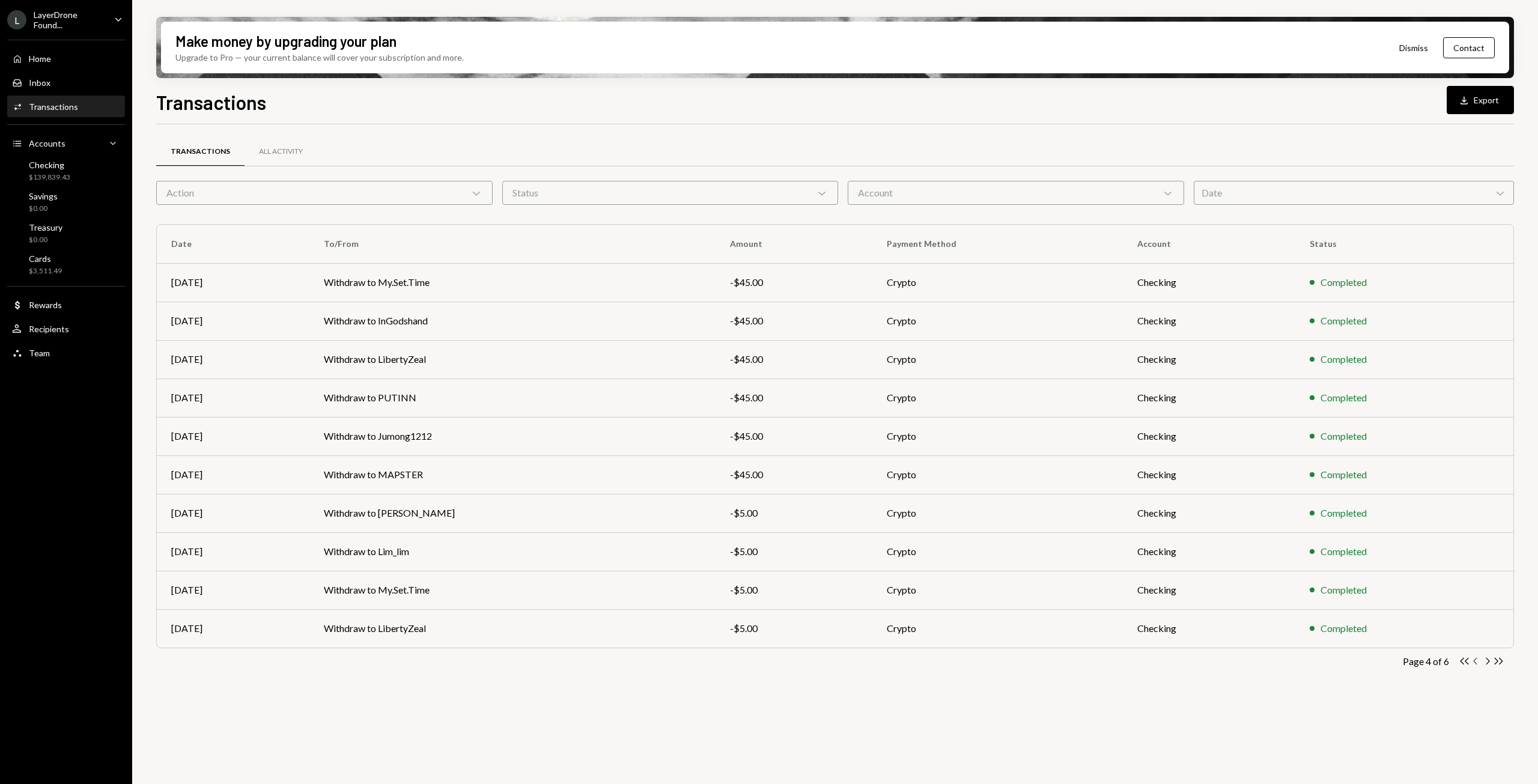
click at [1475, 662] on icon "Chevron Left" at bounding box center [1476, 661] width 12 height 12
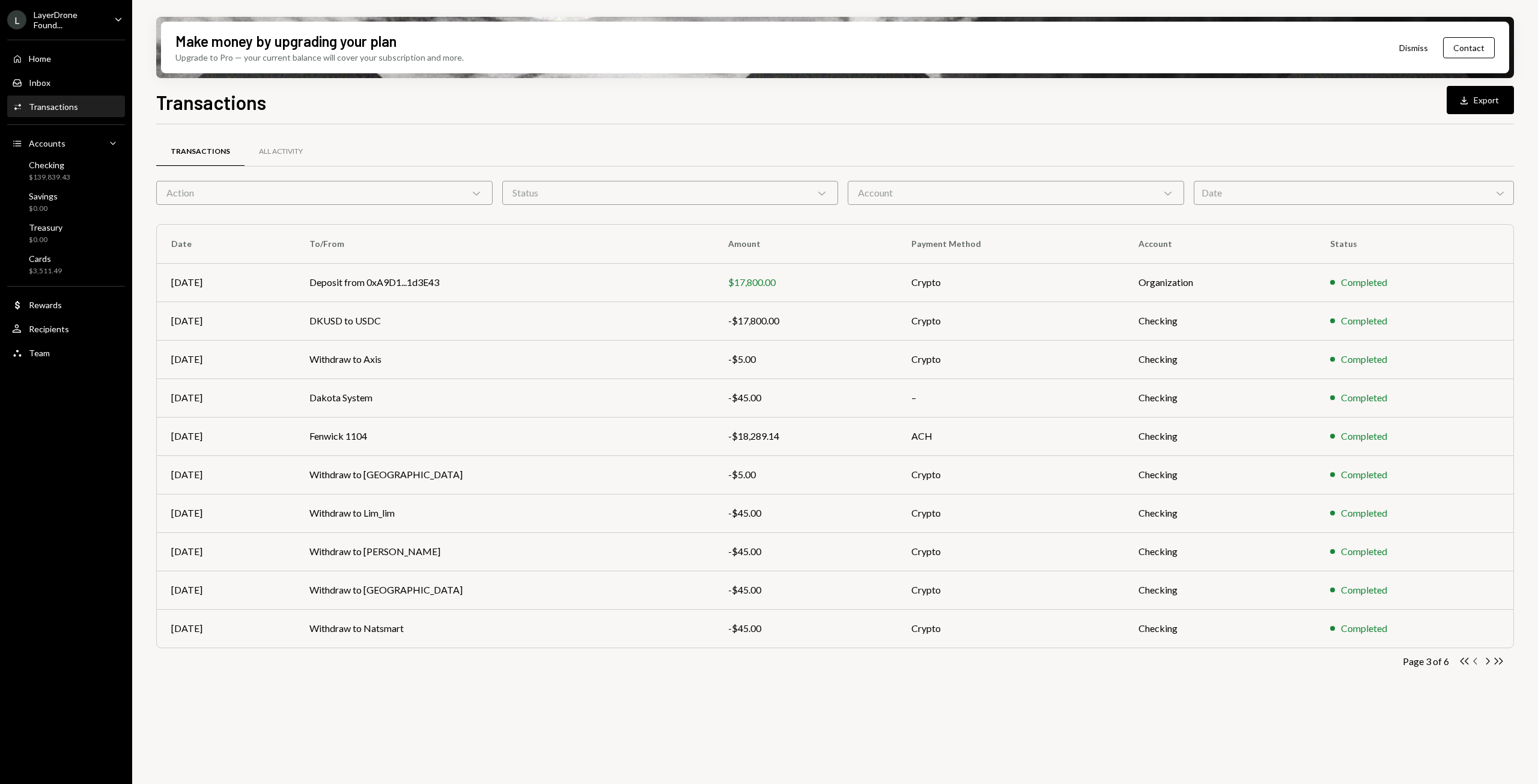
click at [1475, 662] on icon "Chevron Left" at bounding box center [1476, 661] width 12 height 12
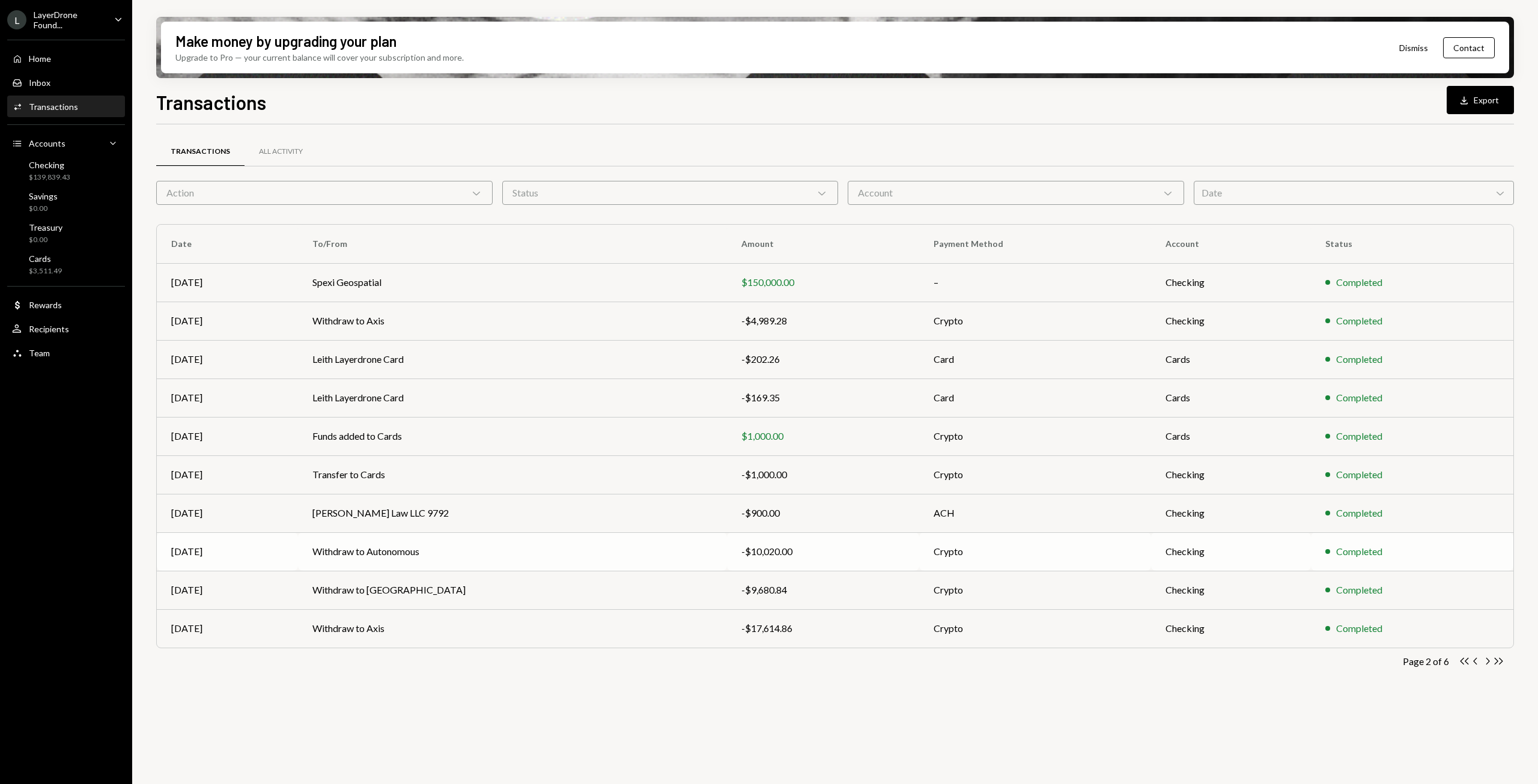
click at [850, 560] on td "-$10,020.00" at bounding box center [823, 552] width 192 height 38
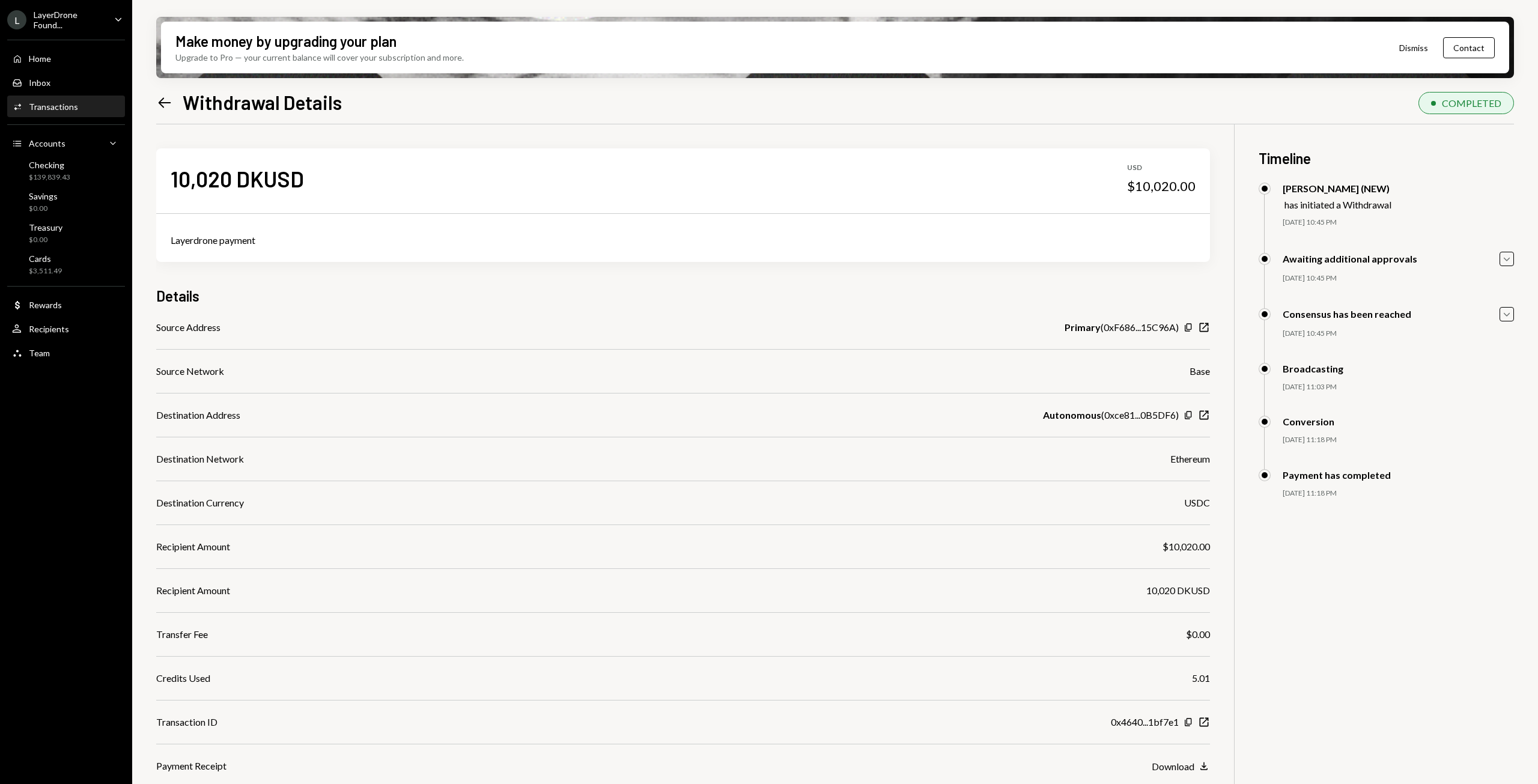
click at [159, 99] on icon "Left Arrow" at bounding box center [164, 103] width 17 height 17
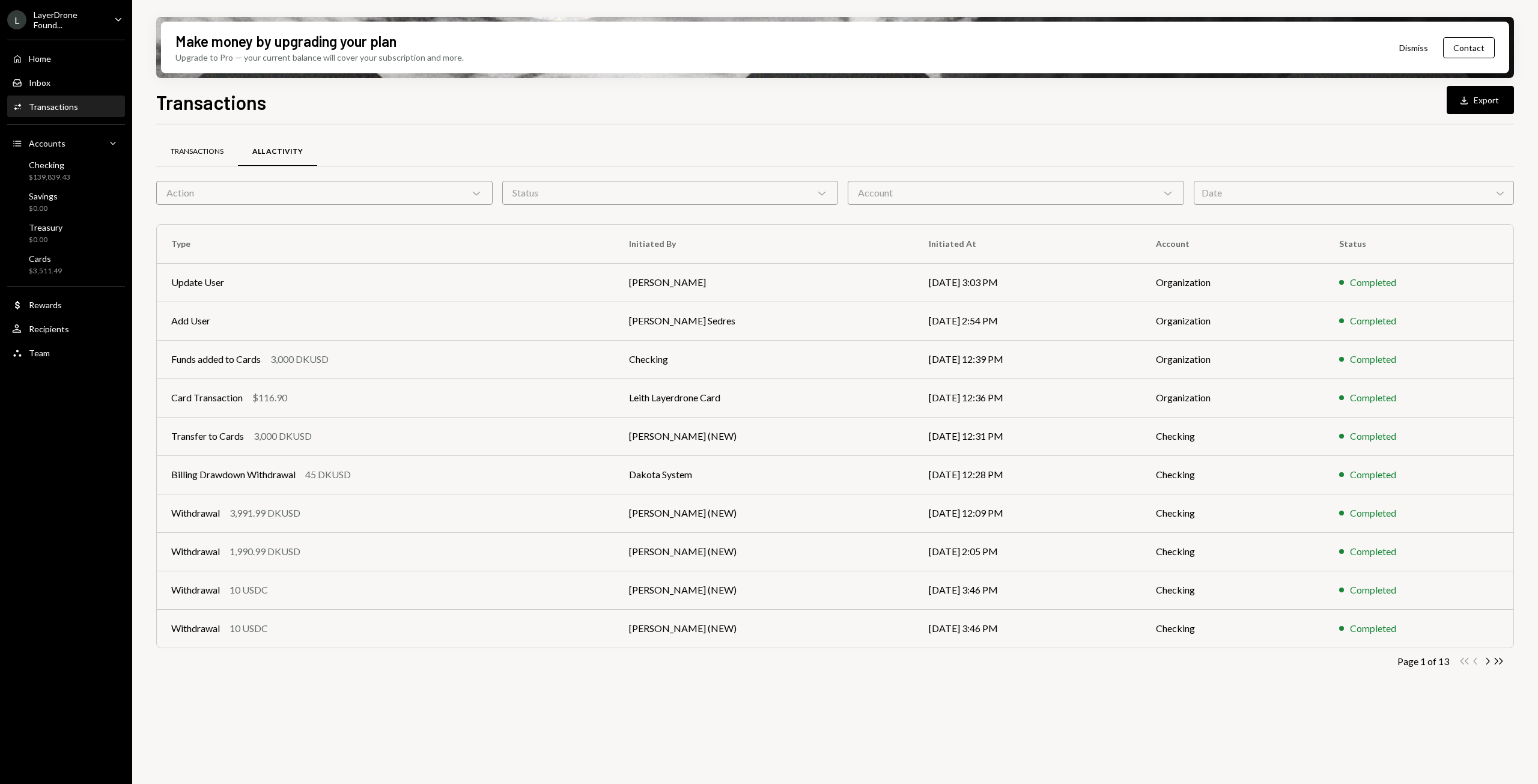
click at [195, 152] on div "Transactions" at bounding box center [196, 152] width 53 height 10
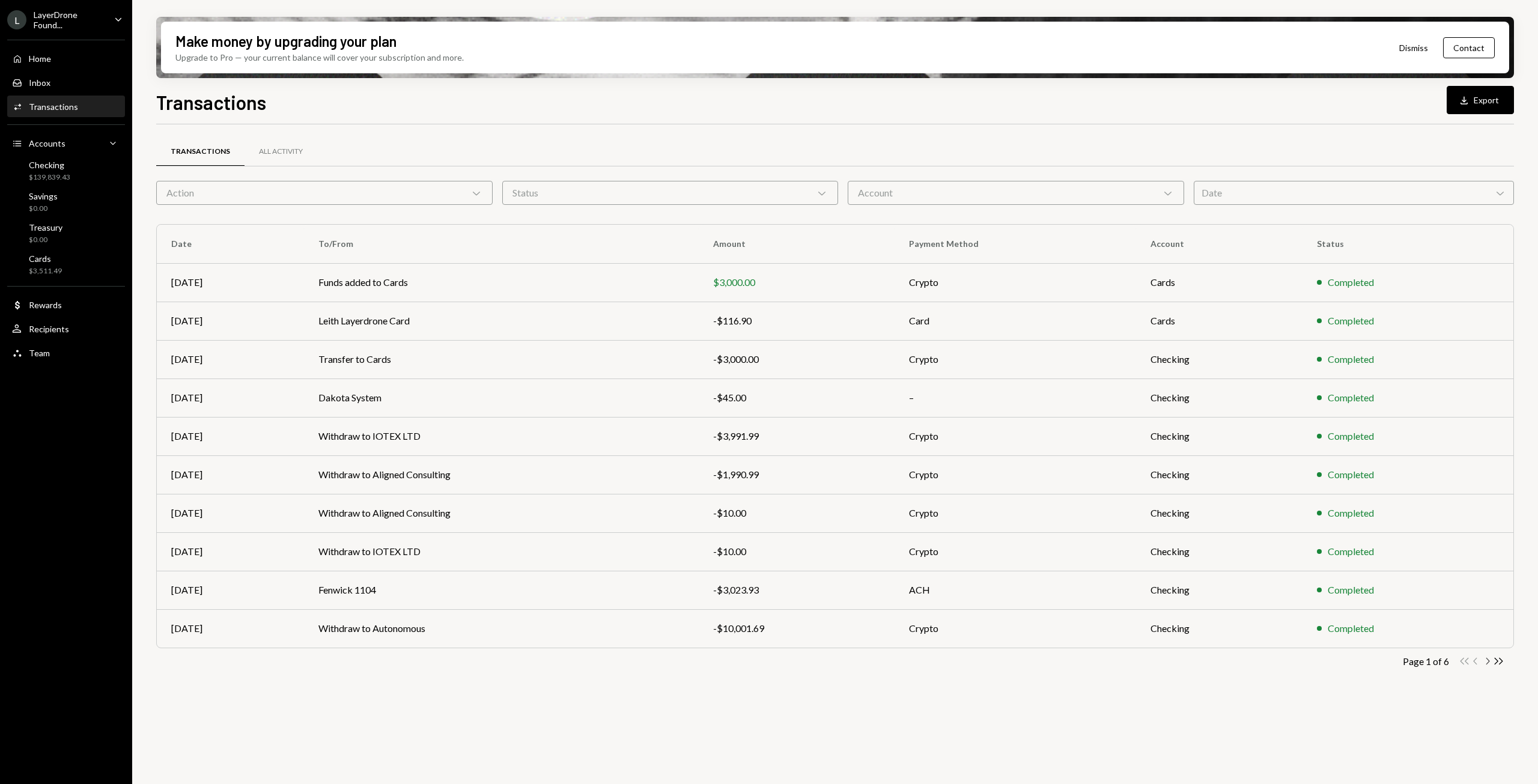
click at [1490, 664] on icon "Chevron Right" at bounding box center [1487, 661] width 12 height 12
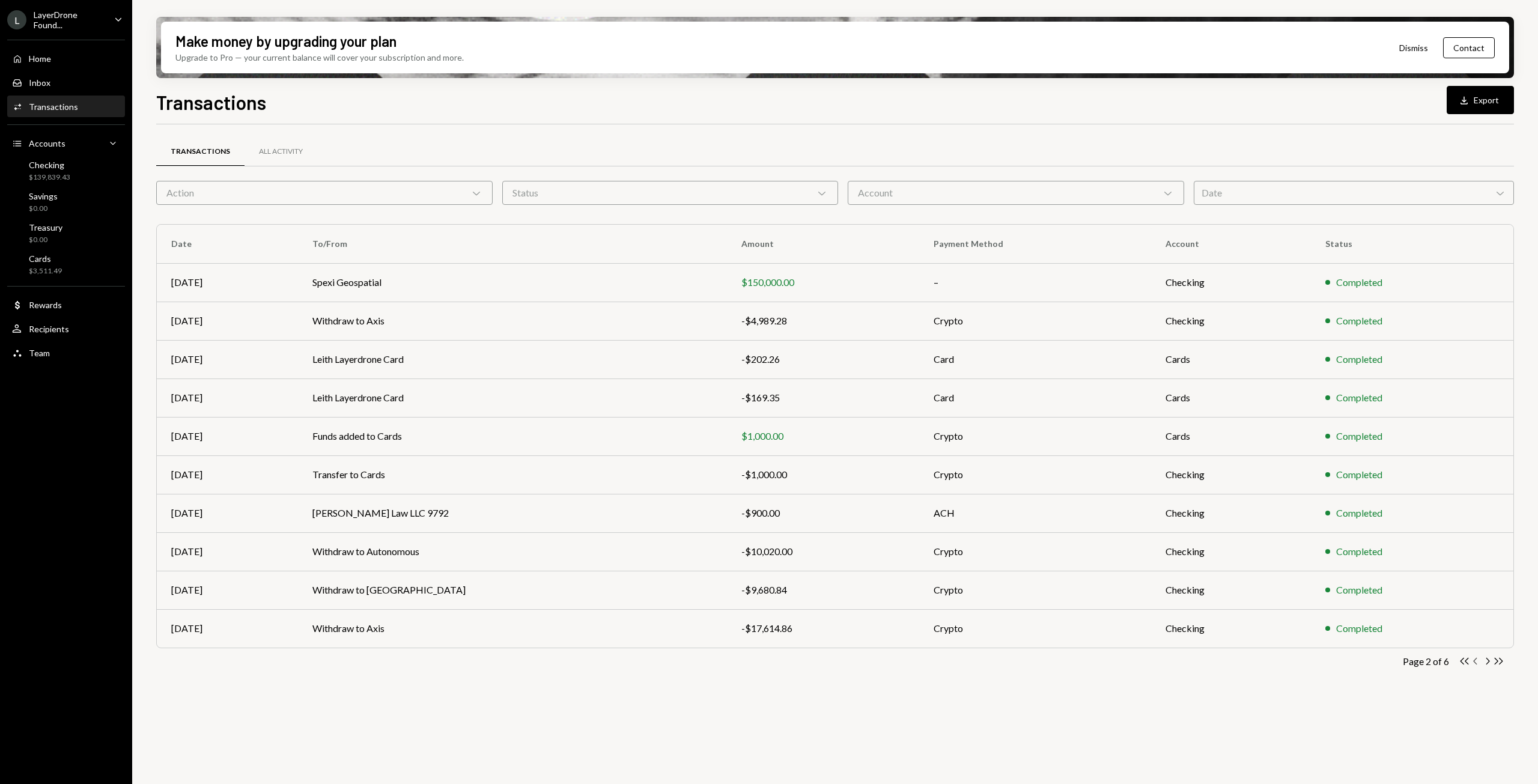
click at [1474, 665] on icon "Chevron Left" at bounding box center [1476, 661] width 12 height 12
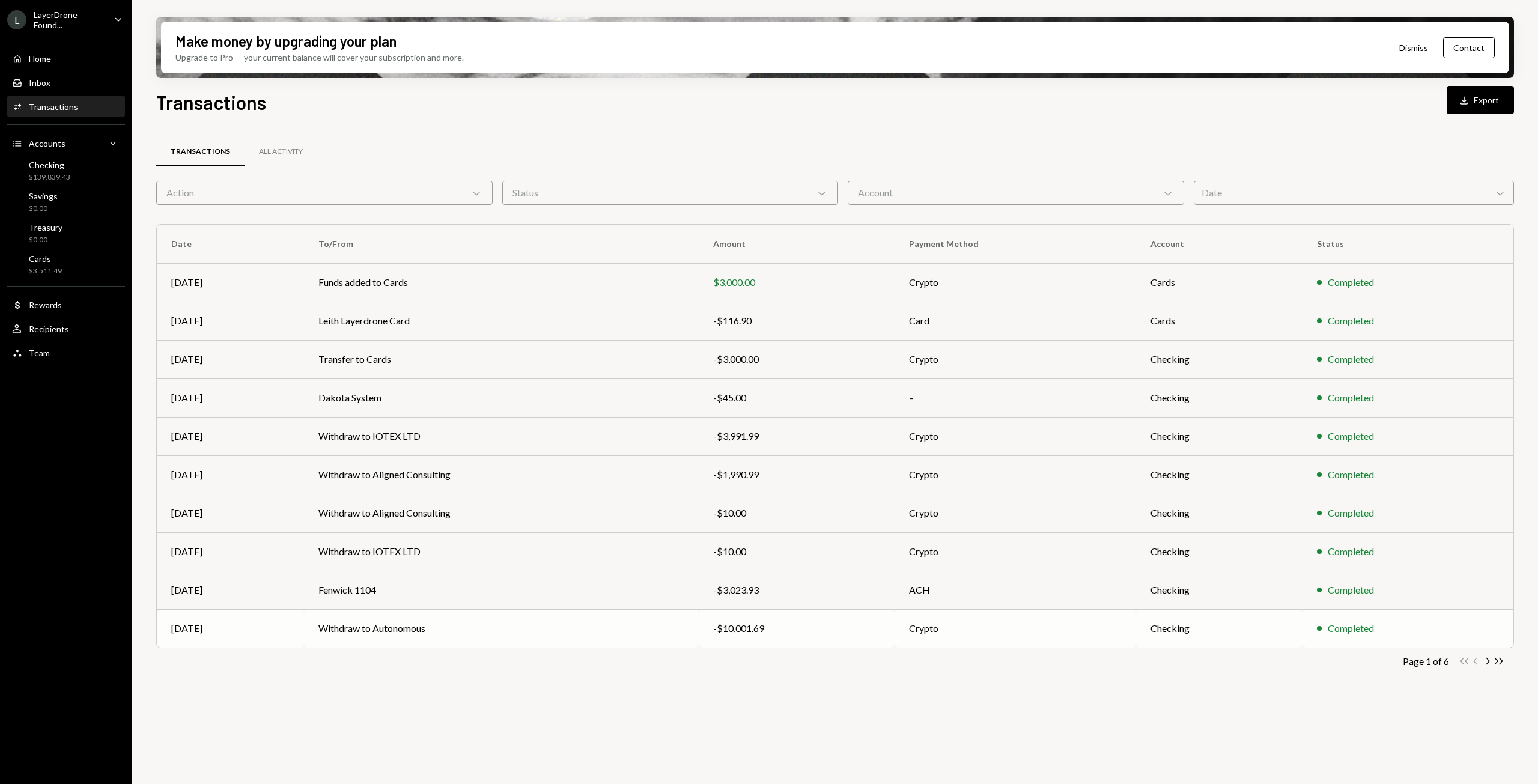
click at [395, 631] on td "Withdraw to Autonomous" at bounding box center [501, 629] width 395 height 38
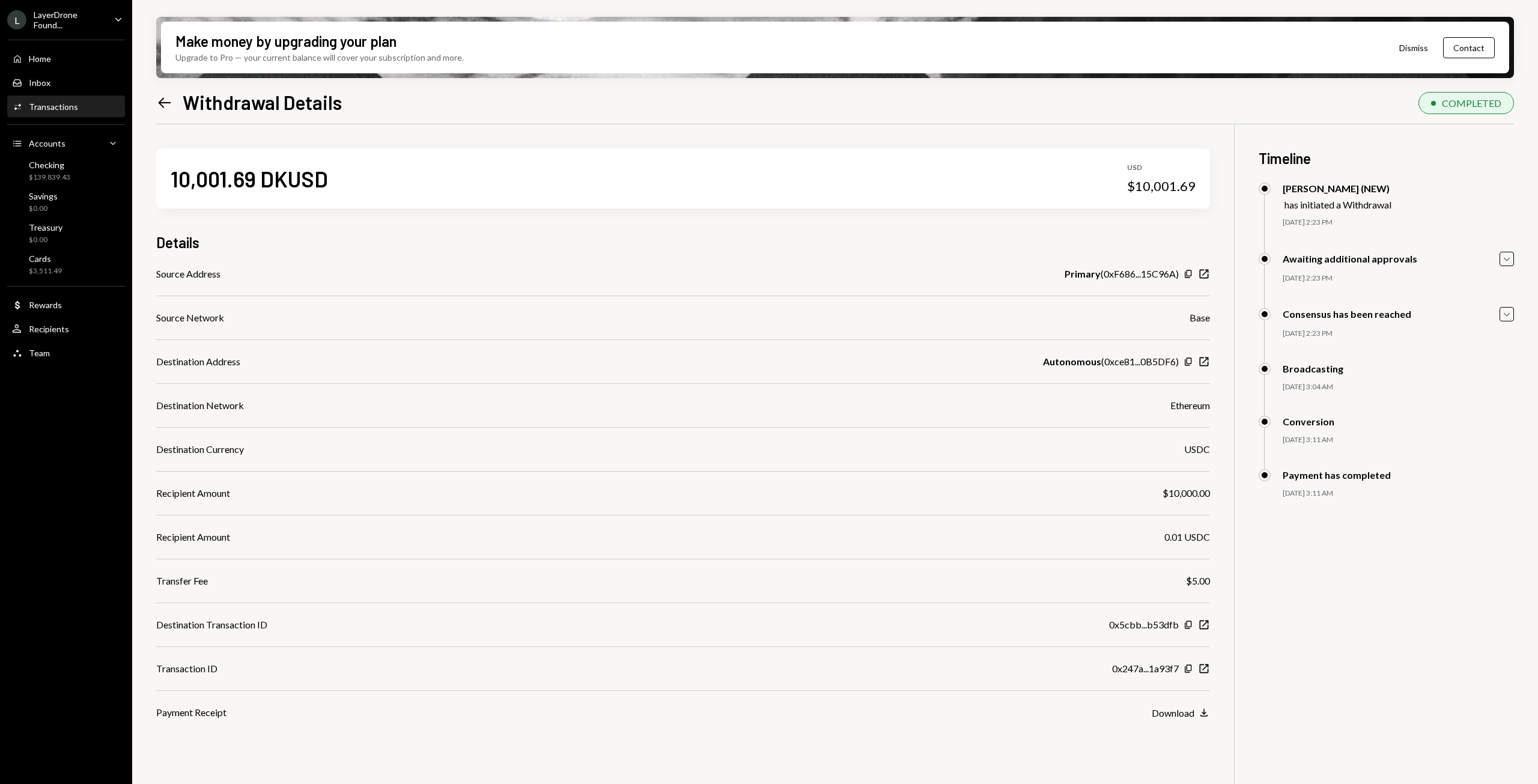
click at [163, 100] on icon "Left Arrow" at bounding box center [164, 103] width 17 height 17
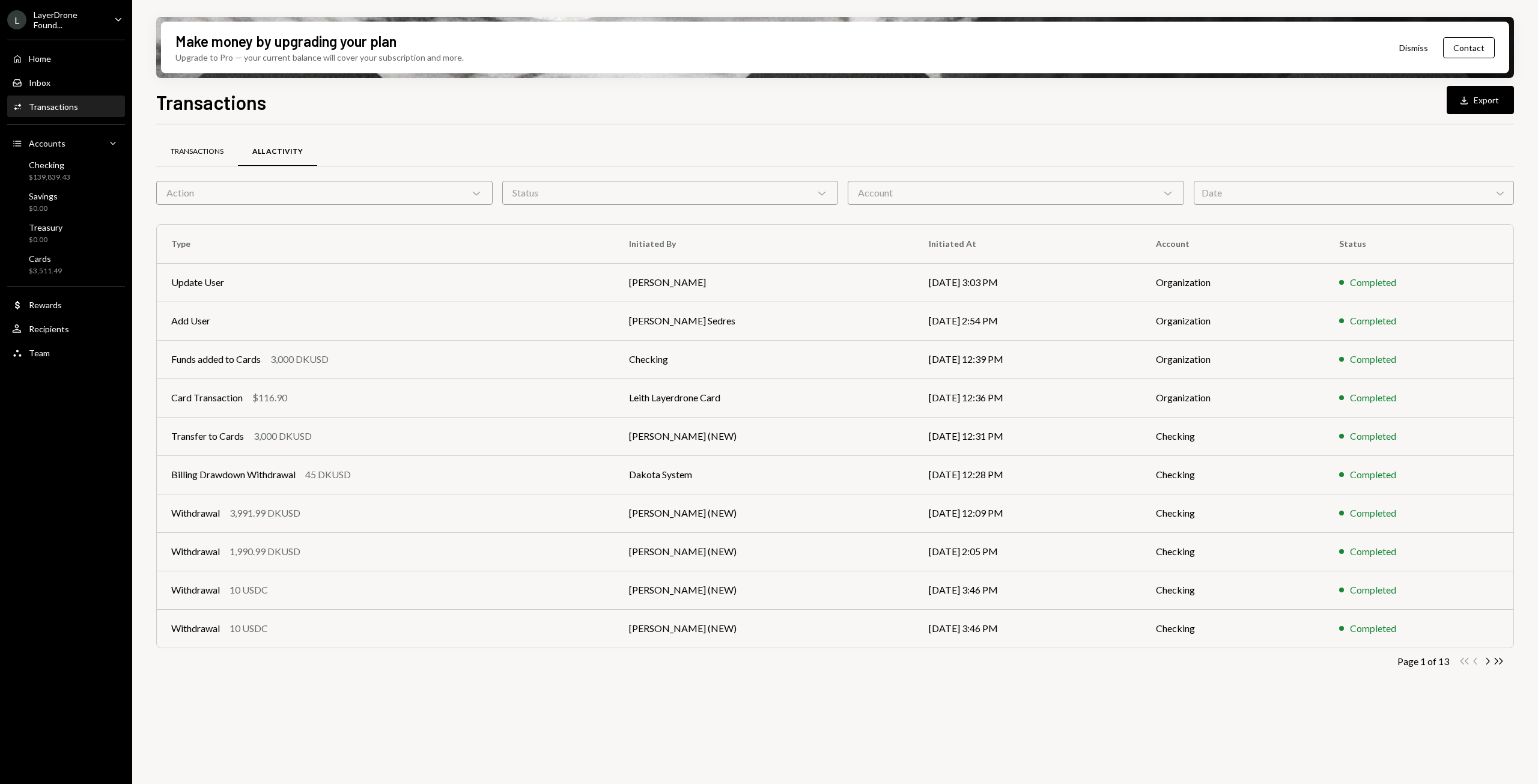
click at [207, 149] on div "Transactions" at bounding box center [196, 152] width 53 height 10
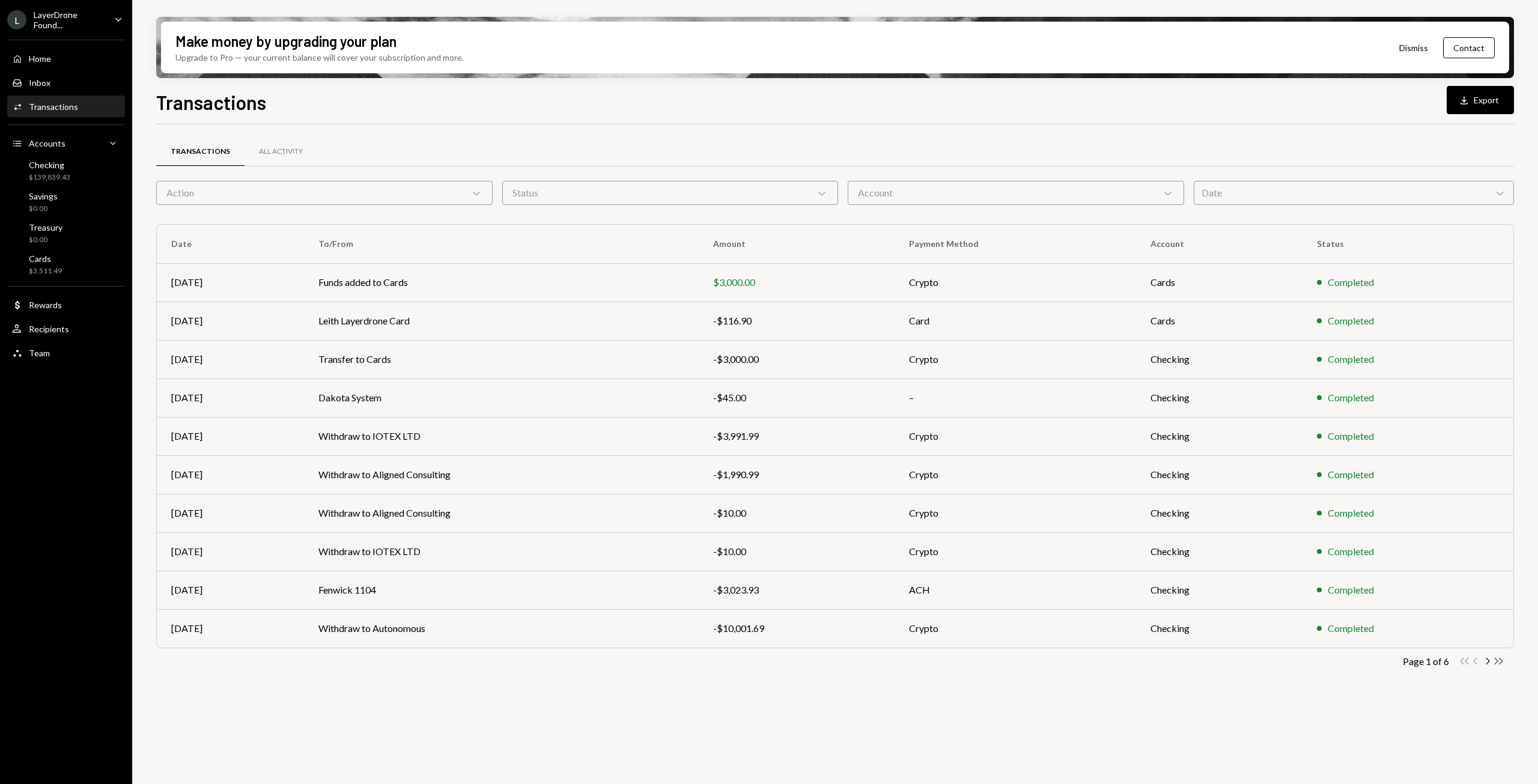
click at [1500, 662] on icon "Double Arrow Right" at bounding box center [1499, 661] width 12 height 12
